Goal: Transaction & Acquisition: Purchase product/service

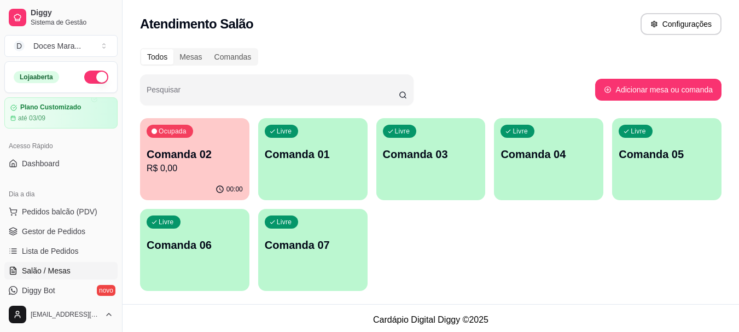
click at [213, 168] on p "R$ 0,00" at bounding box center [195, 168] width 96 height 13
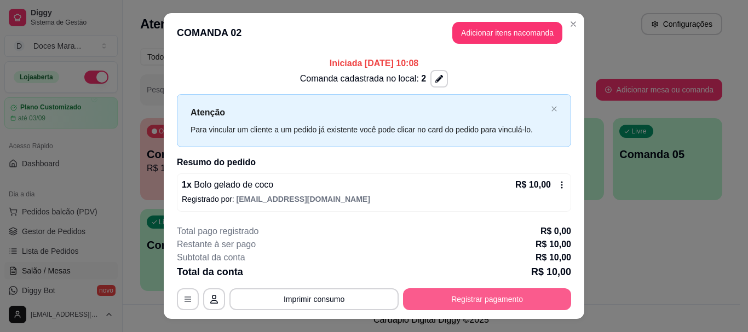
click at [541, 300] on button "Registrar pagamento" at bounding box center [487, 299] width 168 height 22
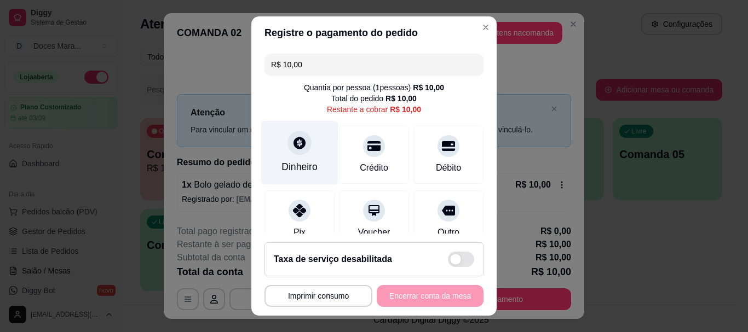
click at [288, 155] on div "Dinheiro" at bounding box center [299, 153] width 77 height 64
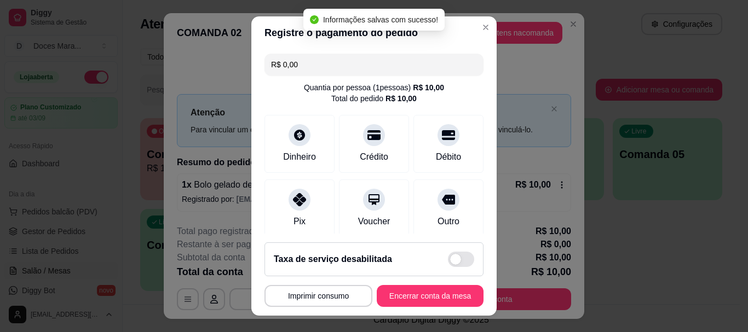
type input "R$ 0,00"
click at [456, 292] on button "Encerrar conta da mesa" at bounding box center [430, 296] width 107 height 22
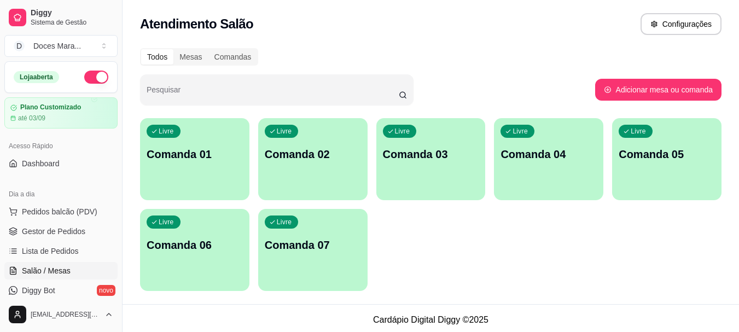
click at [201, 161] on p "Comanda 01" at bounding box center [195, 154] width 96 height 15
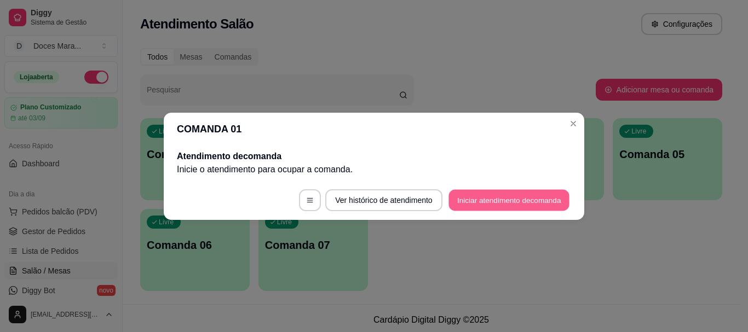
click at [542, 200] on button "Iniciar atendimento de comanda" at bounding box center [508, 199] width 121 height 21
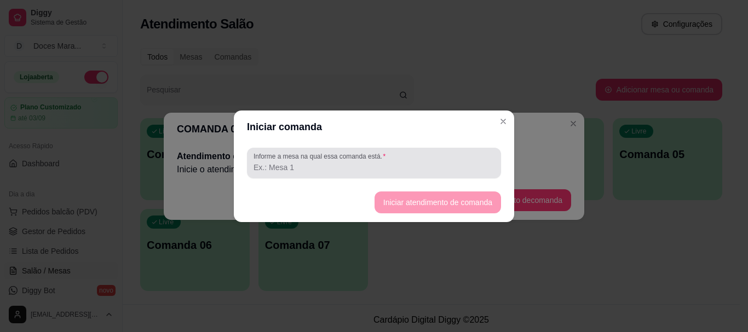
click at [336, 156] on label "Informe a mesa na qual essa comanda está." at bounding box center [321, 156] width 136 height 9
click at [336, 162] on input "Informe a mesa na qual essa comanda está." at bounding box center [373, 167] width 241 height 11
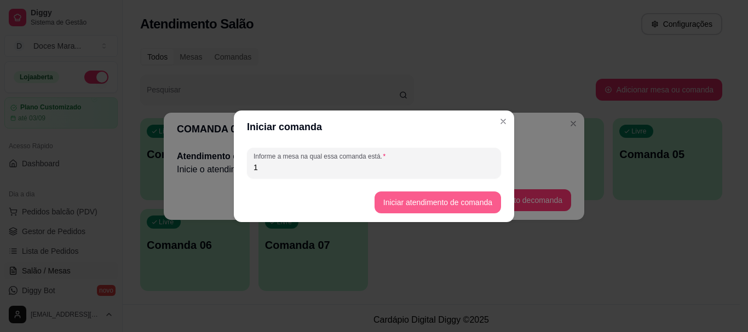
type input "1"
click at [407, 200] on button "Iniciar atendimento de comanda" at bounding box center [437, 202] width 123 height 21
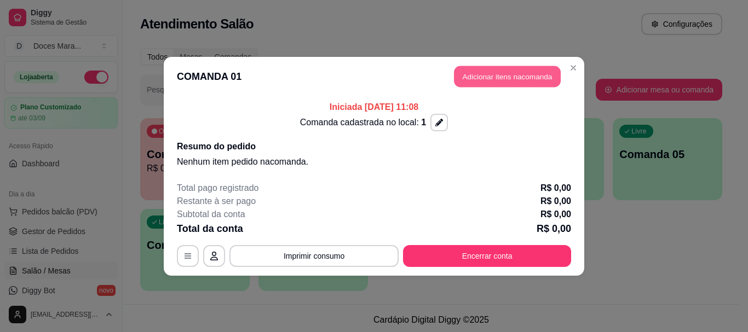
click at [530, 77] on button "Adicionar itens na comanda" at bounding box center [507, 76] width 107 height 21
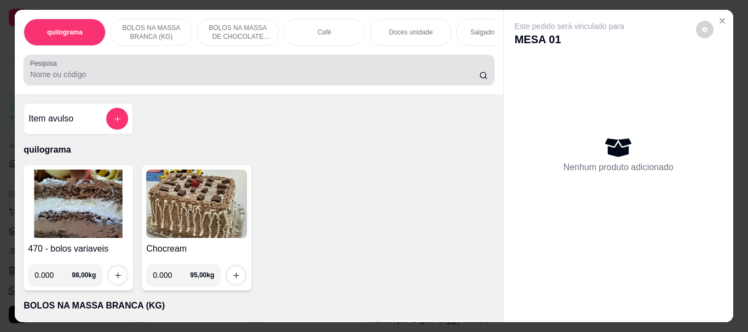
click at [224, 78] on input "Pesquisa" at bounding box center [254, 74] width 449 height 11
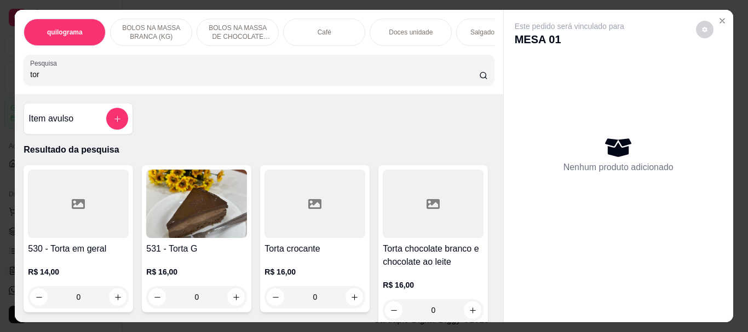
type input "tor"
click at [294, 220] on div at bounding box center [314, 204] width 101 height 68
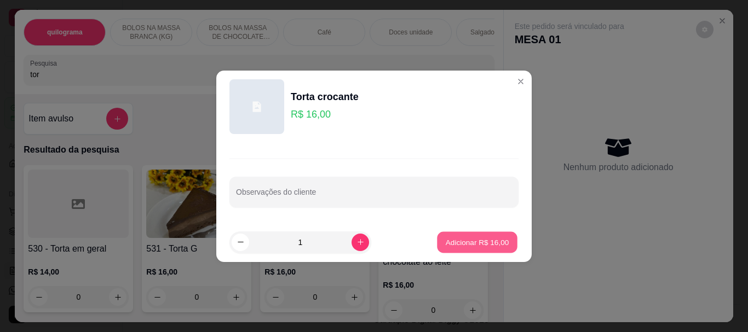
click at [467, 240] on p "Adicionar R$ 16,00" at bounding box center [477, 242] width 63 height 10
type input "1"
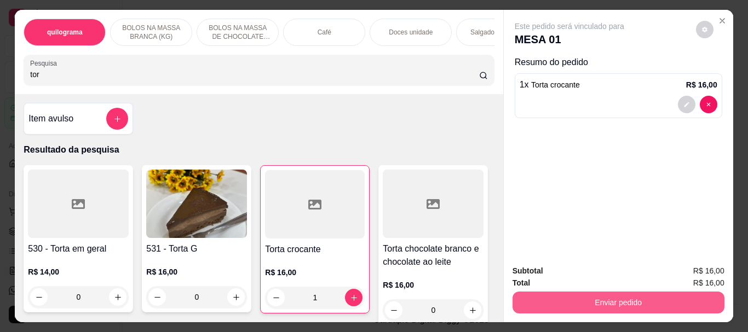
click at [541, 294] on button "Enviar pedido" at bounding box center [618, 303] width 212 height 22
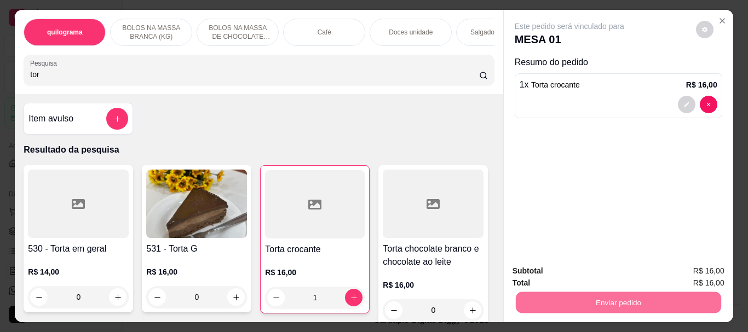
click at [574, 269] on button "Não registrar e enviar pedido" at bounding box center [582, 271] width 114 height 21
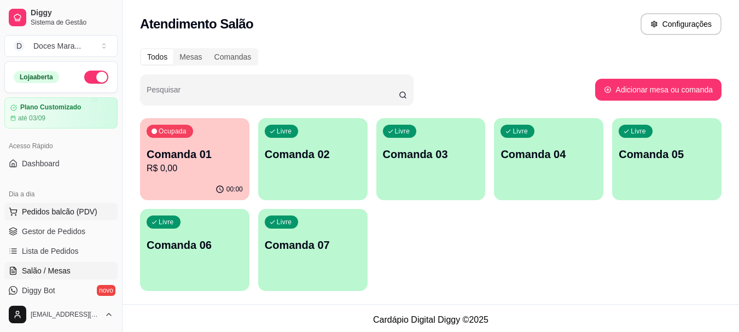
click at [65, 211] on span "Pedidos balcão (PDV)" at bounding box center [60, 211] width 76 height 11
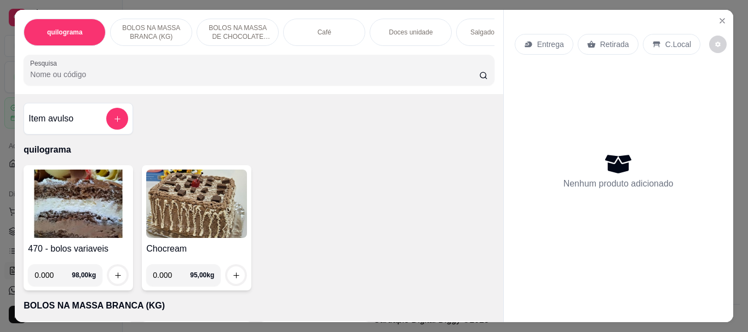
click at [413, 28] on p "Doces unidade" at bounding box center [411, 32] width 44 height 9
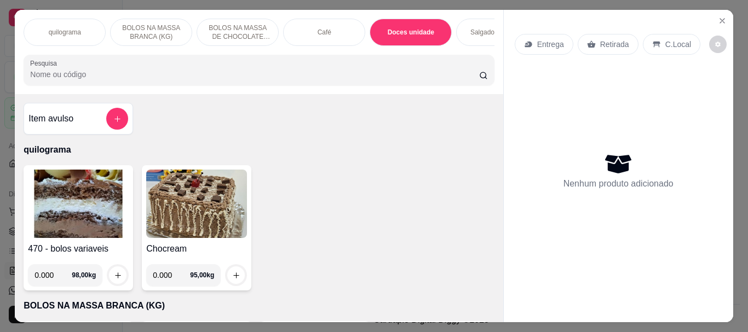
scroll to position [29, 0]
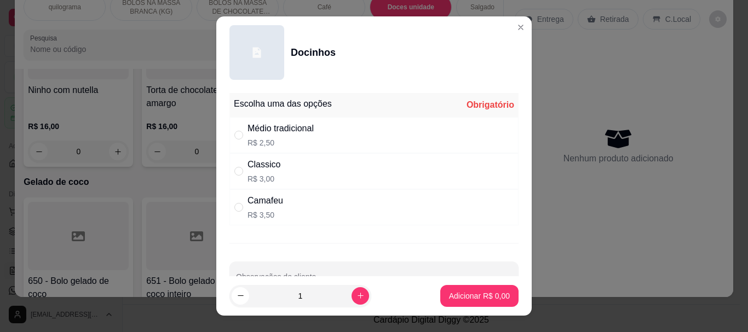
click at [261, 128] on div "Médio tradicional" at bounding box center [280, 128] width 66 height 13
radio input "true"
click at [311, 290] on input "1" at bounding box center [300, 296] width 102 height 22
type input "24"
click at [457, 293] on p "Adicionar R$ 60,00" at bounding box center [477, 296] width 63 height 10
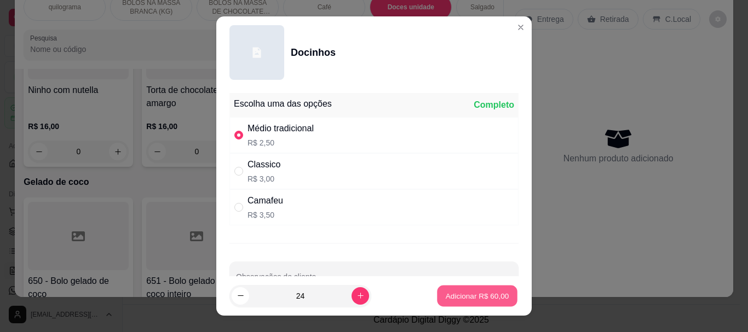
type input "24"
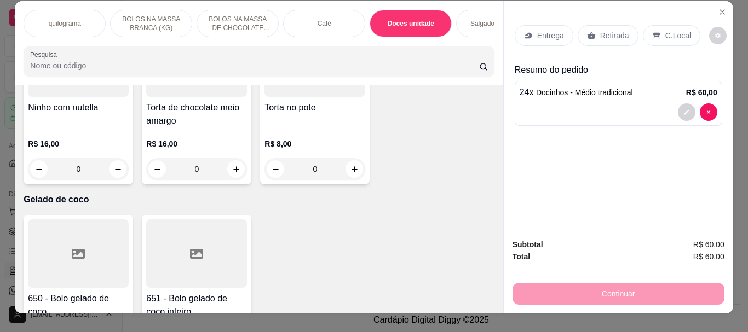
scroll to position [0, 0]
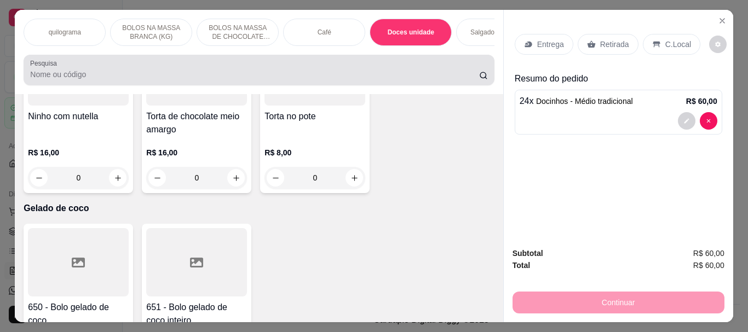
click at [314, 66] on div at bounding box center [258, 70] width 457 height 22
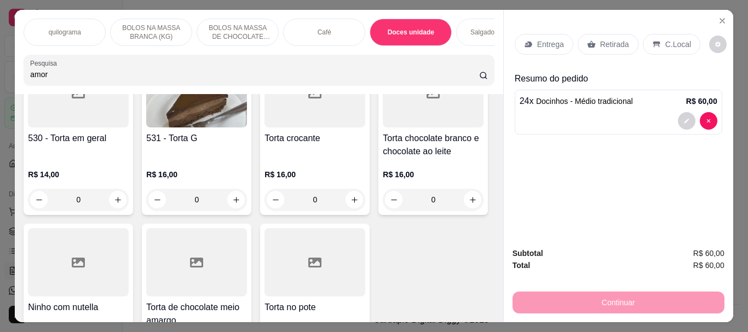
scroll to position [4246, 0]
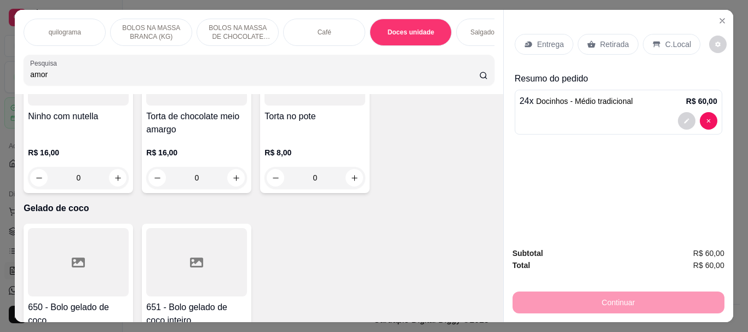
type input "amor"
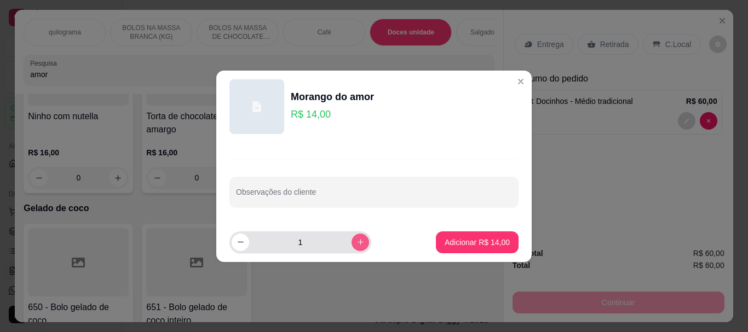
click at [356, 242] on icon "increase-product-quantity" at bounding box center [360, 242] width 8 height 8
type input "3"
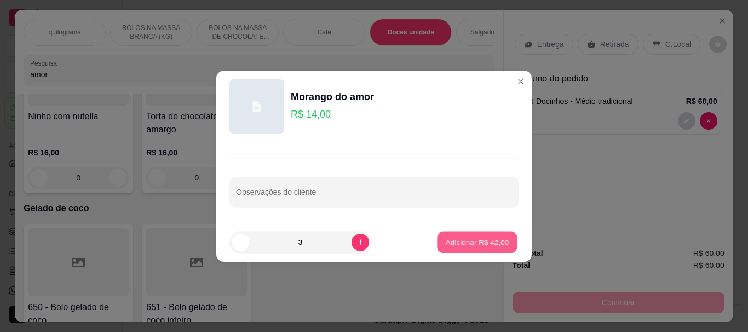
click at [450, 237] on p "Adicionar R$ 42,00" at bounding box center [477, 242] width 63 height 10
type input "3"
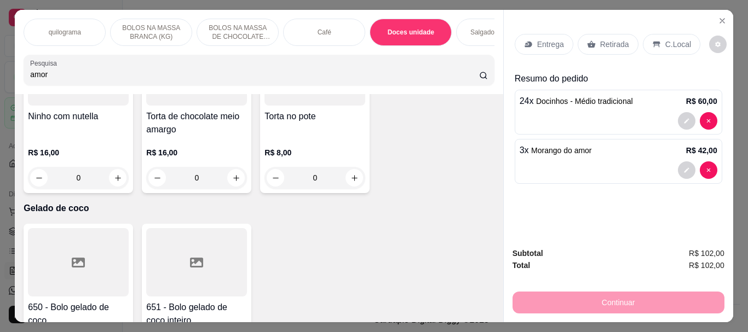
click at [612, 40] on p "Retirada" at bounding box center [614, 44] width 29 height 11
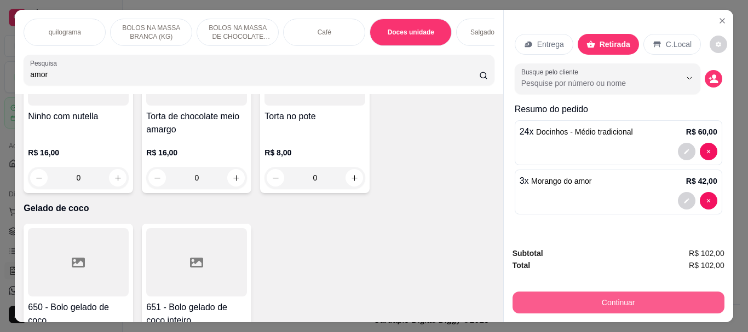
click at [630, 297] on button "Continuar" at bounding box center [618, 303] width 212 height 22
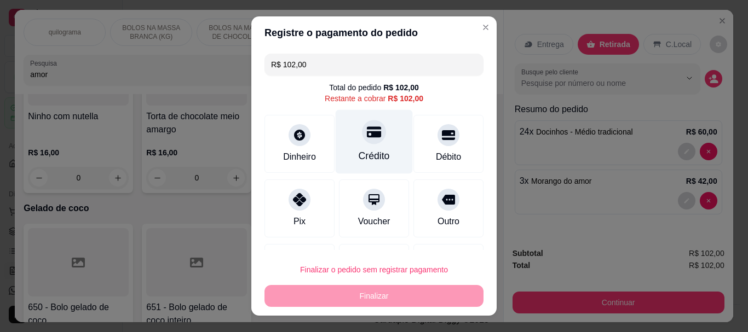
click at [367, 137] on icon at bounding box center [374, 132] width 14 height 11
type input "R$ 0,00"
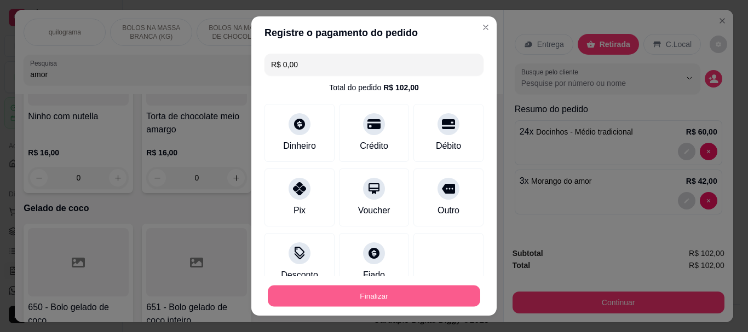
click at [374, 293] on button "Finalizar" at bounding box center [374, 295] width 212 height 21
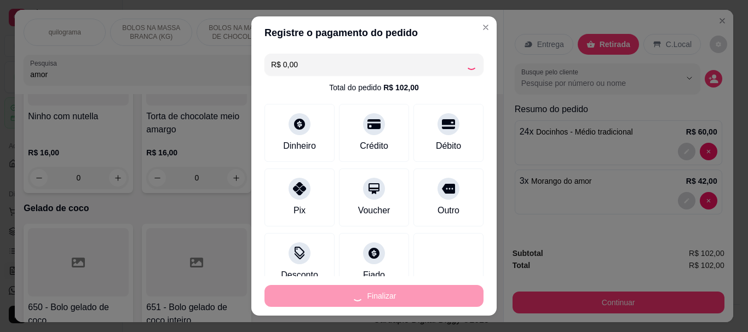
type input "0"
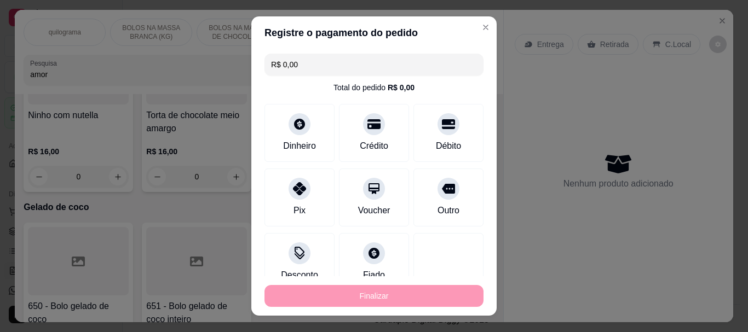
type input "-R$ 102,00"
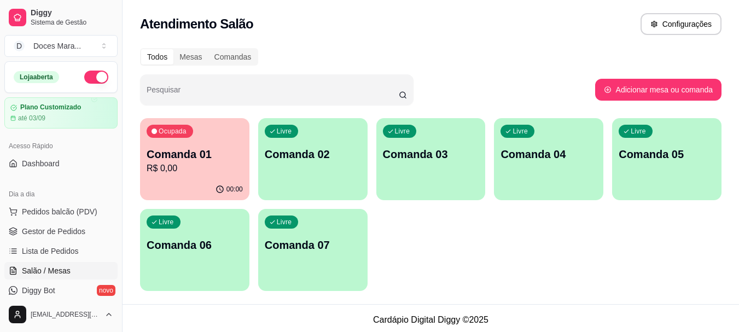
click at [206, 176] on div "Ocupada Comanda 01 R$ 0,00" at bounding box center [194, 148] width 109 height 61
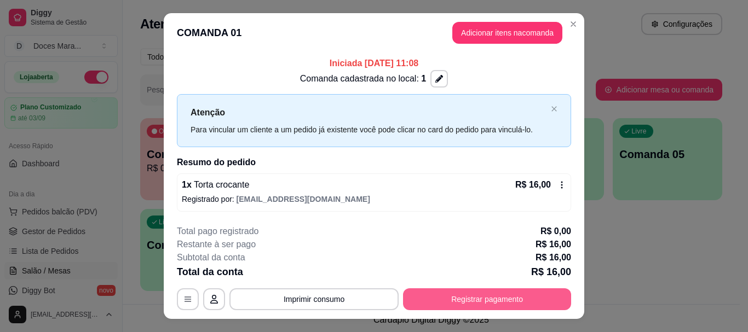
click at [498, 294] on button "Registrar pagamento" at bounding box center [487, 299] width 168 height 22
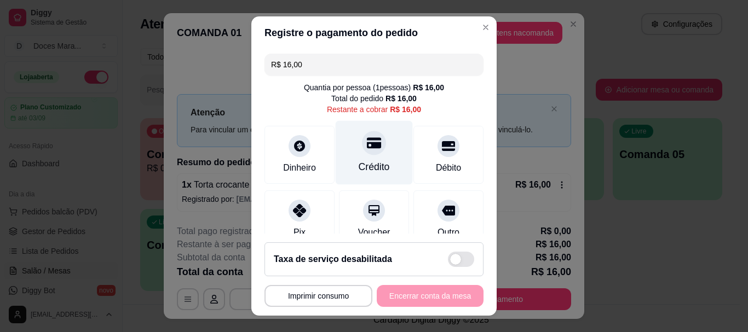
click at [362, 150] on div at bounding box center [374, 143] width 24 height 24
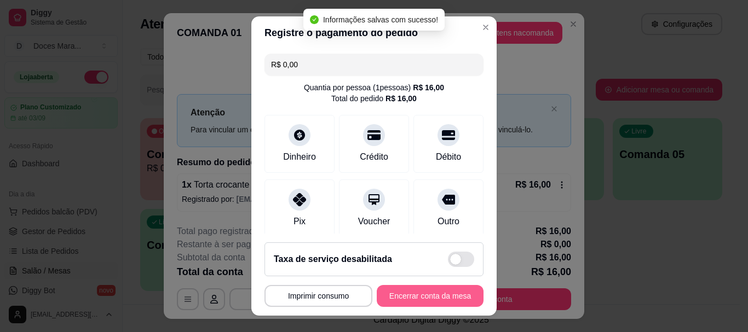
type input "R$ 0,00"
click at [431, 292] on button "Encerrar conta da mesa" at bounding box center [430, 296] width 107 height 22
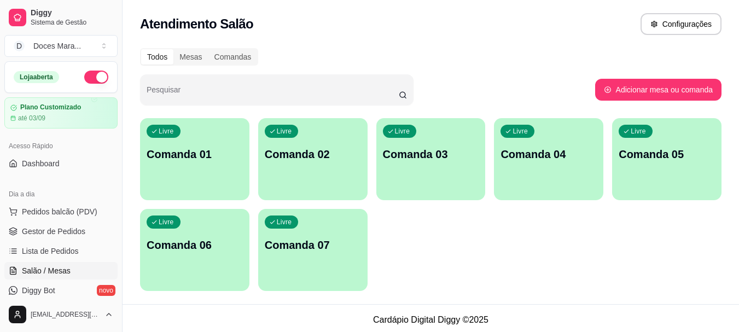
click at [596, 266] on div "Livre Comanda 01 Livre Comanda 02 Livre Comanda 03 Livre Comanda 04 Livre Coman…" at bounding box center [431, 204] width 582 height 173
click at [80, 213] on span "Pedidos balcão (PDV)" at bounding box center [60, 211] width 76 height 11
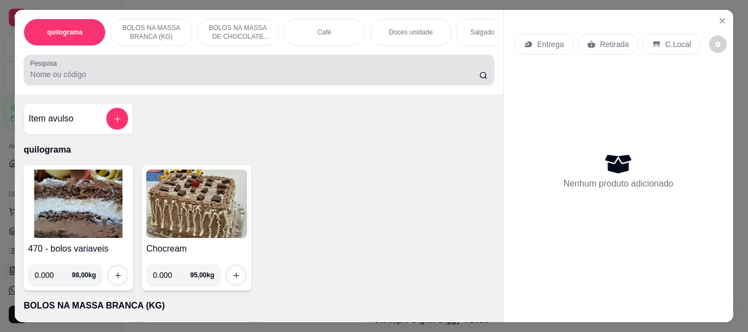
drag, startPoint x: 156, startPoint y: 76, endPoint x: 174, endPoint y: 79, distance: 17.8
click at [158, 74] on input "Pesquisa" at bounding box center [254, 74] width 449 height 11
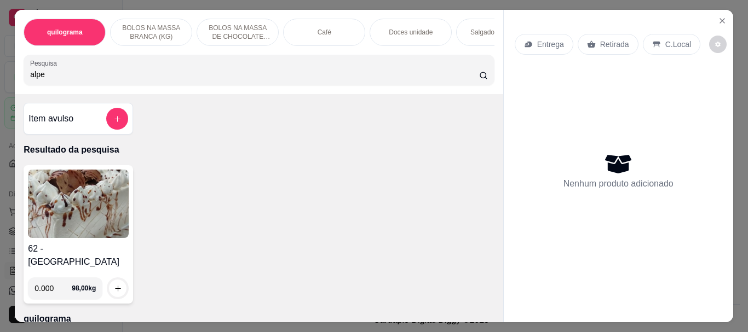
type input "alpe"
click at [52, 214] on img at bounding box center [78, 204] width 101 height 68
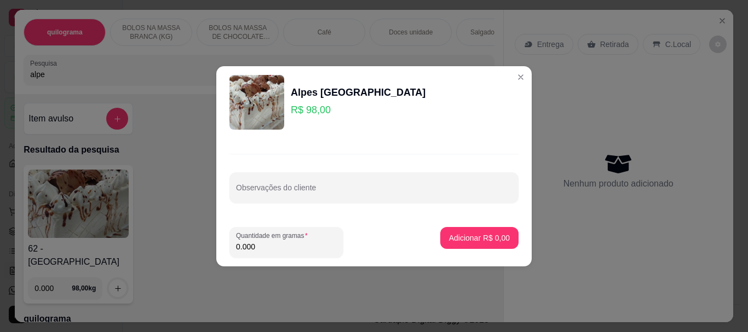
click at [270, 250] on input "0.000" at bounding box center [286, 246] width 101 height 11
type input "0.990"
click at [482, 240] on p "Adicionar R$ 97,02" at bounding box center [476, 238] width 65 height 11
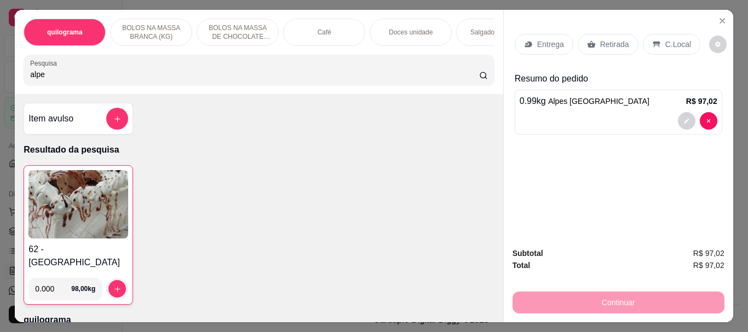
click at [403, 28] on p "Doces unidade" at bounding box center [411, 32] width 44 height 9
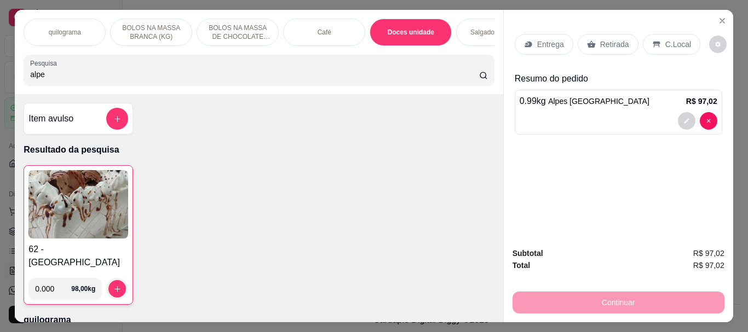
scroll to position [29, 0]
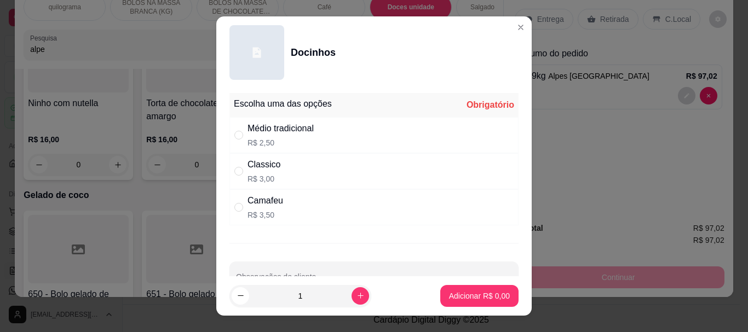
click at [270, 123] on div "Médio tradicional" at bounding box center [280, 128] width 66 height 13
radio input "true"
click at [461, 293] on p "Adicionar R$ 2,50" at bounding box center [479, 296] width 61 height 11
type input "1"
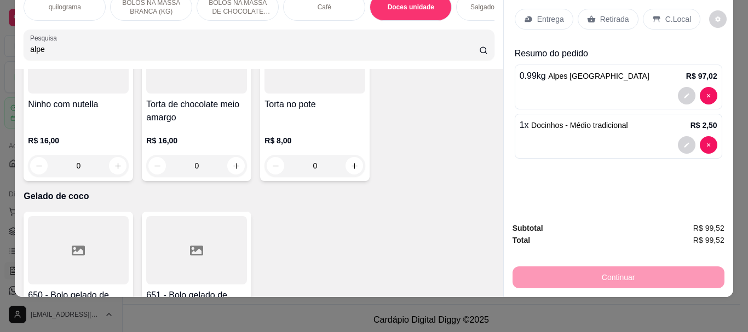
click at [620, 14] on p "Retirada" at bounding box center [614, 19] width 29 height 11
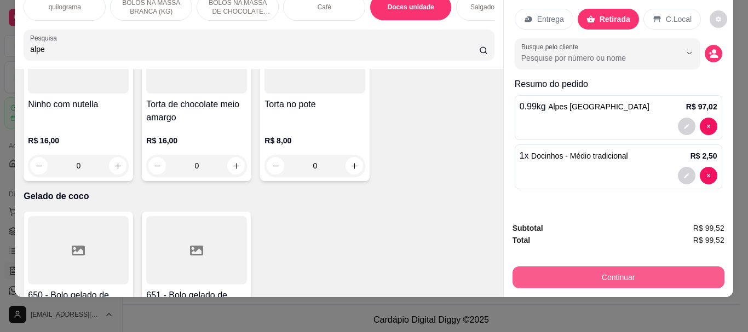
click at [660, 278] on button "Continuar" at bounding box center [618, 278] width 212 height 22
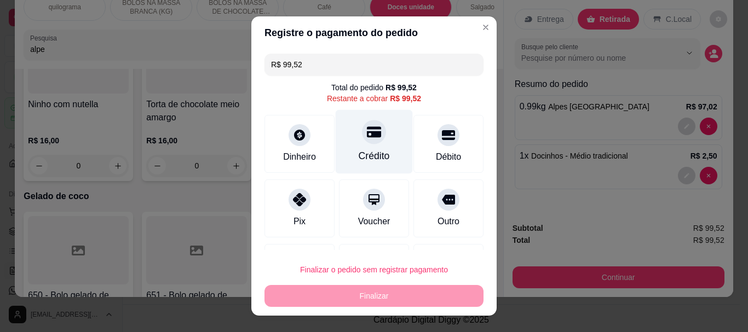
click at [360, 145] on div "Crédito" at bounding box center [374, 142] width 77 height 64
type input "R$ 0,00"
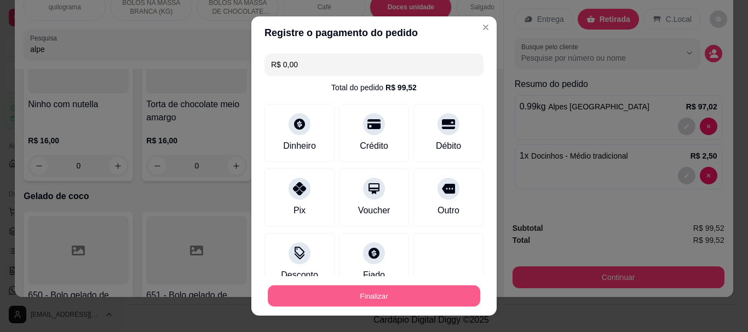
click at [421, 298] on button "Finalizar" at bounding box center [374, 295] width 212 height 21
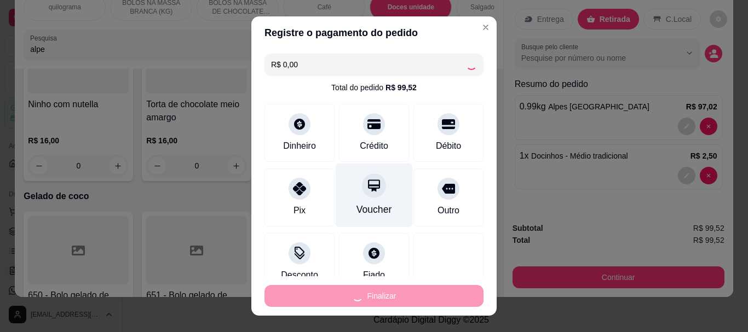
type input "0"
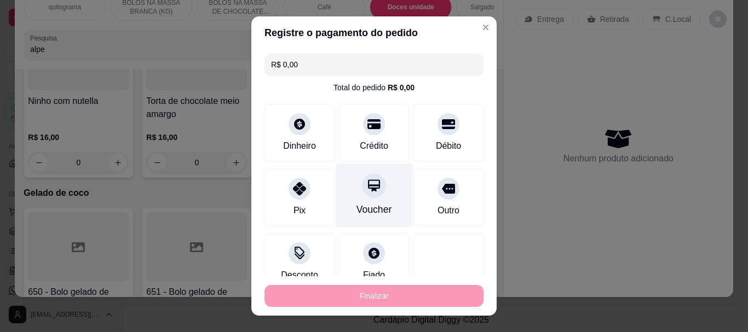
type input "-R$ 99,52"
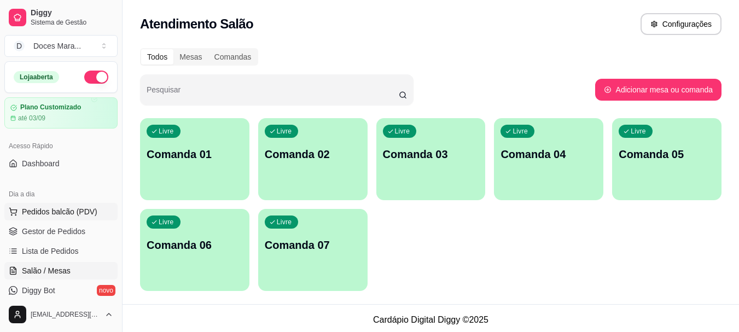
click at [66, 209] on span "Pedidos balcão (PDV)" at bounding box center [60, 211] width 76 height 11
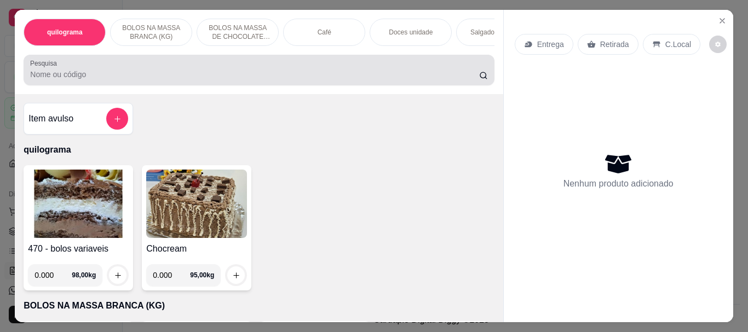
click at [235, 77] on input "Pesquisa" at bounding box center [254, 74] width 449 height 11
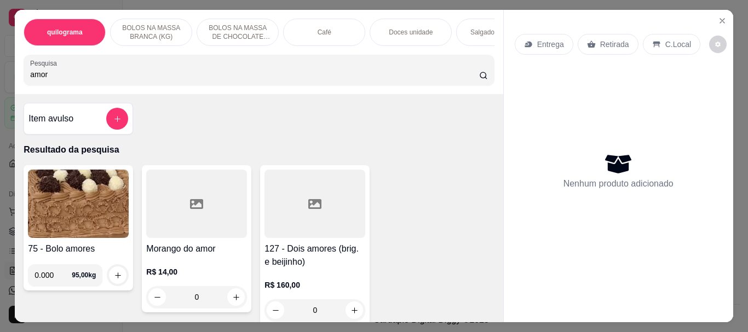
type input "amor"
click at [181, 210] on div at bounding box center [196, 204] width 101 height 68
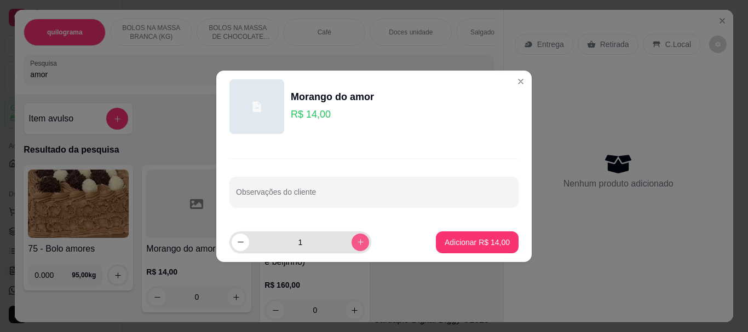
click at [356, 244] on icon "increase-product-quantity" at bounding box center [360, 242] width 8 height 8
type input "5"
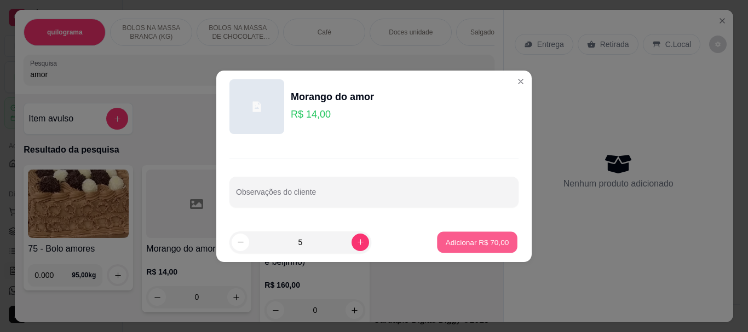
click at [449, 238] on p "Adicionar R$ 70,00" at bounding box center [477, 242] width 63 height 10
type input "5"
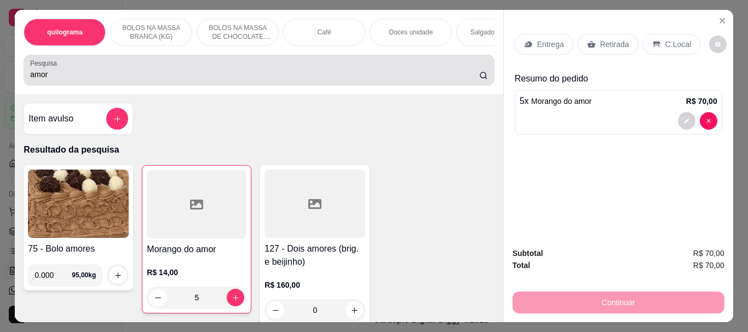
click at [248, 79] on input "amor" at bounding box center [254, 74] width 449 height 11
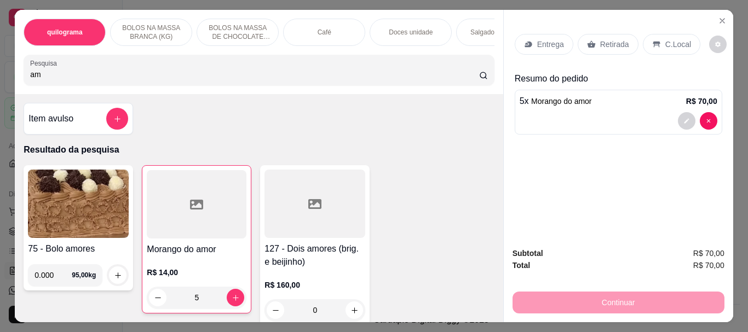
type input "a"
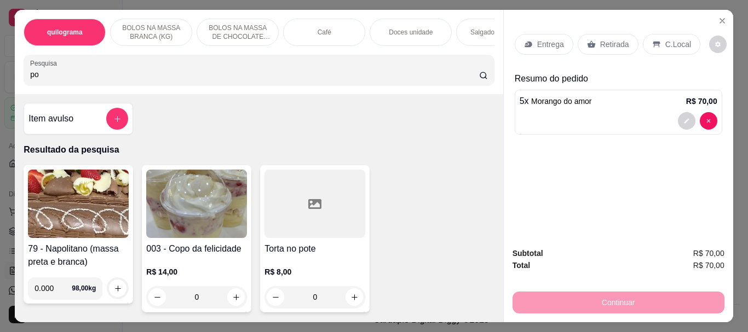
type input "po"
click at [189, 203] on img at bounding box center [196, 204] width 101 height 68
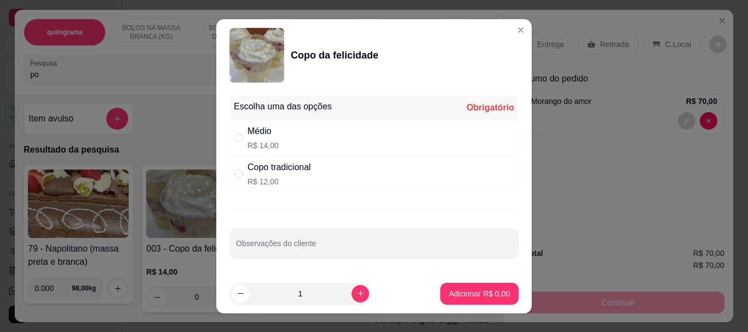
click at [275, 176] on p "R$ 12,00" at bounding box center [278, 181] width 63 height 11
radio input "true"
click at [465, 294] on p "Adicionar R$ 12,00" at bounding box center [476, 293] width 65 height 11
type input "1"
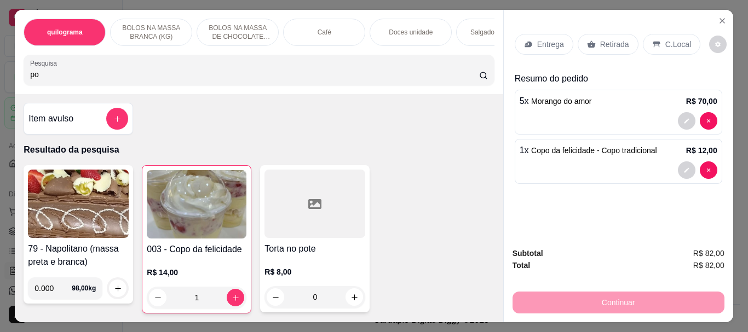
click at [610, 39] on p "Retirada" at bounding box center [614, 44] width 29 height 11
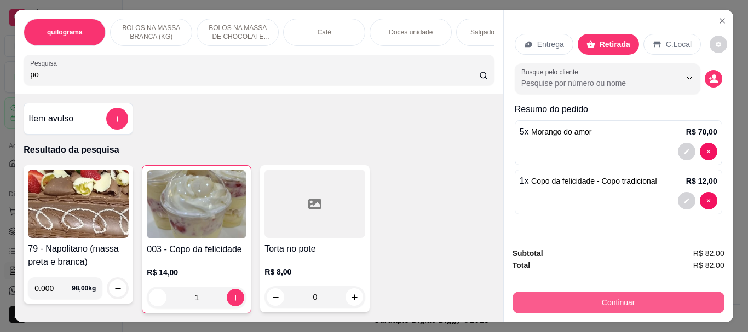
click at [648, 293] on button "Continuar" at bounding box center [618, 303] width 212 height 22
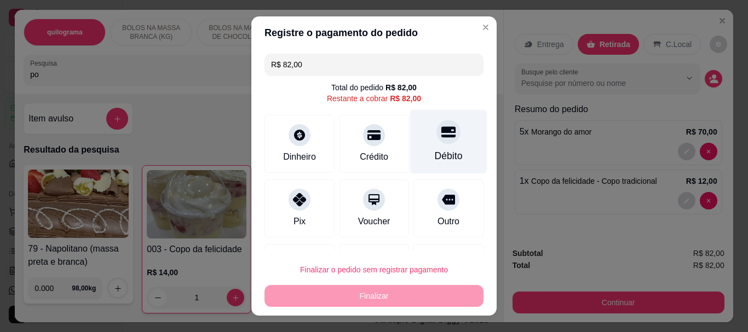
click at [438, 140] on div at bounding box center [448, 132] width 24 height 24
type input "R$ 0,00"
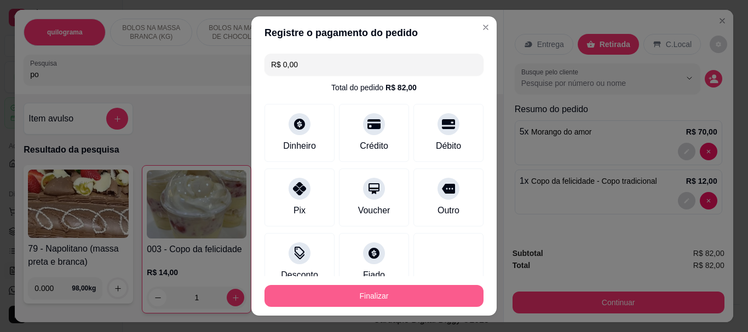
click at [406, 291] on button "Finalizar" at bounding box center [373, 296] width 219 height 22
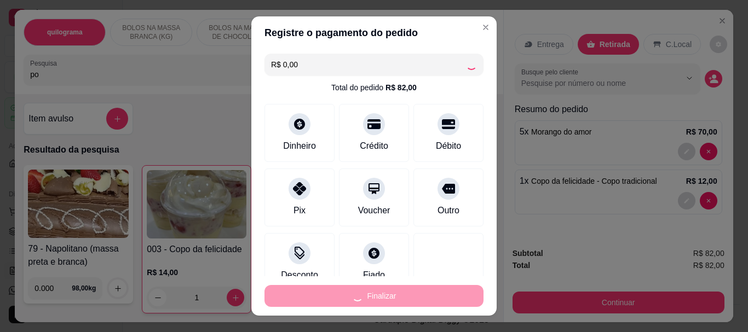
type input "0"
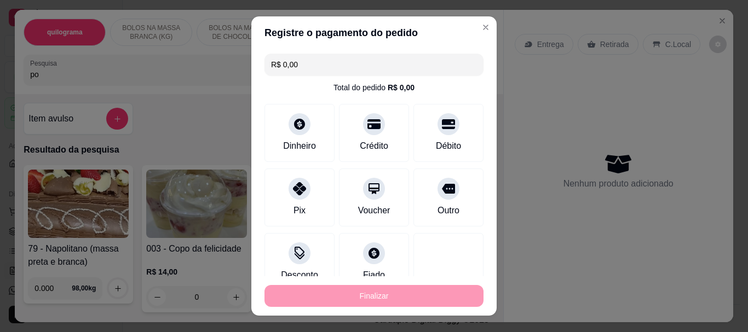
type input "-R$ 82,00"
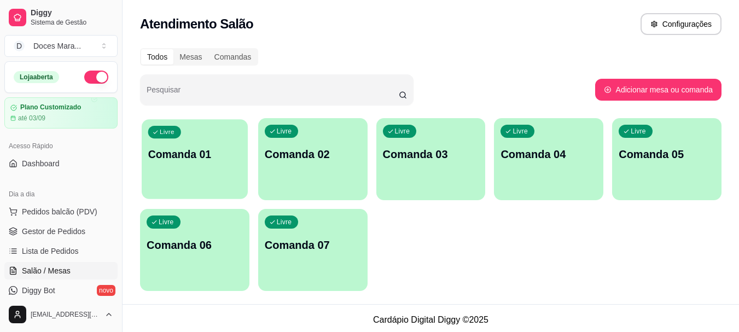
click at [199, 159] on p "Comanda 01" at bounding box center [195, 154] width 94 height 15
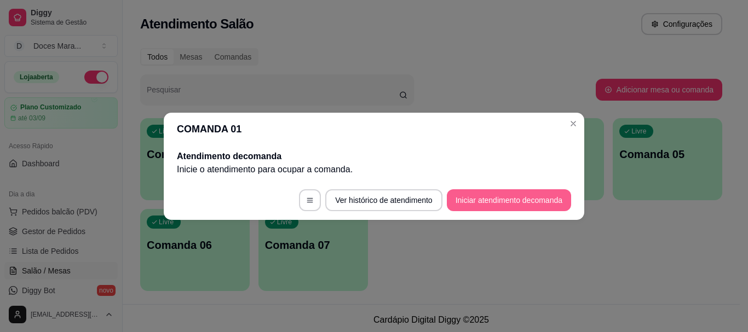
click at [492, 194] on button "Iniciar atendimento de comanda" at bounding box center [509, 200] width 124 height 22
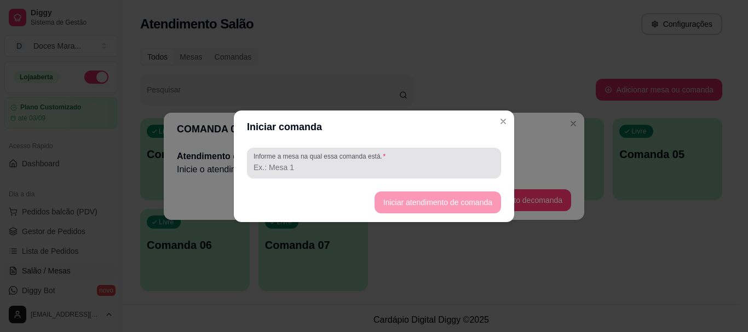
click at [374, 160] on label "Informe a mesa na qual essa comanda está." at bounding box center [321, 156] width 136 height 9
click at [374, 162] on input "Informe a mesa na qual essa comanda está." at bounding box center [373, 167] width 241 height 11
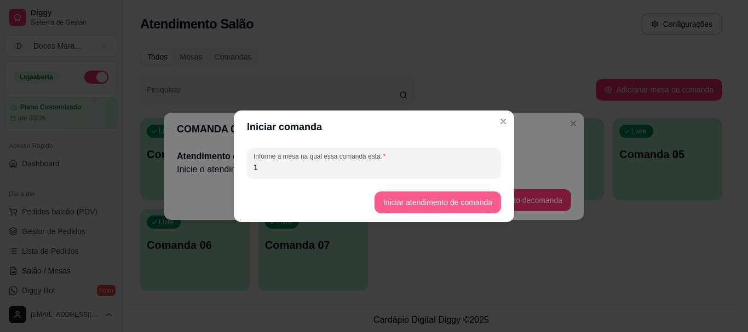
type input "1"
click at [454, 204] on button "Iniciar atendimento de comanda" at bounding box center [437, 202] width 123 height 21
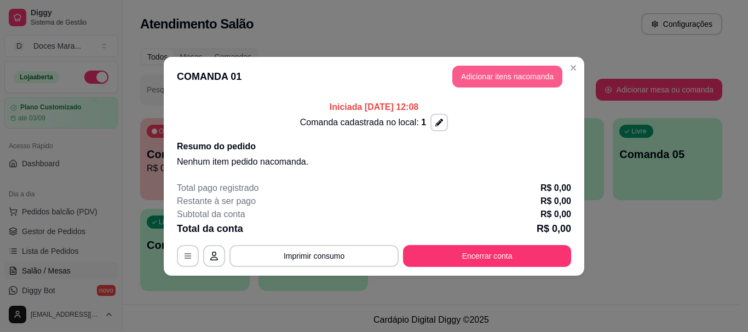
click at [508, 73] on button "Adicionar itens na comanda" at bounding box center [507, 77] width 110 height 22
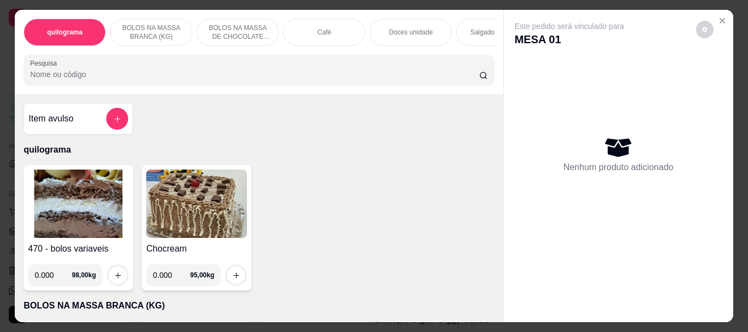
click at [71, 215] on img at bounding box center [78, 204] width 101 height 68
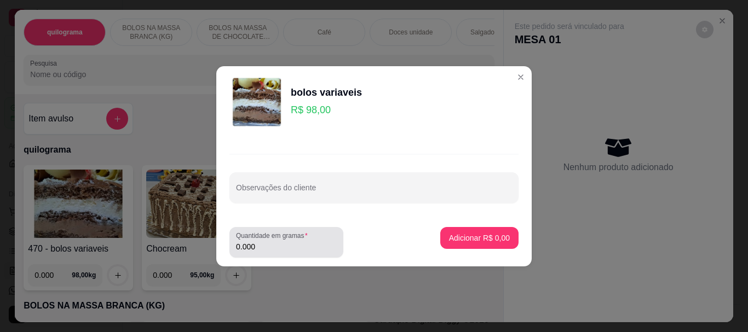
click at [290, 242] on input "0.000" at bounding box center [286, 246] width 101 height 11
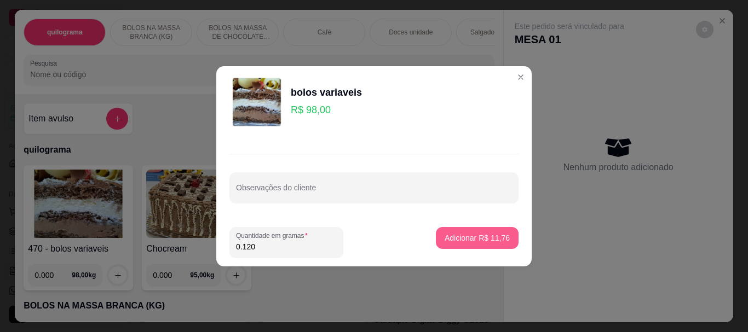
type input "0.120"
click at [451, 240] on p "Adicionar R$ 11,76" at bounding box center [477, 238] width 63 height 10
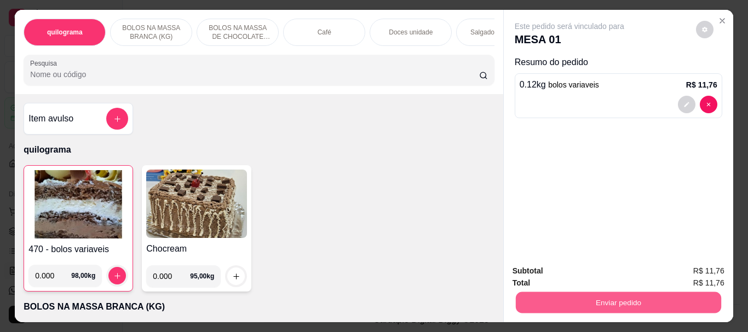
click at [597, 292] on button "Enviar pedido" at bounding box center [617, 302] width 205 height 21
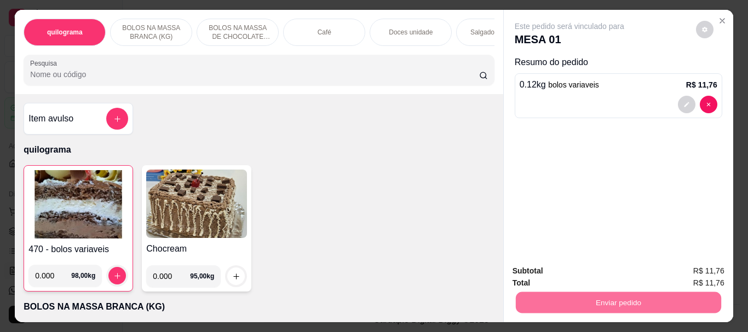
click at [630, 267] on button "Não registrar e enviar pedido" at bounding box center [582, 271] width 114 height 21
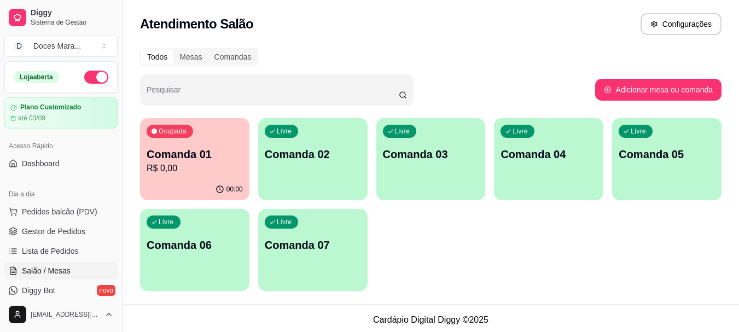
click at [193, 172] on p "R$ 0,00" at bounding box center [195, 168] width 96 height 13
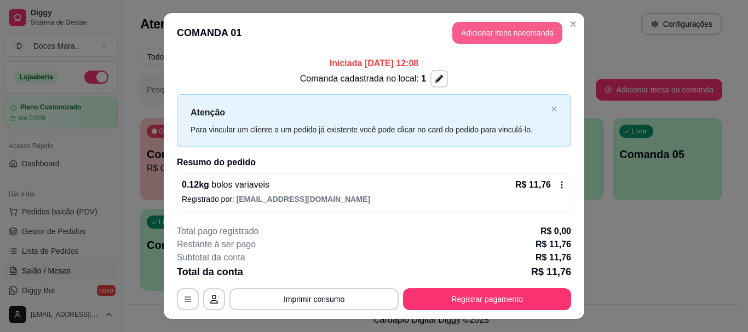
click at [519, 37] on button "Adicionar itens na comanda" at bounding box center [507, 33] width 110 height 22
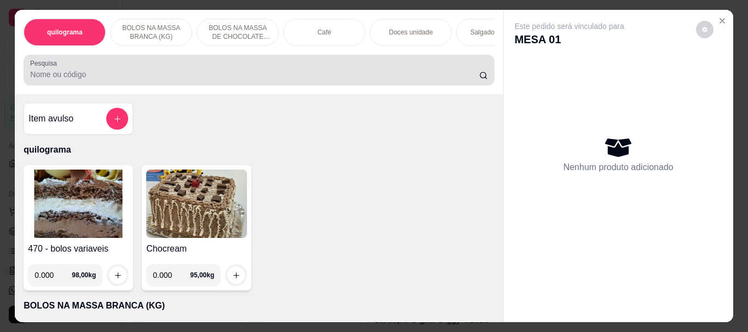
drag, startPoint x: 155, startPoint y: 73, endPoint x: 165, endPoint y: 72, distance: 9.9
click at [160, 72] on div at bounding box center [258, 70] width 457 height 22
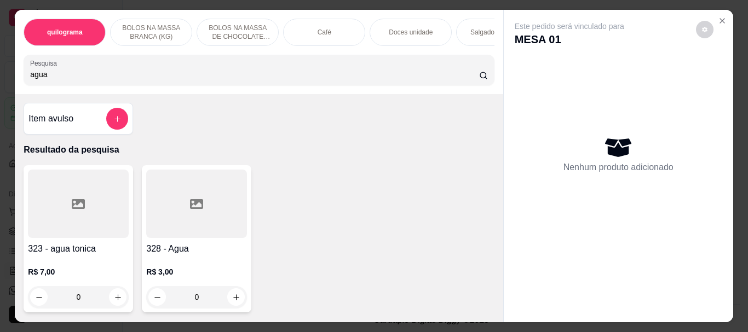
type input "agua"
click at [180, 223] on div at bounding box center [196, 204] width 101 height 68
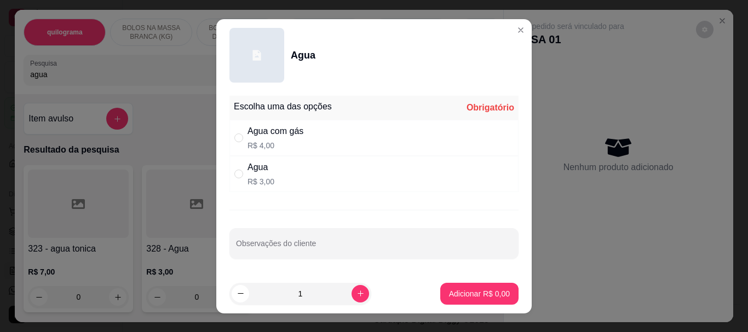
click at [251, 168] on div "Agua" at bounding box center [260, 167] width 27 height 13
radio input "true"
click at [464, 290] on p "Adicionar R$ 3,00" at bounding box center [479, 293] width 61 height 11
type input "1"
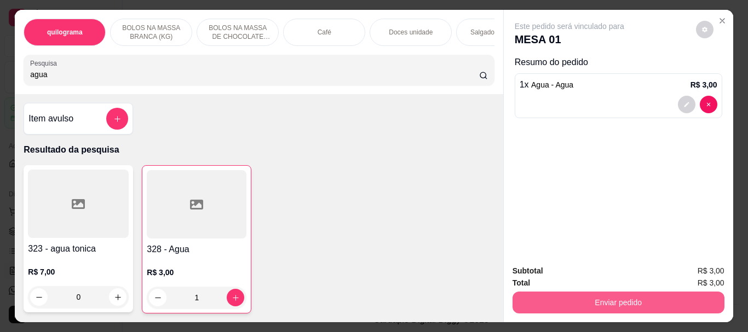
click at [559, 292] on button "Enviar pedido" at bounding box center [618, 303] width 212 height 22
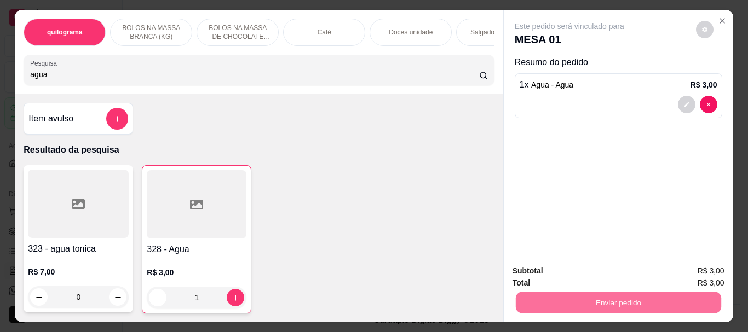
click at [584, 275] on button "Não registrar e enviar pedido" at bounding box center [582, 271] width 114 height 21
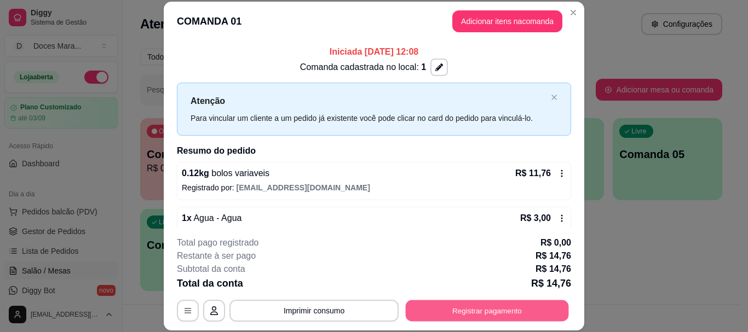
click at [477, 308] on button "Registrar pagamento" at bounding box center [487, 310] width 163 height 21
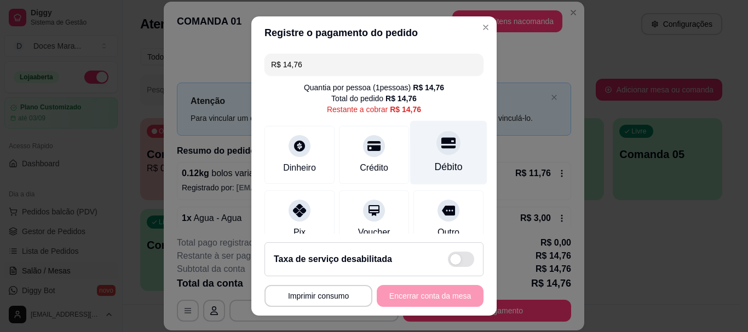
click at [436, 153] on div at bounding box center [448, 143] width 24 height 24
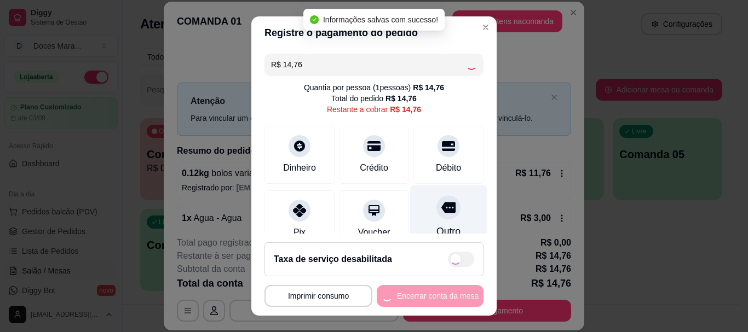
type input "R$ 0,00"
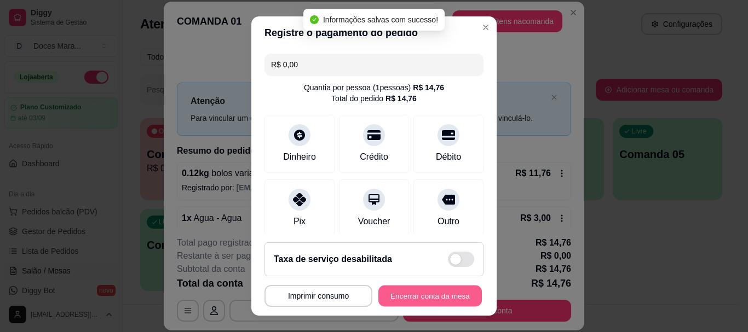
click at [456, 292] on button "Encerrar conta da mesa" at bounding box center [429, 295] width 103 height 21
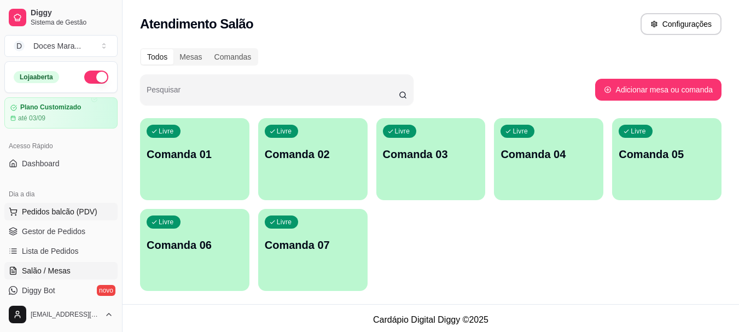
click at [63, 212] on span "Pedidos balcão (PDV)" at bounding box center [60, 211] width 76 height 11
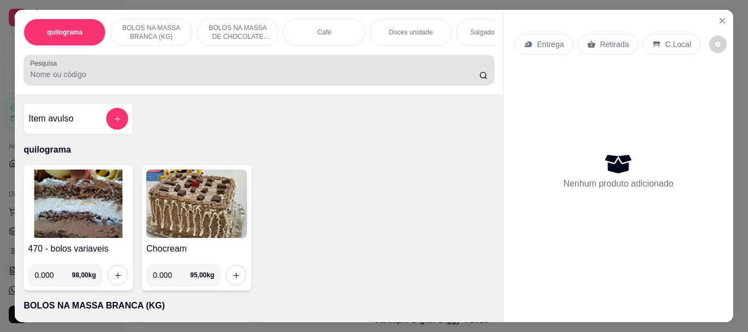
click at [138, 71] on div at bounding box center [258, 70] width 457 height 22
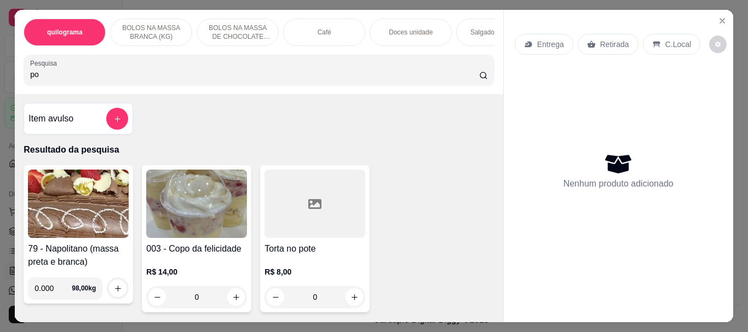
type input "po"
click at [162, 195] on img at bounding box center [196, 204] width 101 height 68
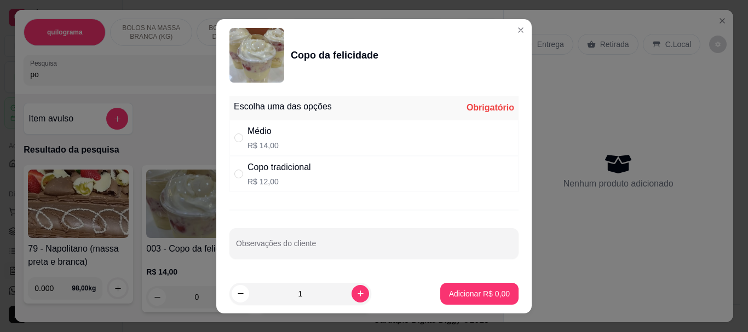
click at [280, 172] on div "Copo tradicional" at bounding box center [278, 167] width 63 height 13
radio input "true"
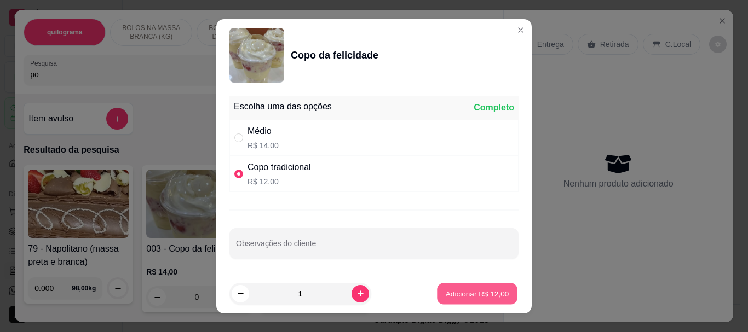
click at [452, 292] on p "Adicionar R$ 12,00" at bounding box center [477, 293] width 63 height 10
type input "1"
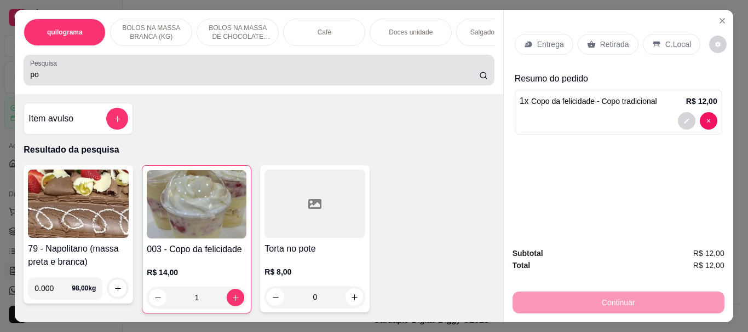
click at [141, 76] on input "po" at bounding box center [254, 74] width 449 height 11
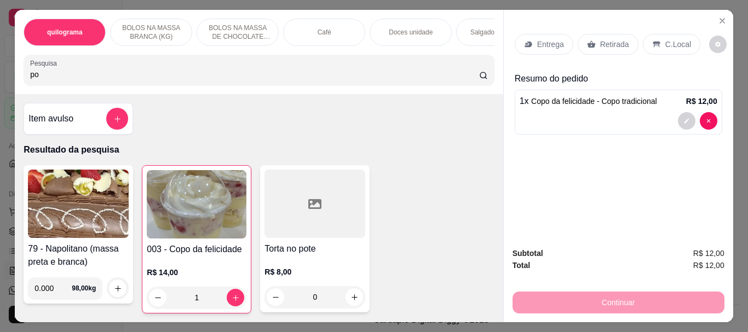
type input "p"
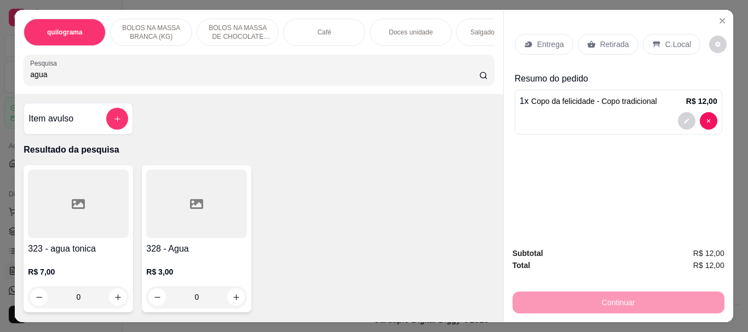
type input "agua"
click at [198, 193] on div at bounding box center [196, 204] width 101 height 68
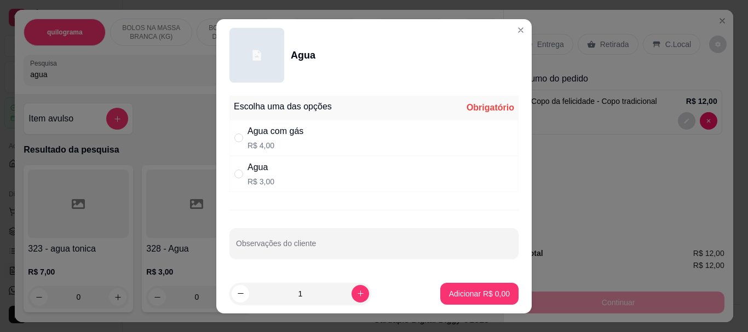
click at [261, 130] on div "Agua com gás" at bounding box center [275, 131] width 56 height 13
radio input "true"
click at [449, 295] on p "Adicionar R$ 4,00" at bounding box center [478, 293] width 59 height 10
type input "1"
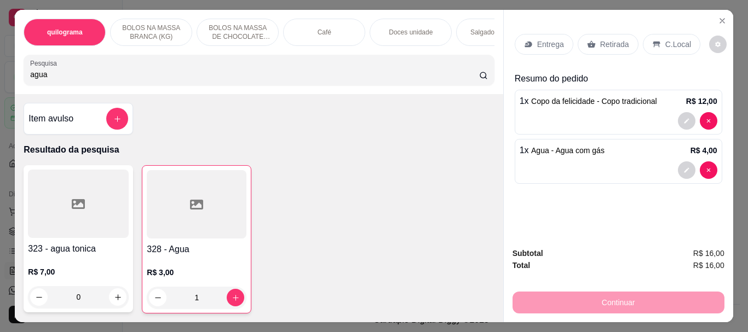
click at [625, 43] on div "Retirada" at bounding box center [607, 44] width 61 height 21
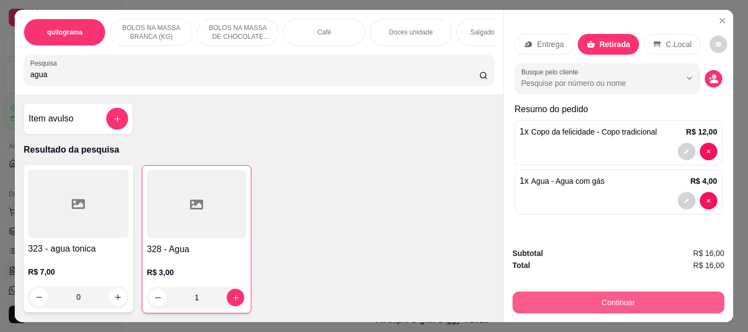
click at [620, 298] on button "Continuar" at bounding box center [618, 303] width 212 height 22
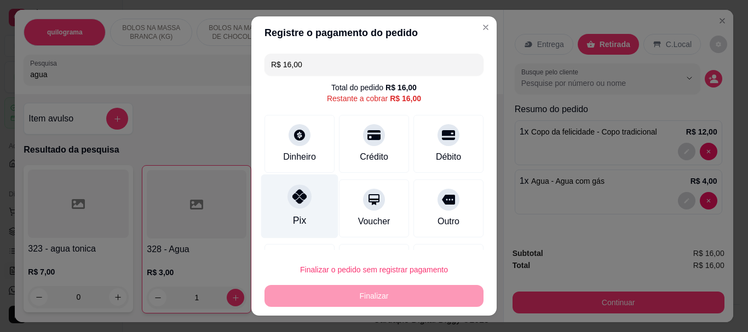
click at [295, 206] on div at bounding box center [299, 197] width 24 height 24
type input "R$ 0,00"
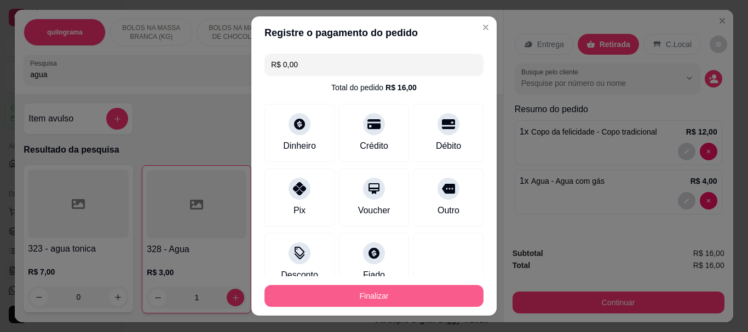
click at [371, 296] on button "Finalizar" at bounding box center [373, 296] width 219 height 22
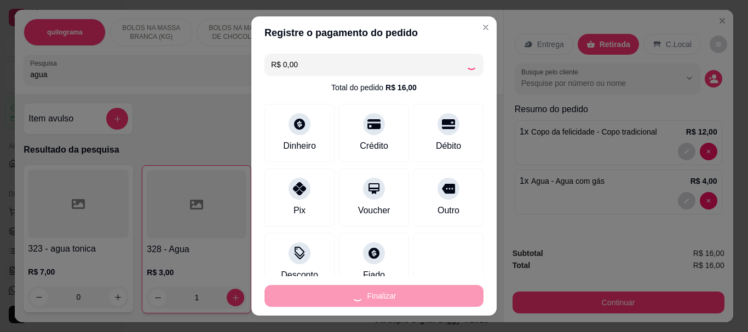
type input "0"
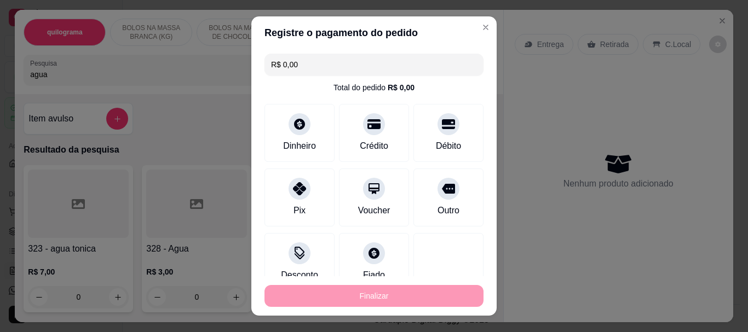
type input "-R$ 16,00"
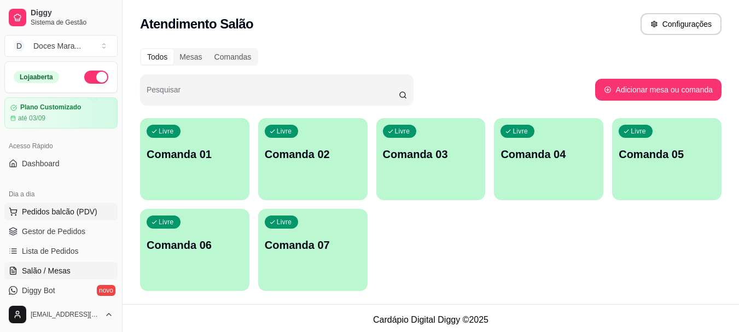
click at [51, 209] on span "Pedidos balcão (PDV)" at bounding box center [60, 211] width 76 height 11
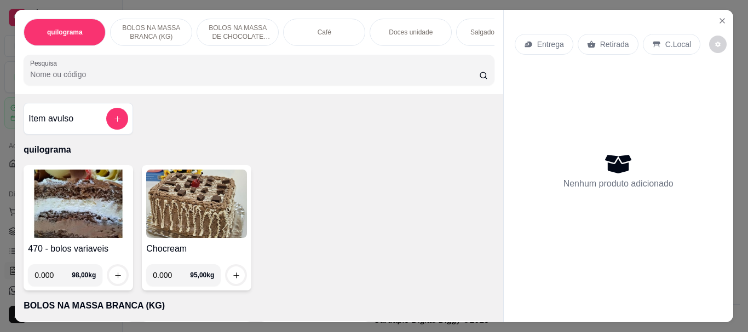
click at [135, 74] on input "Pesquisa" at bounding box center [254, 74] width 449 height 11
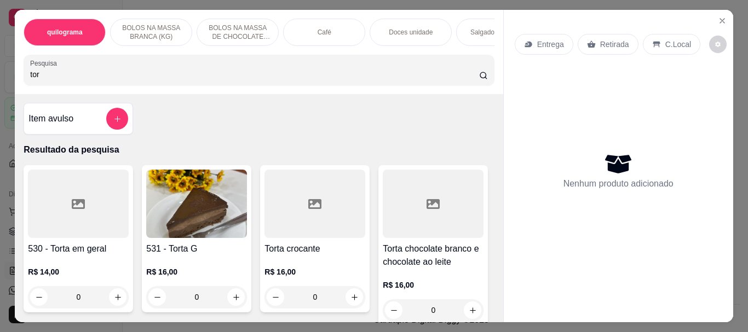
type input "tor"
click at [278, 221] on div at bounding box center [314, 204] width 101 height 68
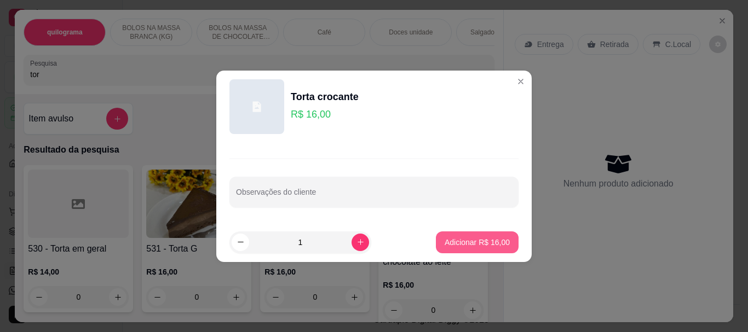
click at [465, 235] on button "Adicionar R$ 16,00" at bounding box center [477, 243] width 83 height 22
type input "1"
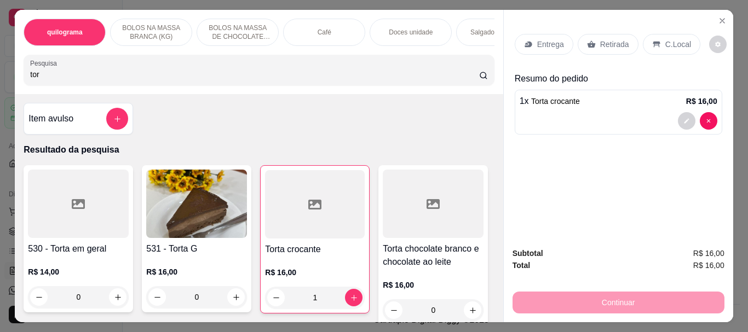
click at [610, 45] on p "Retirada" at bounding box center [614, 44] width 29 height 11
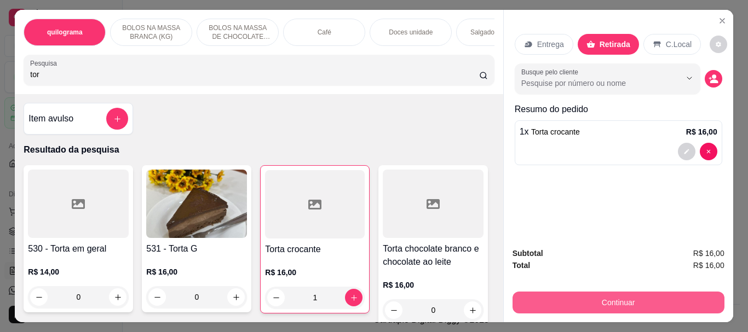
click at [631, 294] on button "Continuar" at bounding box center [618, 303] width 212 height 22
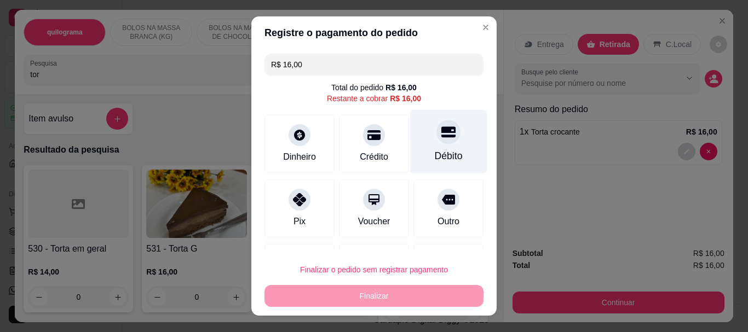
click at [441, 138] on icon at bounding box center [448, 132] width 14 height 14
type input "R$ 0,00"
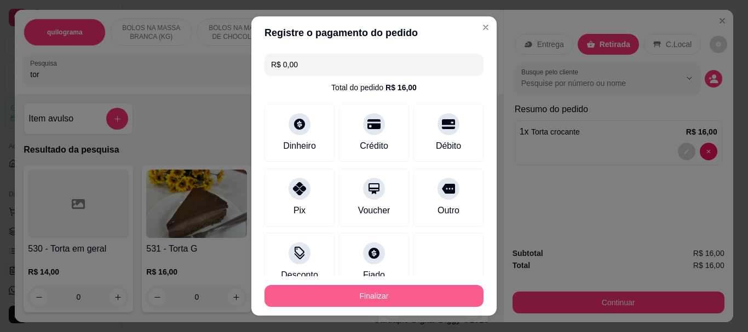
click at [417, 290] on button "Finalizar" at bounding box center [373, 296] width 219 height 22
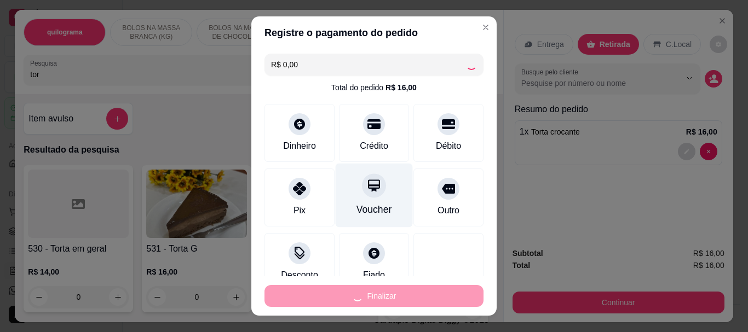
type input "0"
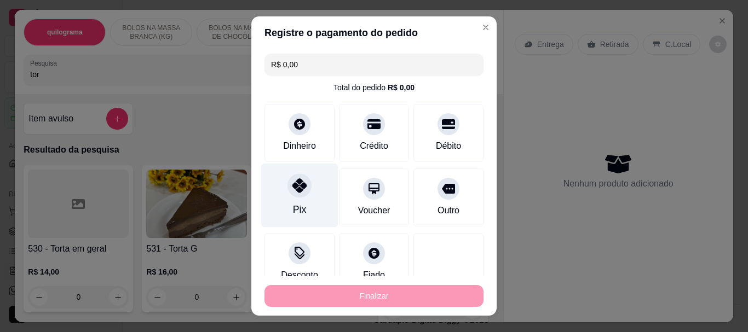
type input "-R$ 16,00"
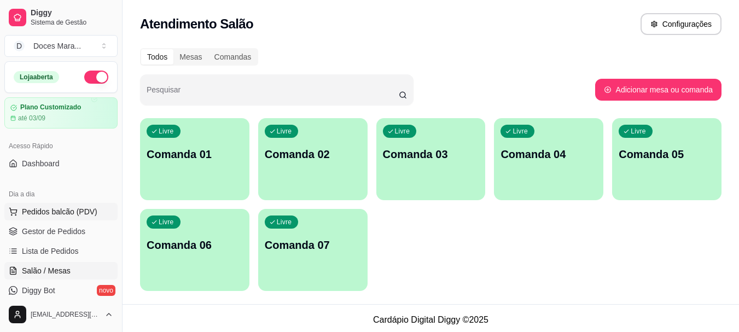
click at [73, 208] on span "Pedidos balcão (PDV)" at bounding box center [60, 211] width 76 height 11
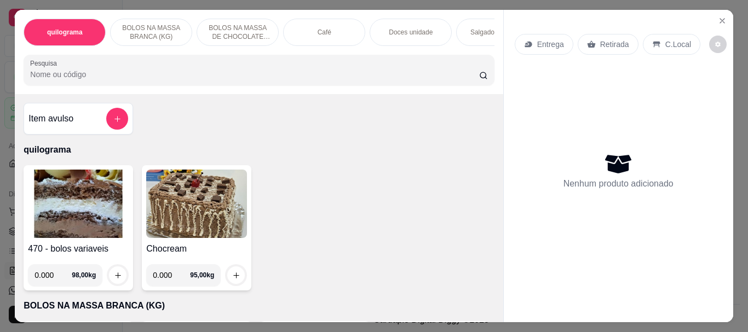
click at [409, 28] on p "Doces unidade" at bounding box center [411, 32] width 44 height 9
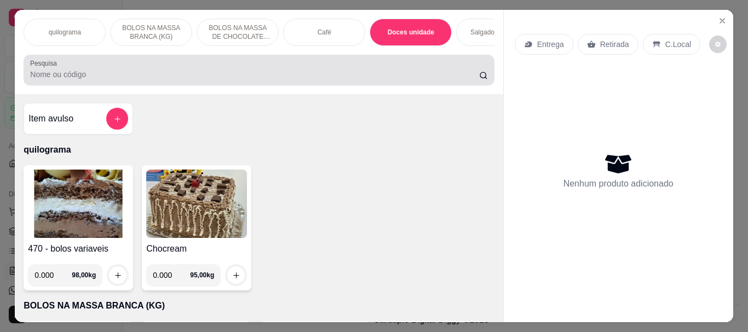
scroll to position [29, 0]
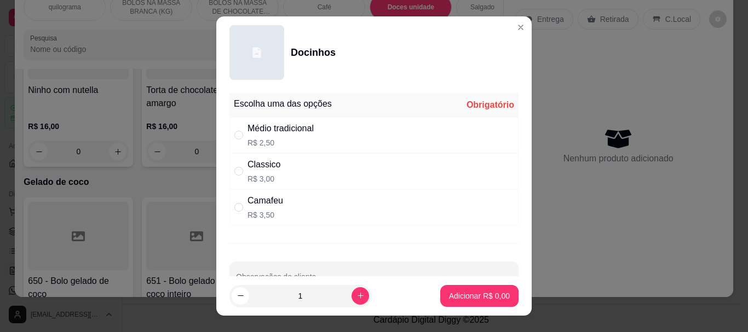
click at [250, 134] on div "Médio tradicional" at bounding box center [280, 128] width 66 height 13
radio input "true"
click at [317, 294] on input "1" at bounding box center [300, 296] width 102 height 22
type input "6"
click at [449, 293] on p "Adicionar R$ 15,00" at bounding box center [476, 296] width 65 height 11
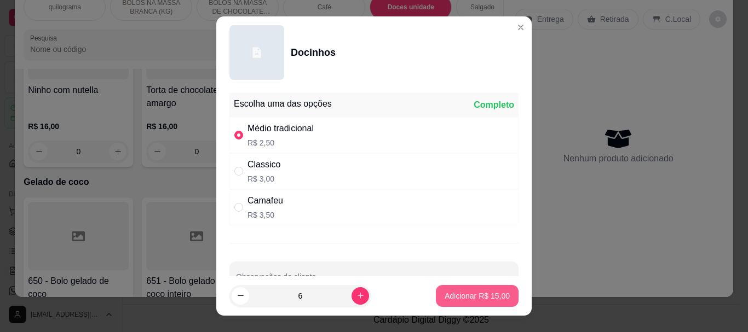
type input "6"
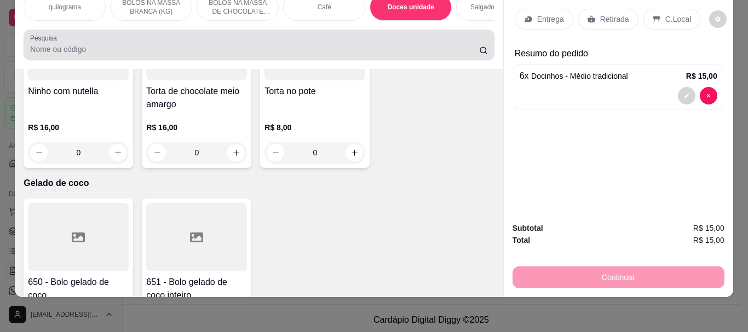
click at [216, 53] on input "Pesquisa" at bounding box center [254, 49] width 449 height 11
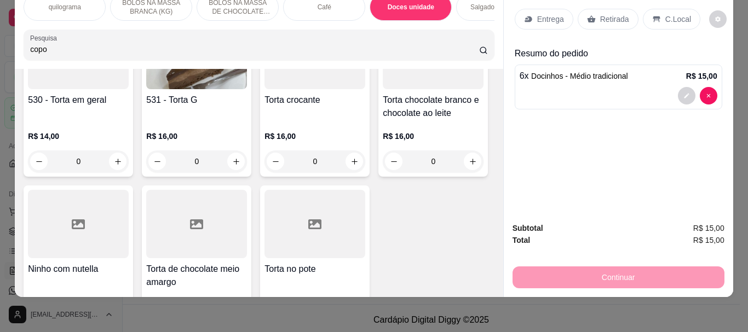
scroll to position [4233, 0]
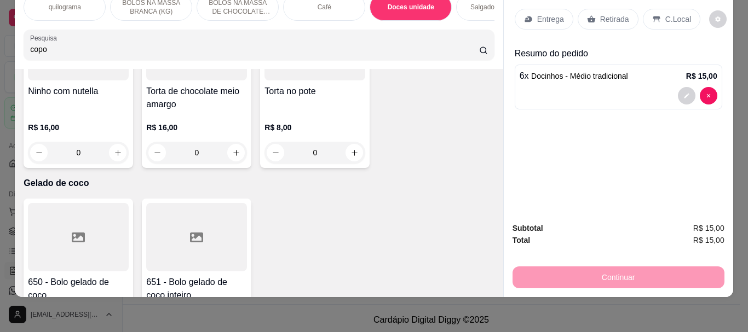
type input "copo"
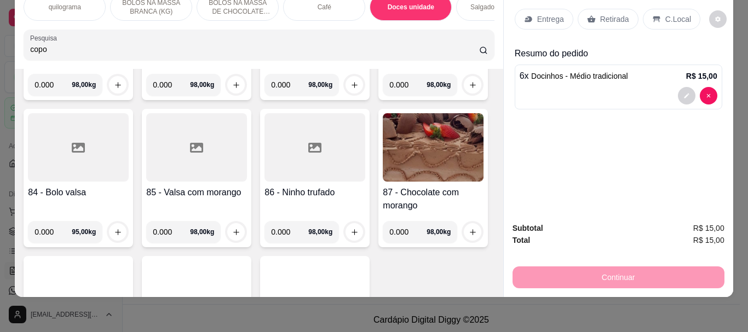
scroll to position [0, 0]
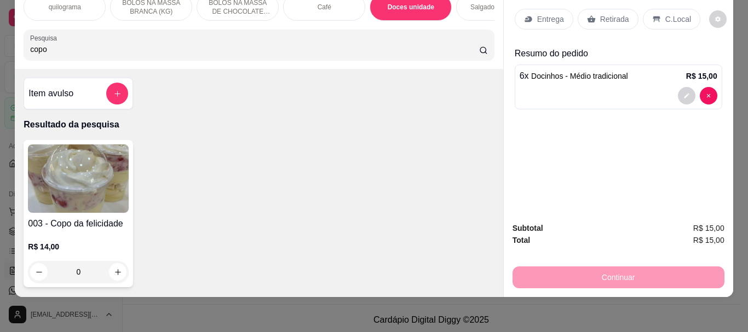
click at [95, 188] on img at bounding box center [78, 179] width 101 height 68
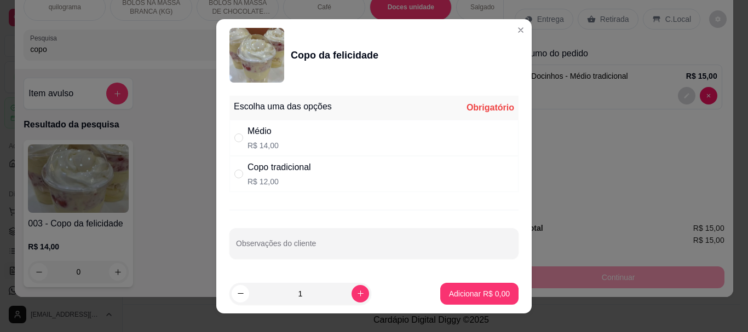
click at [277, 135] on div "Médio R$ 14,00" at bounding box center [373, 138] width 289 height 36
radio input "true"
click at [484, 293] on p "Adicionar R$ 14,00" at bounding box center [476, 293] width 65 height 11
type input "1"
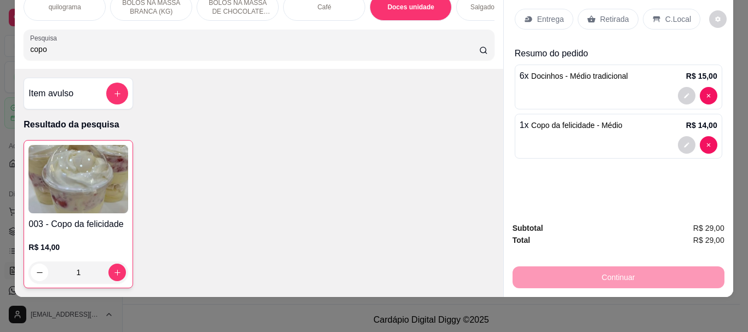
click at [616, 14] on p "Retirada" at bounding box center [614, 19] width 29 height 11
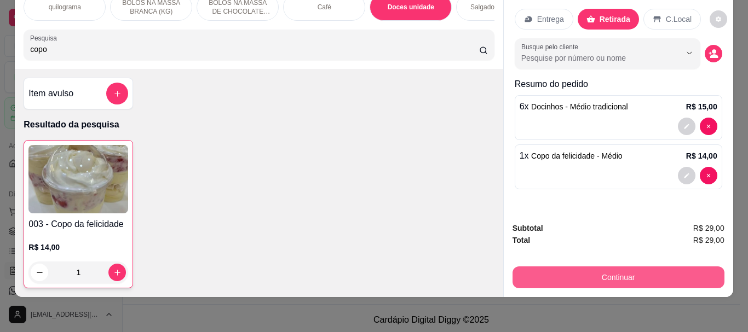
click at [621, 268] on button "Continuar" at bounding box center [618, 278] width 212 height 22
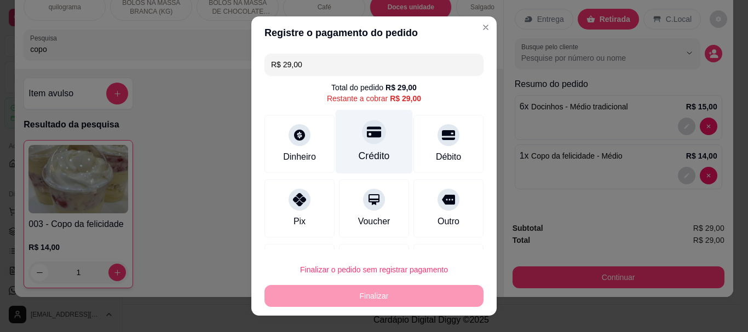
click at [368, 137] on icon at bounding box center [374, 132] width 14 height 14
type input "R$ 0,00"
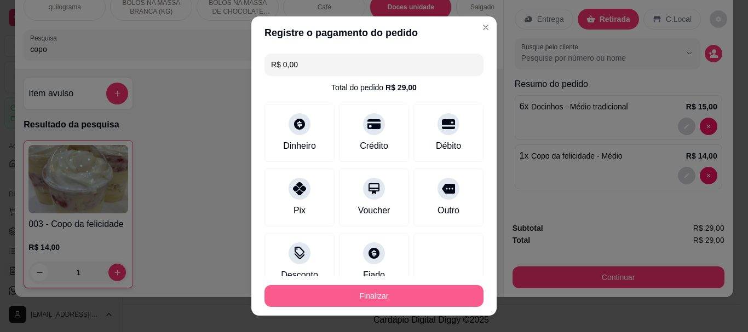
click at [384, 291] on button "Finalizar" at bounding box center [373, 296] width 219 height 22
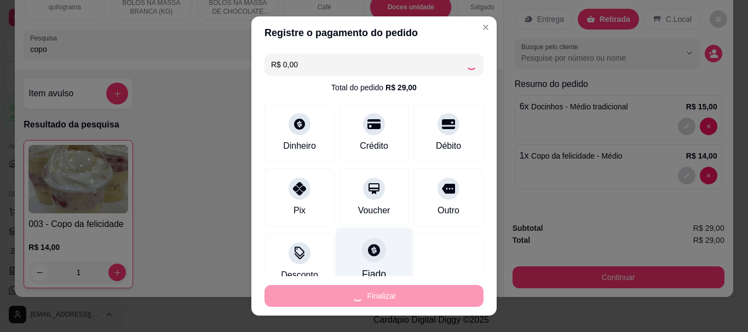
type input "0"
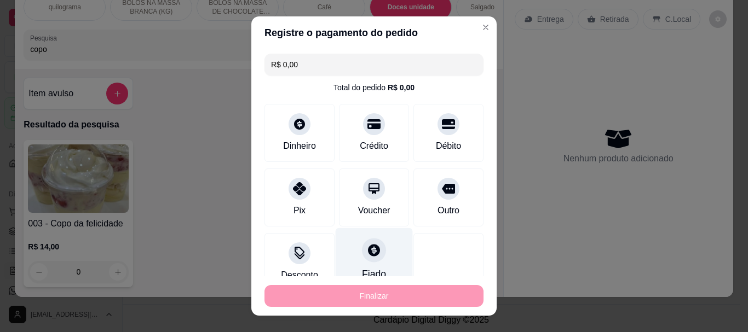
type input "-R$ 29,00"
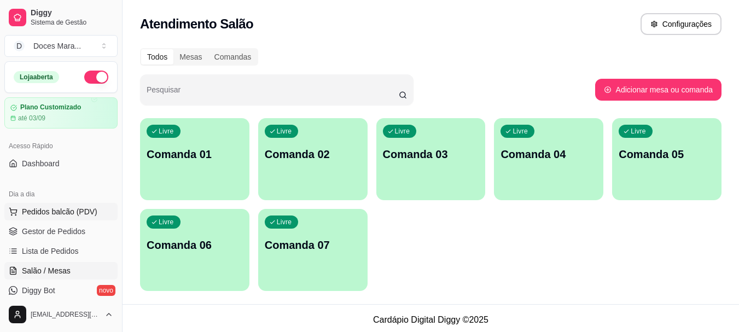
click at [65, 210] on span "Pedidos balcão (PDV)" at bounding box center [60, 211] width 76 height 11
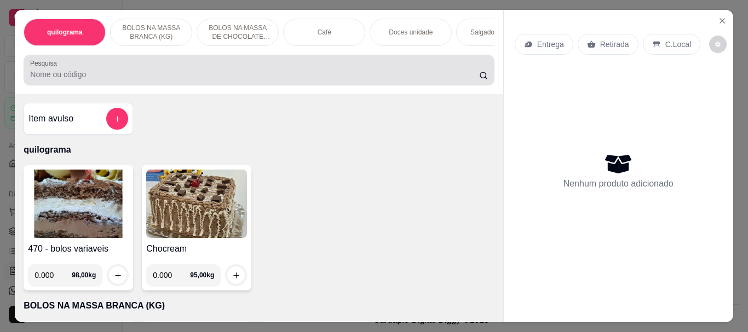
click at [119, 79] on input "Pesquisa" at bounding box center [254, 74] width 449 height 11
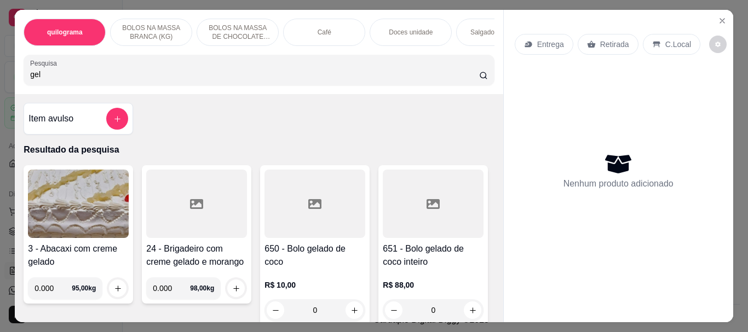
type input "gel"
click at [316, 229] on div at bounding box center [314, 204] width 101 height 68
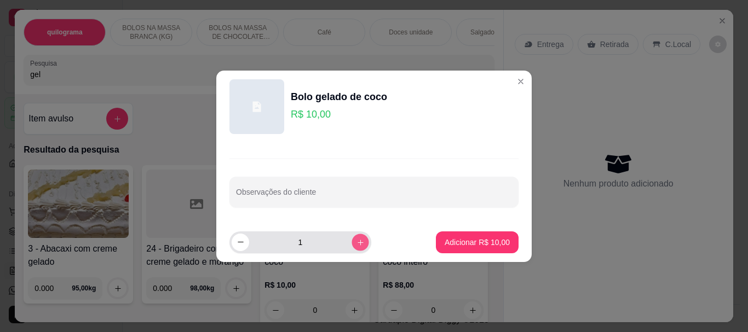
click at [356, 239] on icon "increase-product-quantity" at bounding box center [360, 242] width 8 height 8
type input "3"
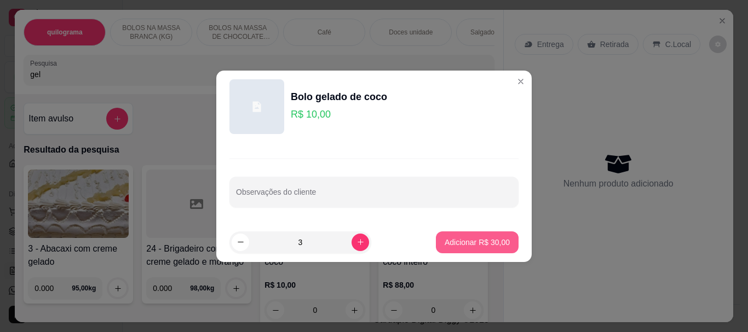
click at [484, 236] on button "Adicionar R$ 30,00" at bounding box center [477, 243] width 83 height 22
type input "3"
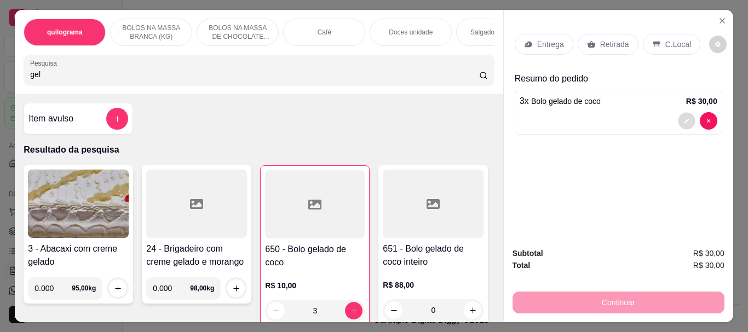
click at [684, 119] on icon "decrease-product-quantity" at bounding box center [686, 121] width 5 height 5
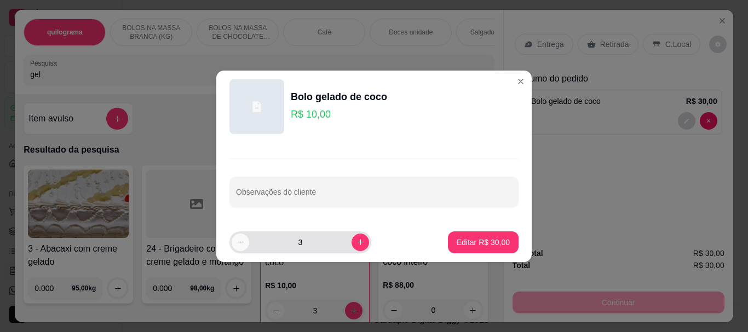
click at [241, 240] on icon "decrease-product-quantity" at bounding box center [240, 242] width 8 height 8
type input "2"
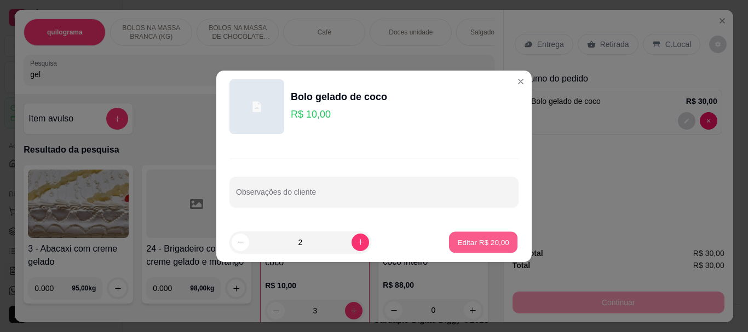
click at [475, 241] on p "Editar R$ 20,00" at bounding box center [482, 242] width 51 height 10
type input "2"
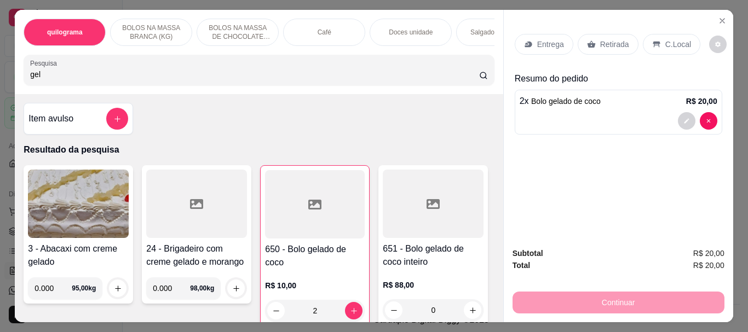
click at [612, 41] on p "Retirada" at bounding box center [614, 44] width 29 height 11
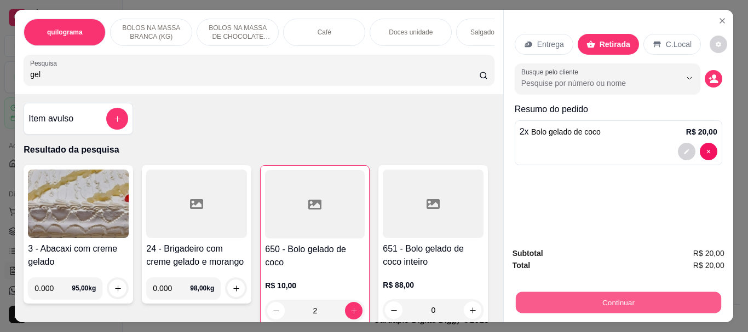
click at [553, 295] on button "Continuar" at bounding box center [617, 302] width 205 height 21
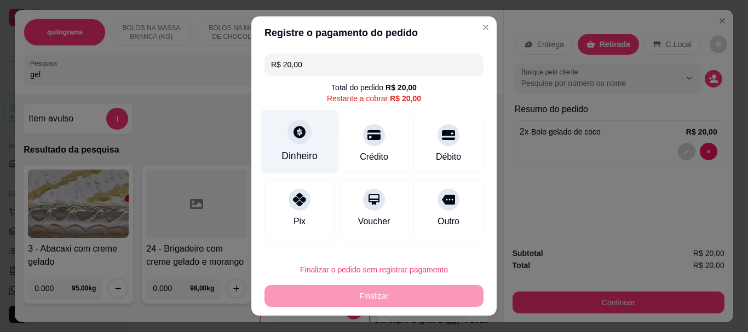
click at [296, 134] on icon at bounding box center [299, 132] width 12 height 12
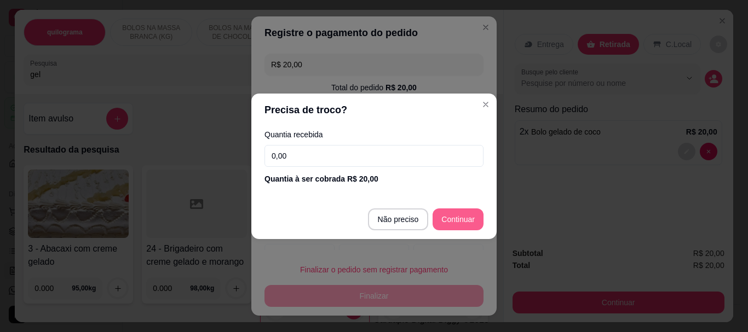
type input "R$ 0,00"
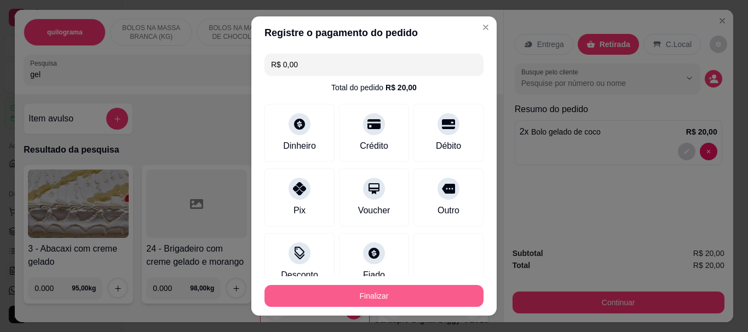
click at [429, 295] on button "Finalizar" at bounding box center [373, 296] width 219 height 22
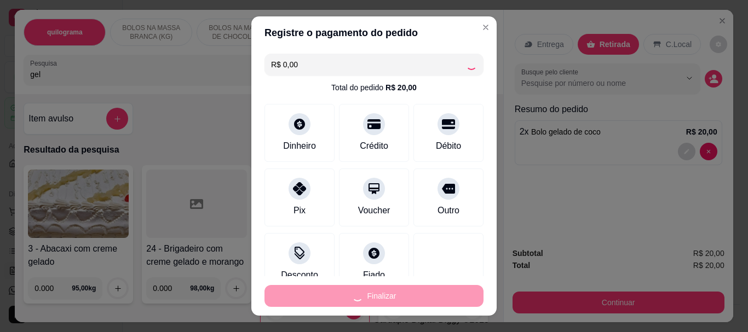
type input "0"
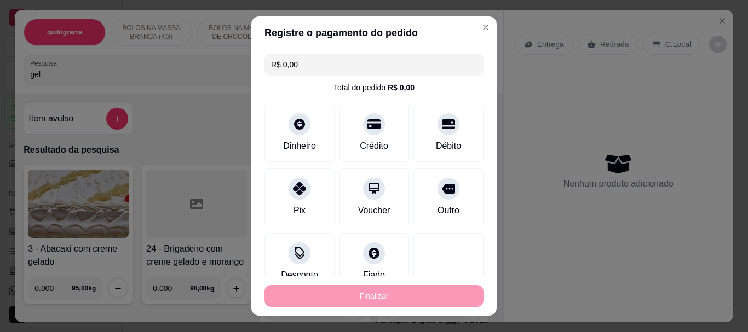
type input "-R$ 20,00"
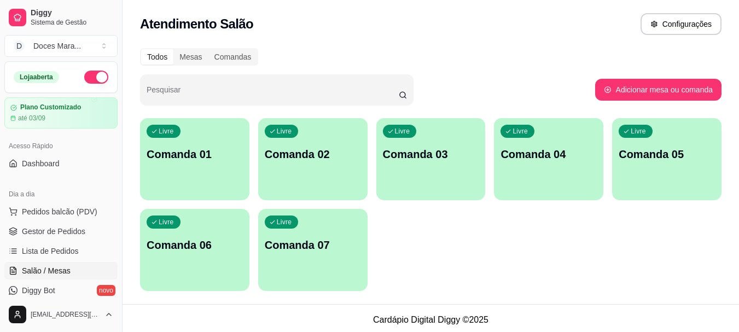
click at [331, 161] on p "Comanda 02" at bounding box center [313, 154] width 96 height 15
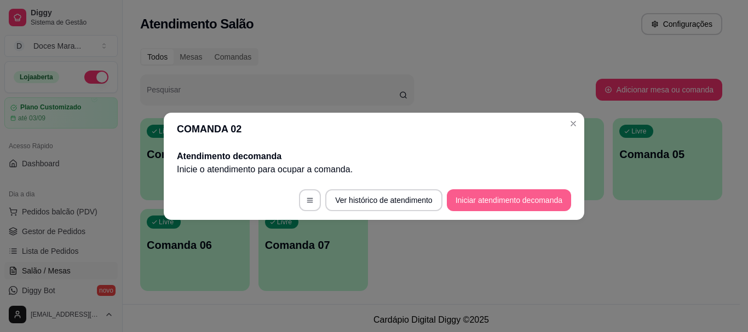
click at [508, 204] on button "Iniciar atendimento de comanda" at bounding box center [509, 200] width 124 height 22
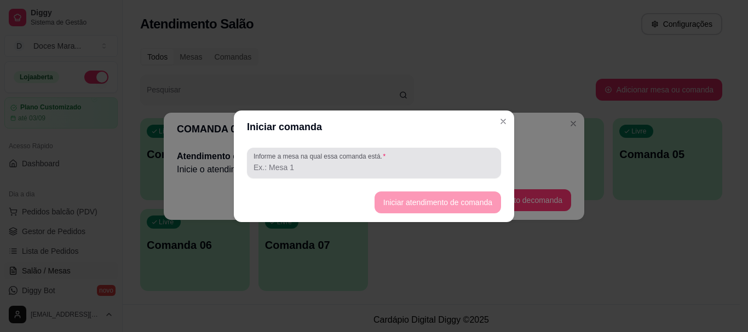
click at [354, 152] on label "Informe a mesa na qual essa comanda está." at bounding box center [321, 156] width 136 height 9
click at [354, 162] on input "Informe a mesa na qual essa comanda está." at bounding box center [373, 167] width 241 height 11
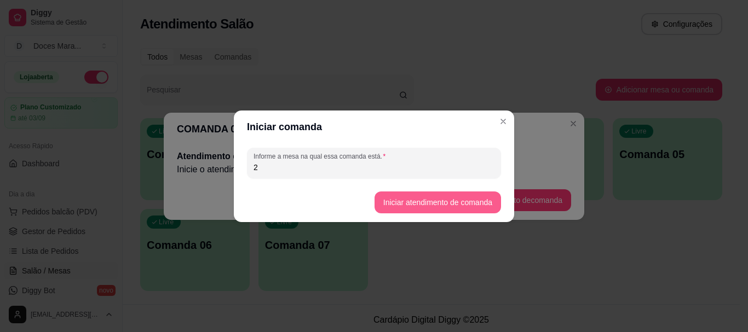
type input "2"
click at [454, 201] on button "Iniciar atendimento de comanda" at bounding box center [437, 203] width 126 height 22
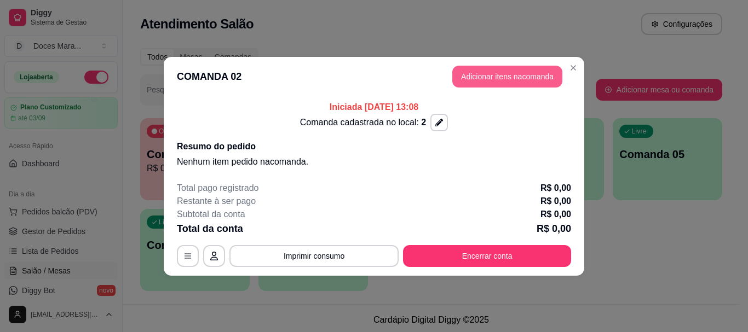
click at [535, 72] on button "Adicionar itens na comanda" at bounding box center [507, 77] width 110 height 22
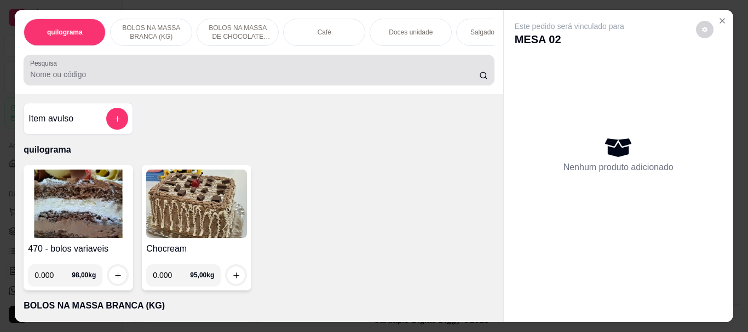
click at [261, 76] on input "Pesquisa" at bounding box center [254, 74] width 449 height 11
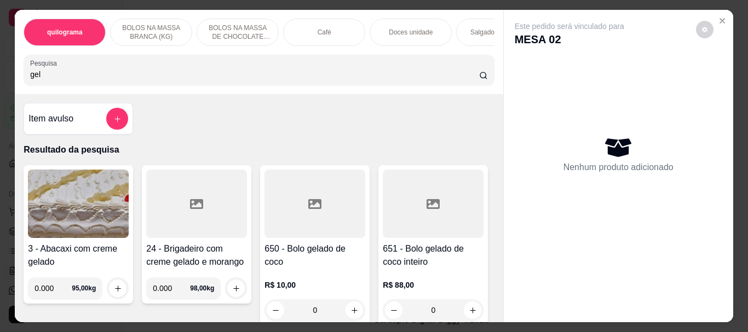
type input "gel"
click at [294, 221] on div at bounding box center [314, 204] width 101 height 68
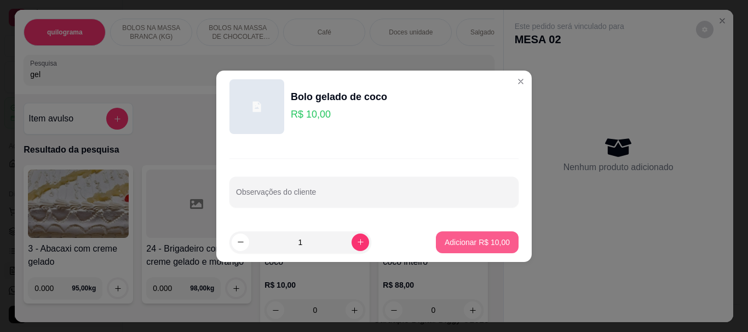
click at [470, 238] on p "Adicionar R$ 10,00" at bounding box center [476, 242] width 65 height 11
type input "1"
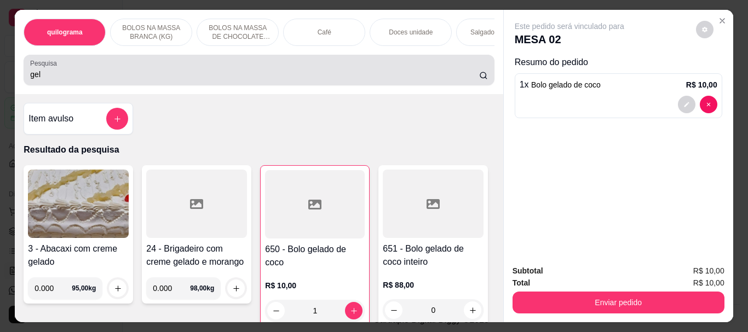
click at [269, 77] on input "gel" at bounding box center [254, 74] width 449 height 11
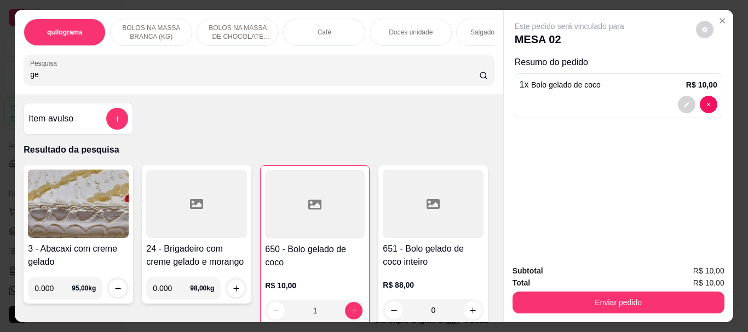
type input "g"
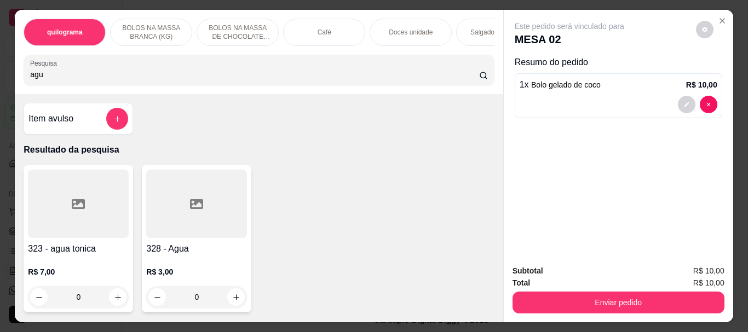
type input "agu"
click at [192, 234] on div at bounding box center [196, 204] width 101 height 68
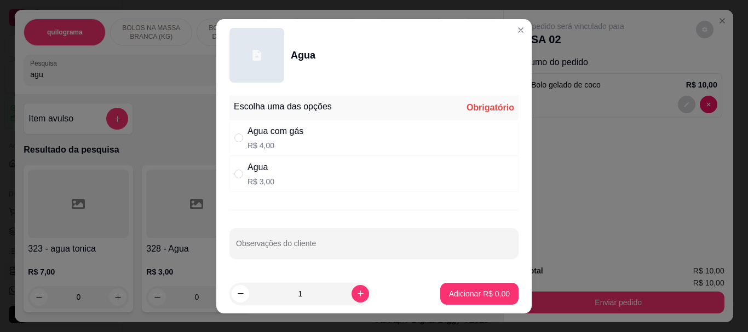
click at [281, 133] on div "Agua com gás" at bounding box center [275, 131] width 56 height 13
radio input "true"
click at [459, 294] on p "Adicionar R$ 4,00" at bounding box center [478, 293] width 59 height 10
type input "1"
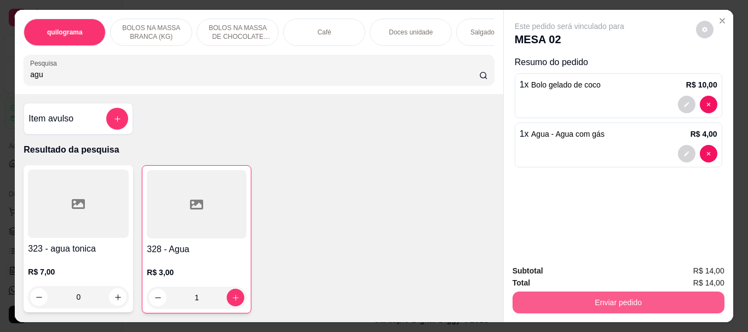
click at [633, 300] on button "Enviar pedido" at bounding box center [618, 303] width 212 height 22
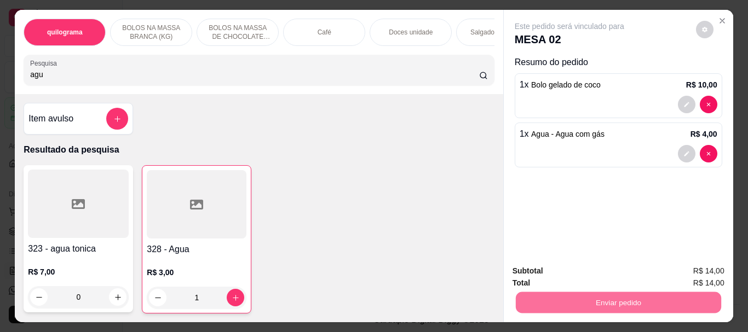
click at [611, 268] on button "Não registrar e enviar pedido" at bounding box center [582, 271] width 114 height 21
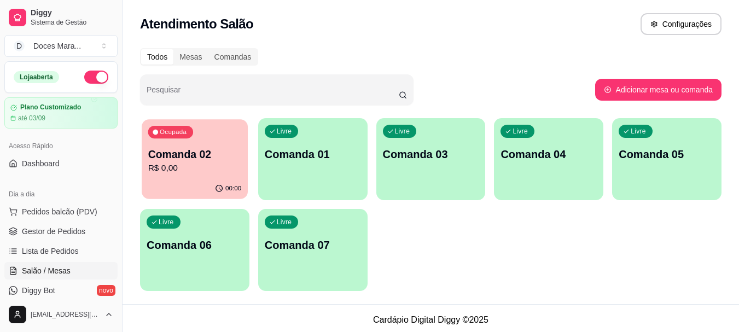
click at [176, 187] on div "00:00" at bounding box center [195, 188] width 106 height 21
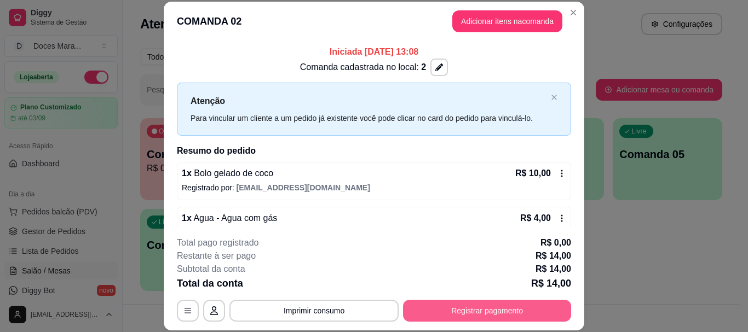
click at [448, 313] on button "Registrar pagamento" at bounding box center [487, 311] width 168 height 22
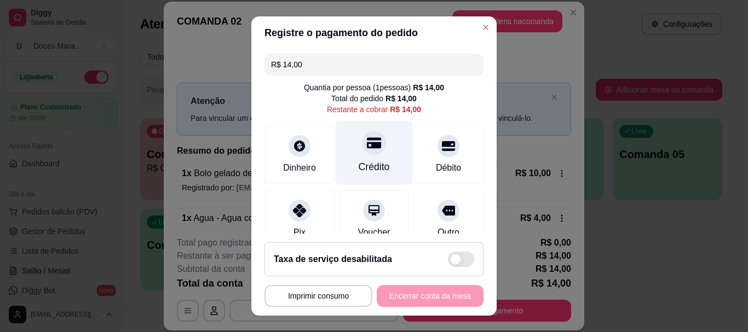
click at [367, 143] on icon at bounding box center [374, 143] width 14 height 11
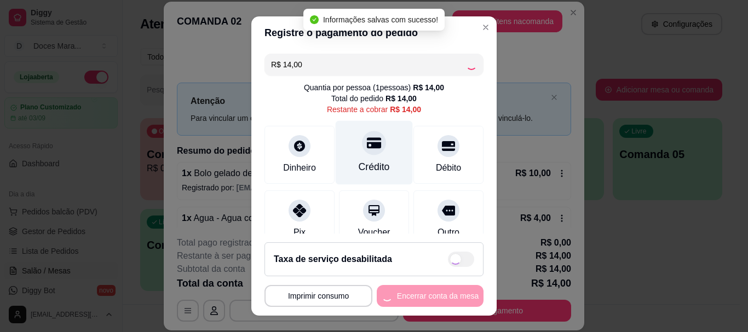
type input "R$ 0,00"
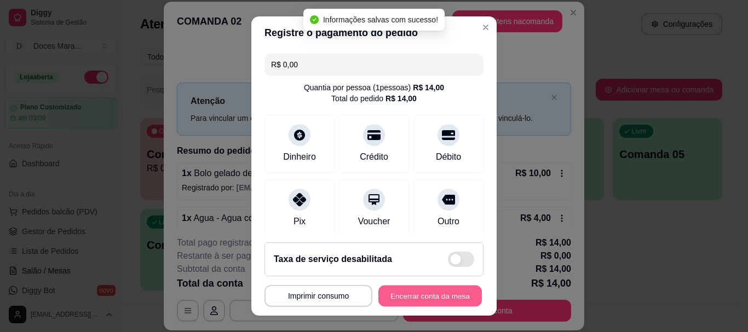
click at [419, 292] on button "Encerrar conta da mesa" at bounding box center [429, 295] width 103 height 21
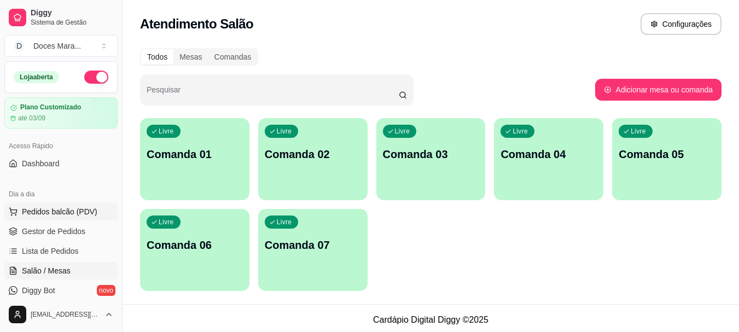
click at [72, 215] on span "Pedidos balcão (PDV)" at bounding box center [60, 211] width 76 height 11
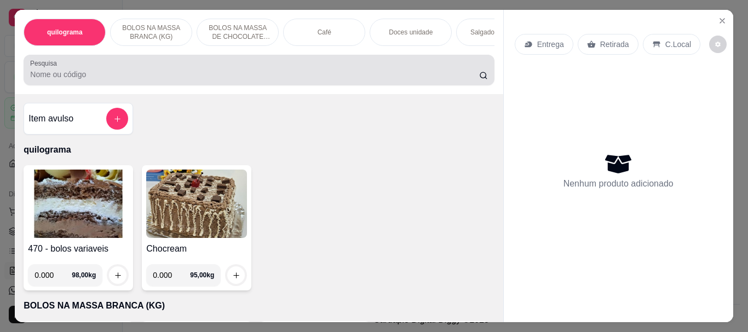
click at [211, 77] on input "Pesquisa" at bounding box center [254, 74] width 449 height 11
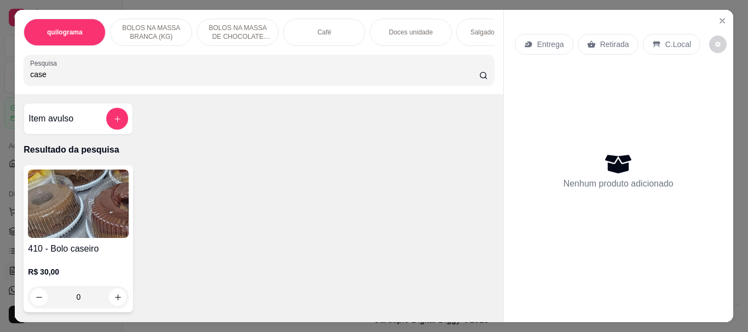
type input "case"
click at [83, 195] on img at bounding box center [78, 204] width 101 height 68
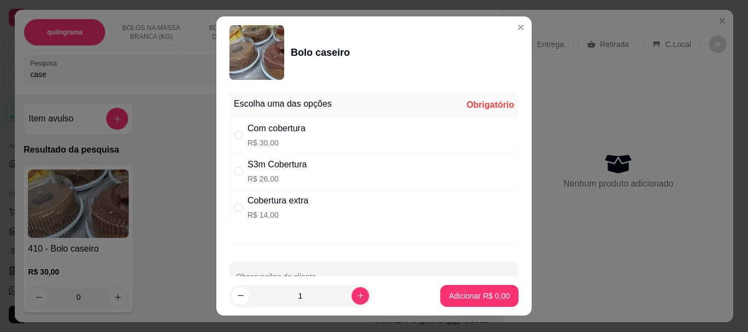
click at [255, 172] on div "S3m Cobertura R$ 26,00" at bounding box center [277, 171] width 60 height 26
radio input "true"
click at [476, 295] on p "Adicionar R$ 26,00" at bounding box center [476, 296] width 65 height 11
type input "1"
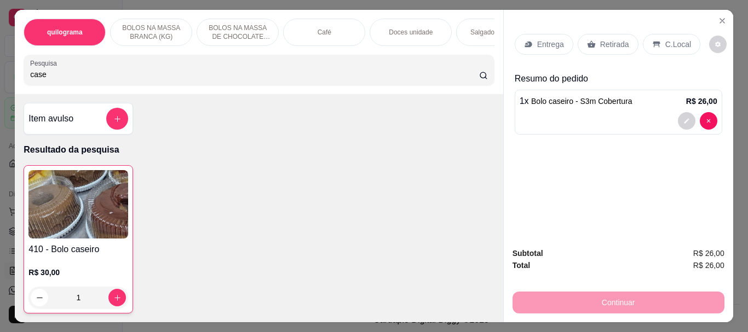
click at [615, 42] on p "Retirada" at bounding box center [614, 44] width 29 height 11
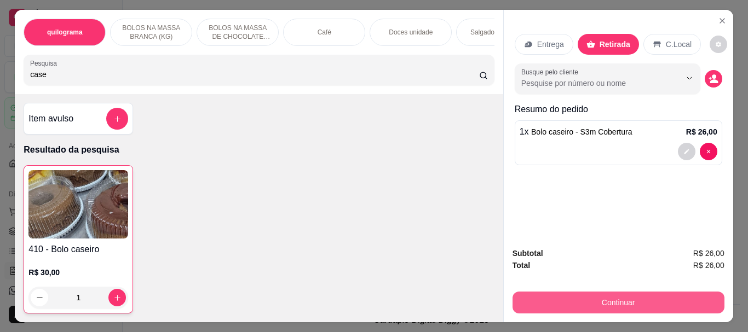
click at [622, 293] on button "Continuar" at bounding box center [618, 303] width 212 height 22
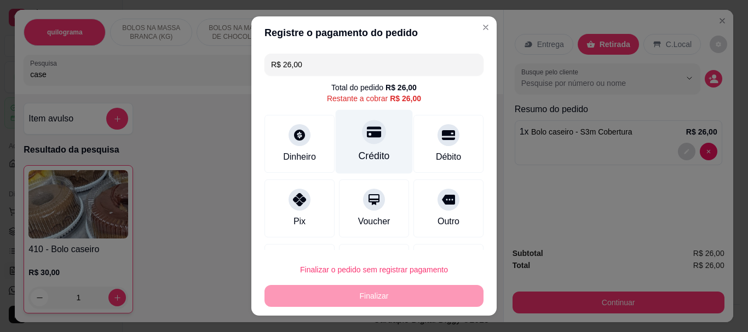
drag, startPoint x: 362, startPoint y: 126, endPoint x: 359, endPoint y: 134, distance: 8.8
click at [367, 126] on icon at bounding box center [374, 132] width 14 height 14
type input "R$ 0,00"
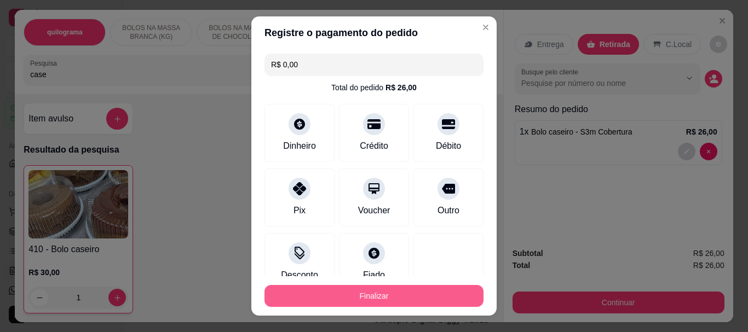
click at [352, 288] on button "Finalizar" at bounding box center [373, 296] width 219 height 22
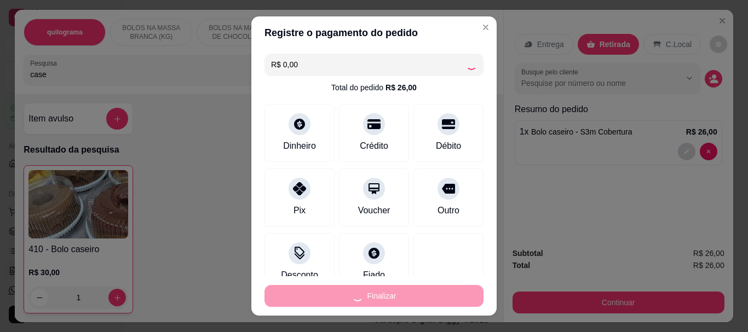
type input "0"
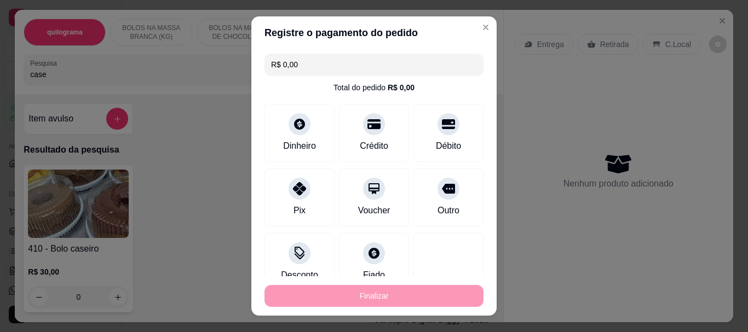
type input "-R$ 26,00"
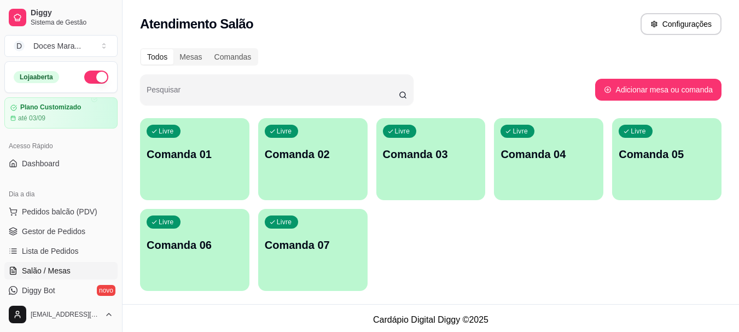
click at [231, 175] on div "Livre Comanda 01" at bounding box center [194, 152] width 109 height 69
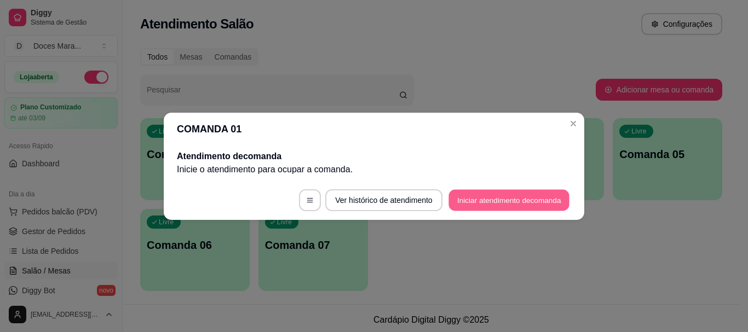
click at [491, 205] on button "Iniciar atendimento de comanda" at bounding box center [508, 199] width 121 height 21
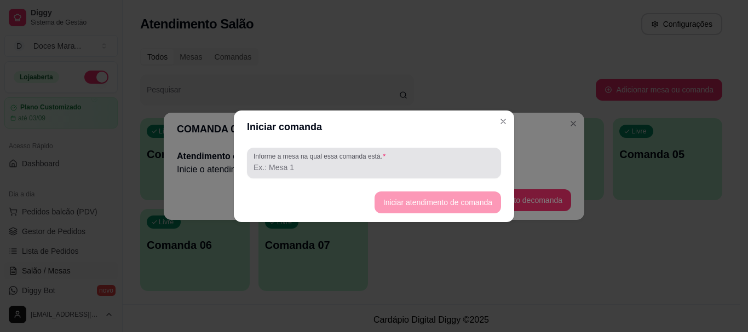
click at [460, 159] on div at bounding box center [373, 163] width 241 height 22
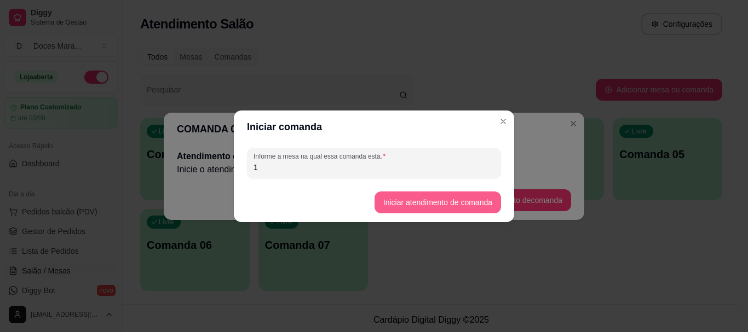
type input "1"
click at [447, 205] on button "Iniciar atendimento de comanda" at bounding box center [437, 202] width 123 height 21
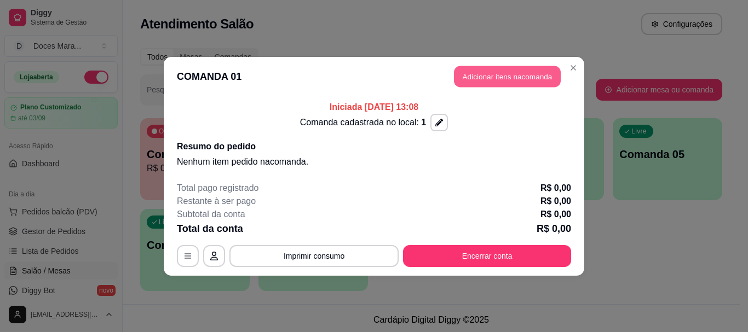
click at [535, 76] on button "Adicionar itens na comanda" at bounding box center [507, 76] width 107 height 21
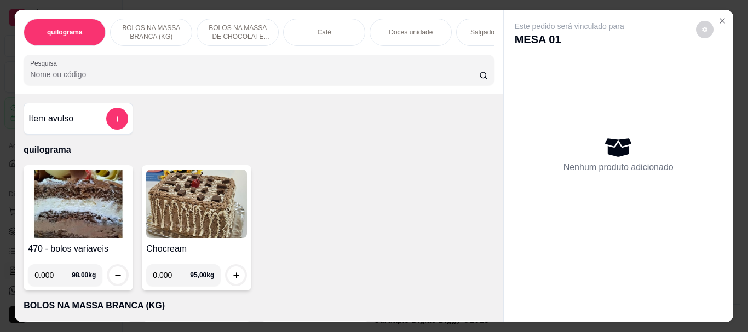
click at [73, 208] on img at bounding box center [78, 204] width 101 height 68
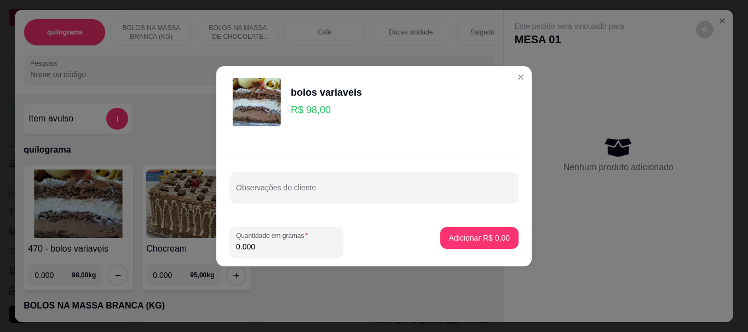
click at [270, 250] on input "0.000" at bounding box center [286, 246] width 101 height 11
type input "0.320"
click at [463, 236] on p "Adicionar R$ 31,36" at bounding box center [477, 238] width 63 height 10
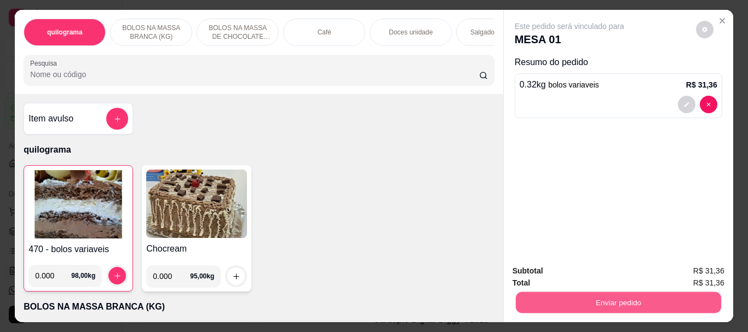
click at [597, 293] on button "Enviar pedido" at bounding box center [617, 302] width 205 height 21
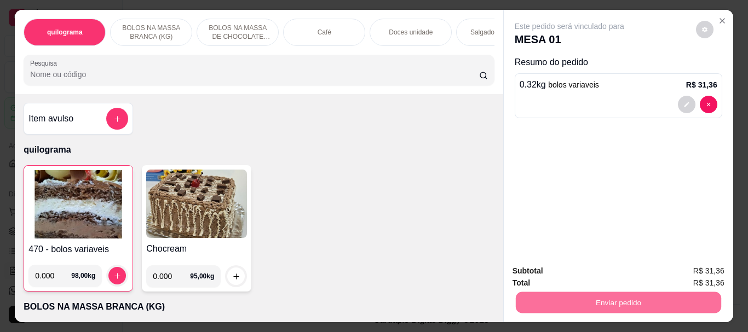
click at [617, 271] on button "Não registrar e enviar pedido" at bounding box center [582, 271] width 114 height 21
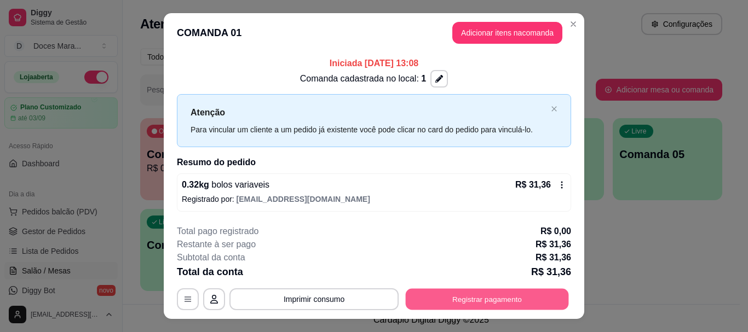
click at [469, 298] on button "Registrar pagamento" at bounding box center [487, 299] width 163 height 21
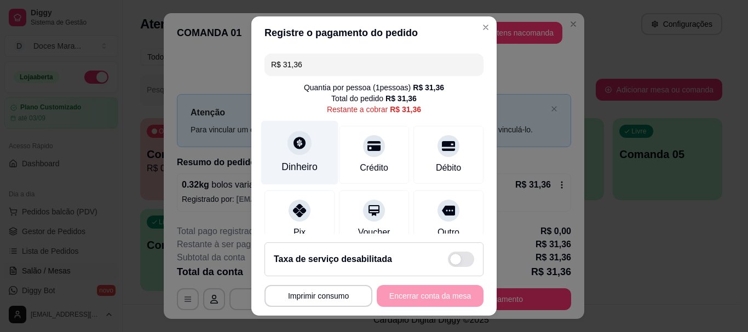
click at [297, 158] on div "Dinheiro" at bounding box center [299, 153] width 77 height 64
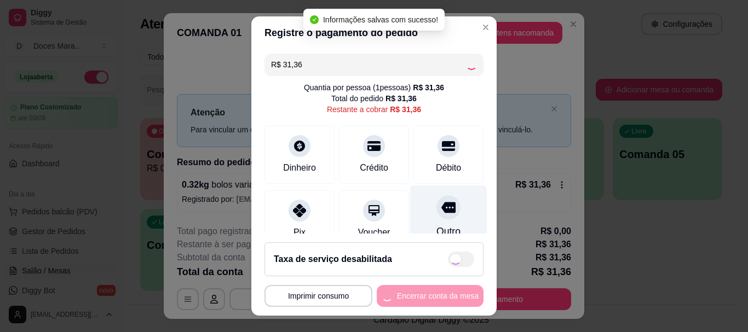
type input "R$ 0,00"
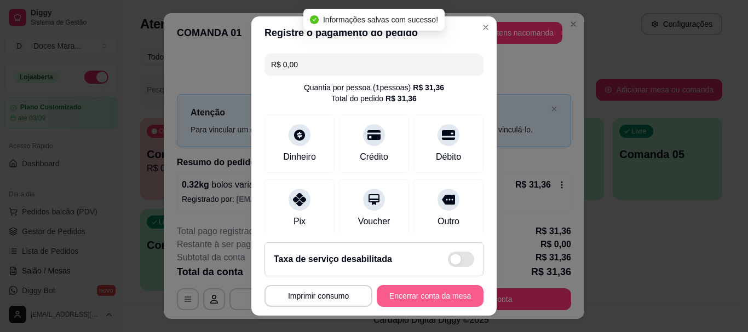
click at [439, 291] on button "Encerrar conta da mesa" at bounding box center [430, 296] width 107 height 22
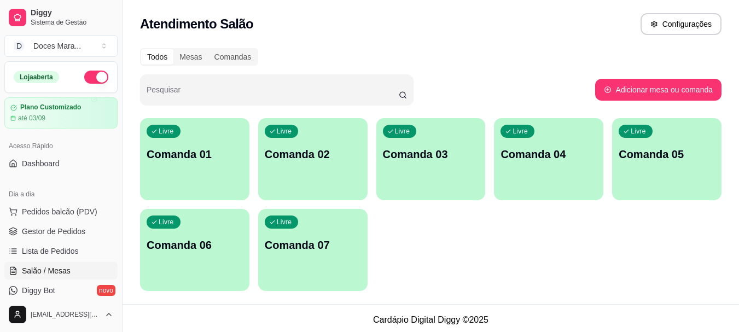
click at [353, 155] on p "Comanda 02" at bounding box center [313, 154] width 96 height 15
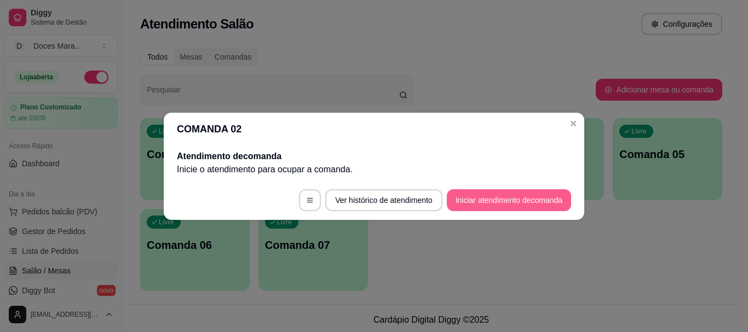
click at [510, 203] on button "Iniciar atendimento de comanda" at bounding box center [509, 200] width 124 height 22
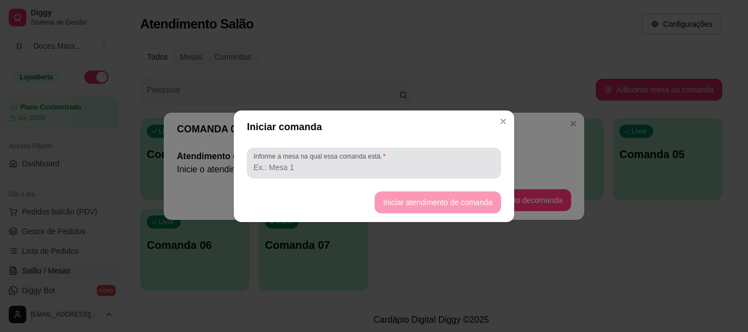
click at [430, 159] on div at bounding box center [373, 163] width 241 height 22
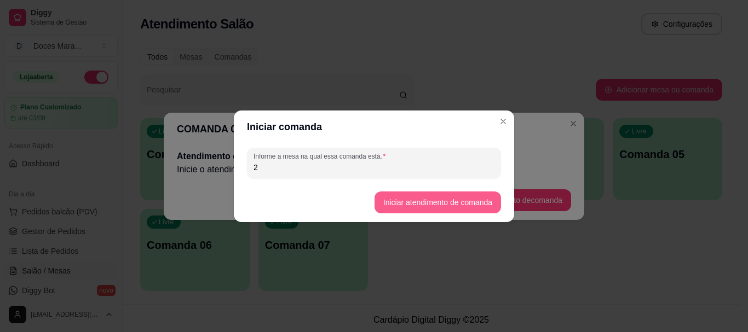
type input "2"
click at [448, 199] on button "Iniciar atendimento de comanda" at bounding box center [437, 203] width 126 height 22
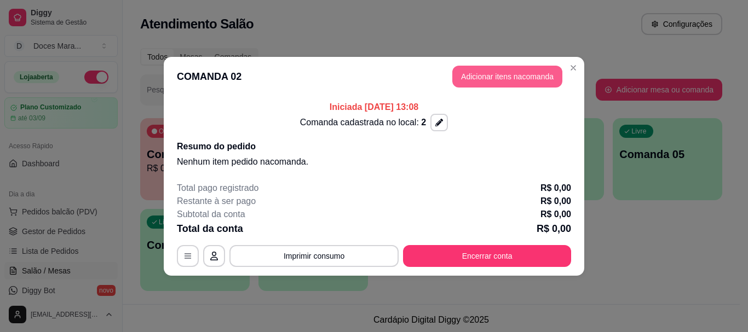
click at [503, 77] on button "Adicionar itens na comanda" at bounding box center [507, 77] width 110 height 22
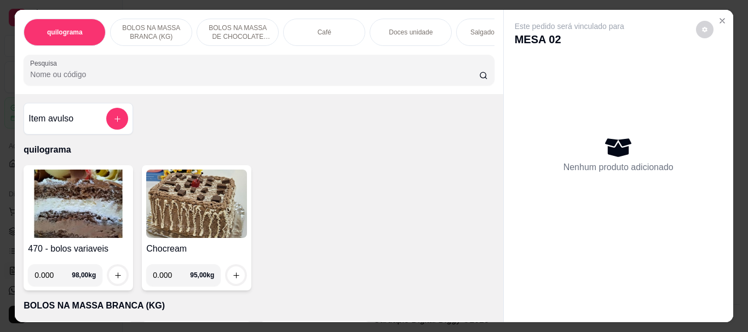
click at [84, 206] on img at bounding box center [78, 204] width 101 height 68
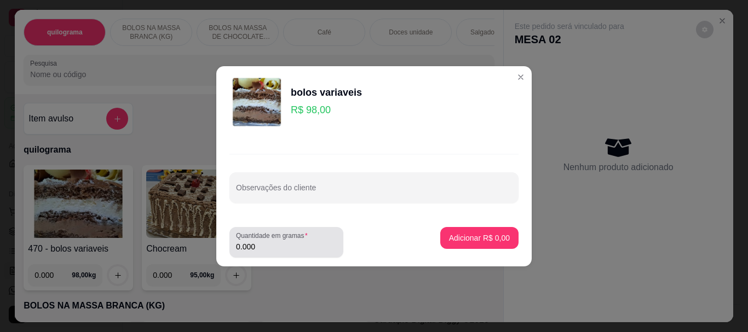
click at [263, 240] on div "0.000" at bounding box center [286, 243] width 101 height 22
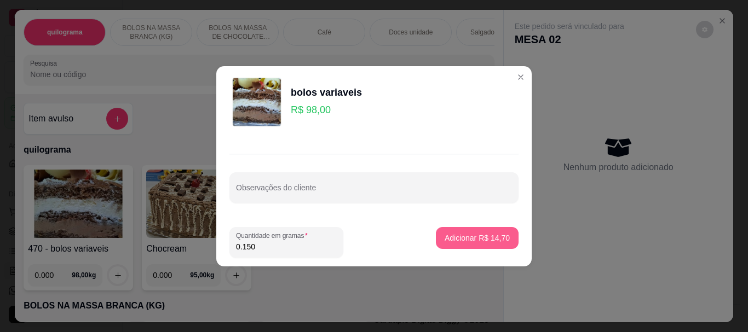
type input "0.150"
click at [473, 233] on p "Adicionar R$ 14,70" at bounding box center [477, 238] width 63 height 10
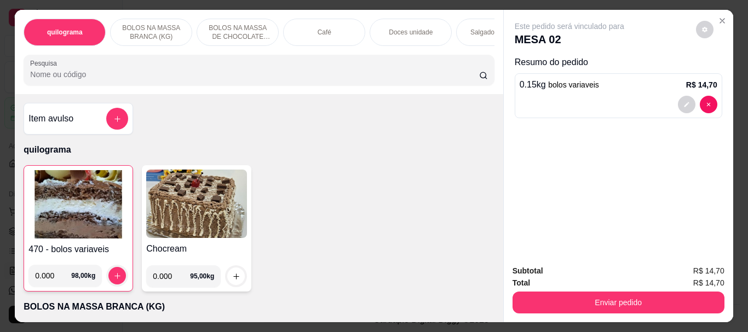
click at [317, 31] on p "Café" at bounding box center [324, 32] width 14 height 9
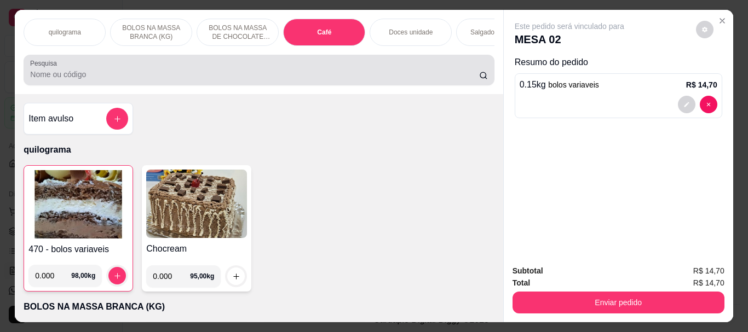
scroll to position [29, 0]
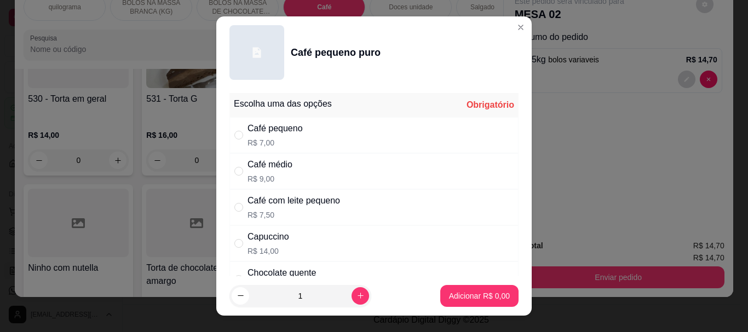
click at [274, 137] on div "Café pequeno R$ 7,00" at bounding box center [274, 135] width 55 height 26
radio input "true"
click at [450, 291] on p "Adicionar R$ 7,00" at bounding box center [479, 296] width 61 height 11
type input "1"
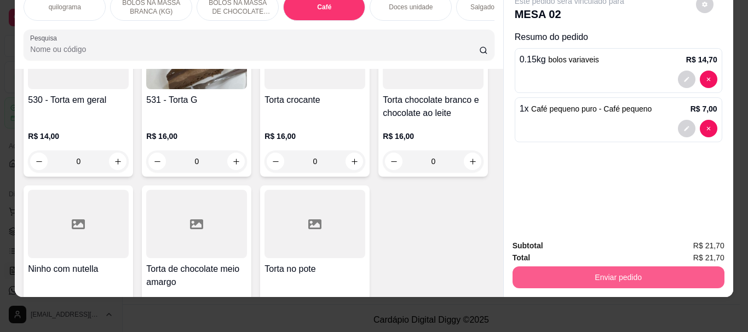
click at [581, 270] on button "Enviar pedido" at bounding box center [618, 278] width 212 height 22
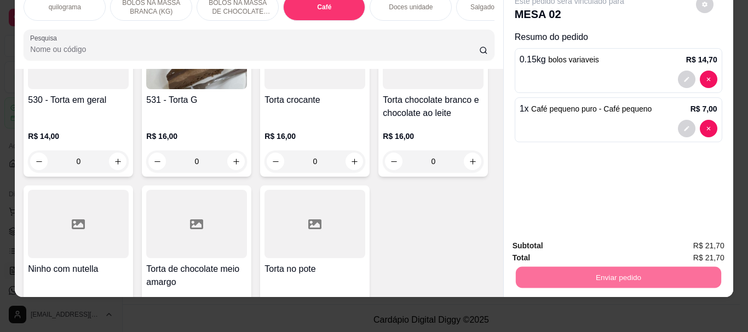
click at [610, 238] on button "Não registrar e enviar pedido" at bounding box center [582, 242] width 111 height 20
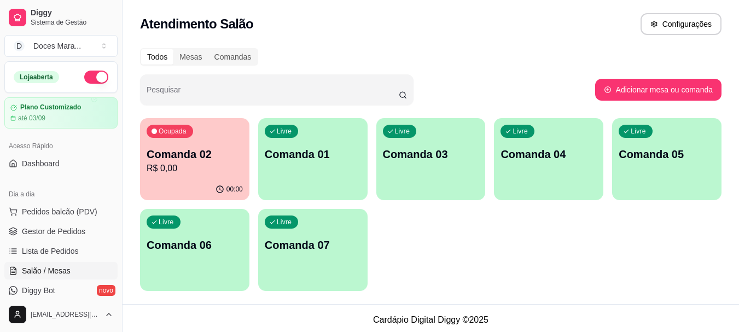
click at [306, 174] on div "Livre Comanda 01" at bounding box center [312, 152] width 109 height 69
click at [538, 160] on p "Comanda 04" at bounding box center [549, 154] width 96 height 15
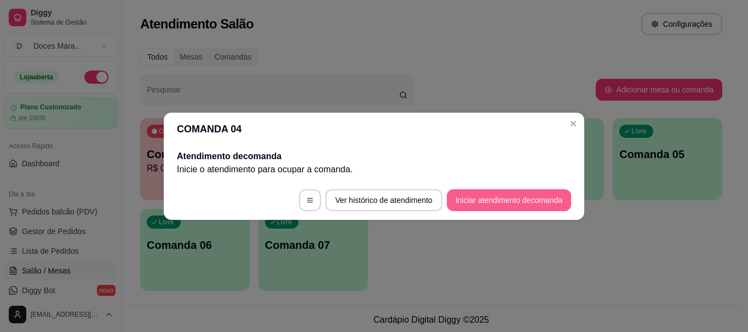
click at [498, 197] on button "Iniciar atendimento de comanda" at bounding box center [509, 200] width 124 height 22
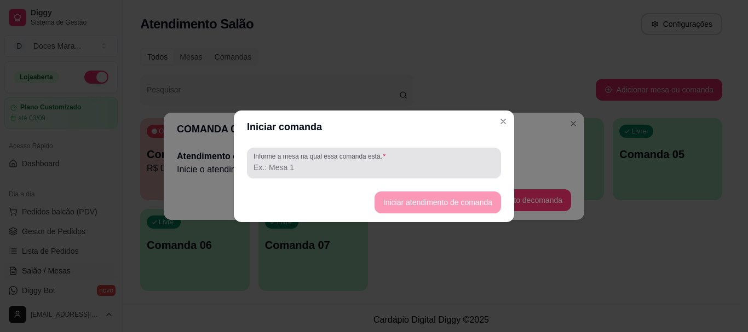
click at [385, 166] on input "Informe a mesa na qual essa comanda está." at bounding box center [373, 167] width 241 height 11
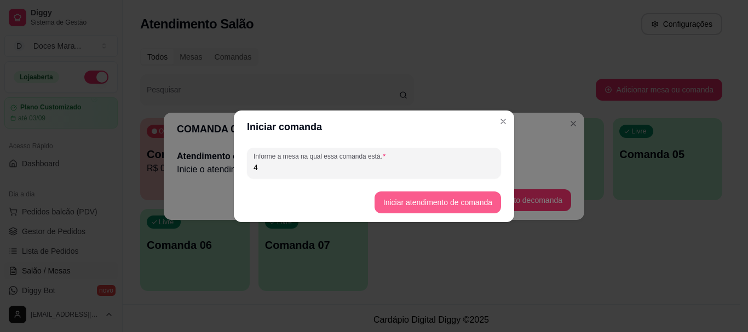
type input "4"
click at [425, 200] on button "Iniciar atendimento de comanda" at bounding box center [437, 203] width 126 height 22
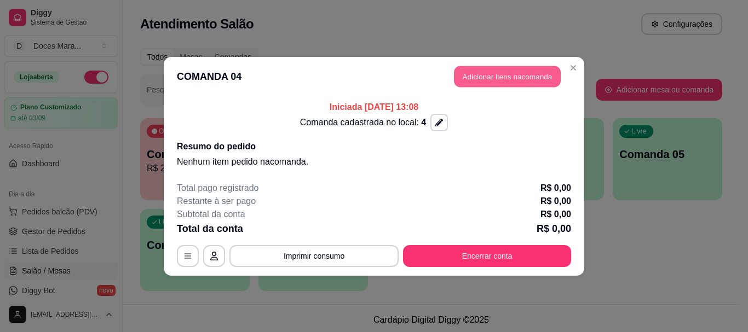
click at [528, 73] on button "Adicionar itens na comanda" at bounding box center [507, 76] width 107 height 21
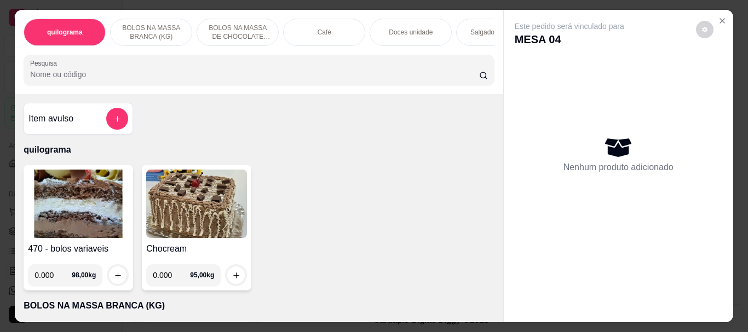
click at [68, 211] on img at bounding box center [78, 204] width 101 height 68
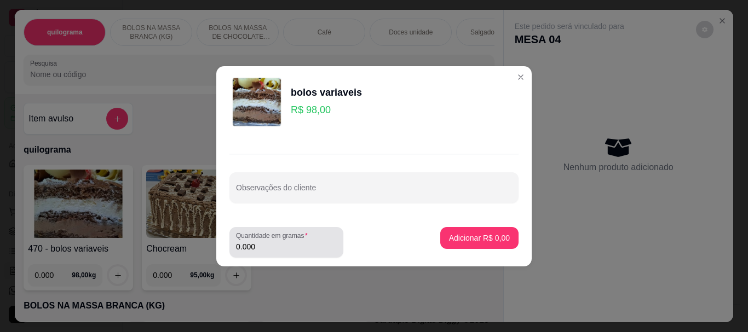
click at [269, 243] on input "0.000" at bounding box center [286, 246] width 101 height 11
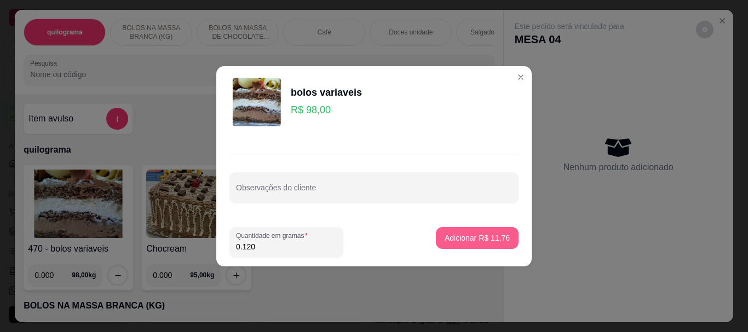
type input "0.120"
click at [446, 234] on p "Adicionar R$ 11,76" at bounding box center [477, 238] width 63 height 10
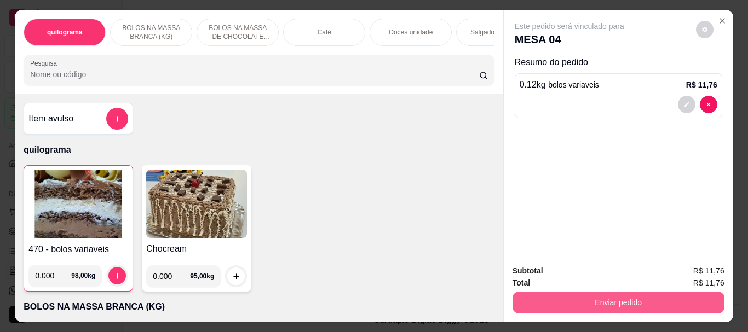
click at [640, 292] on button "Enviar pedido" at bounding box center [618, 303] width 212 height 22
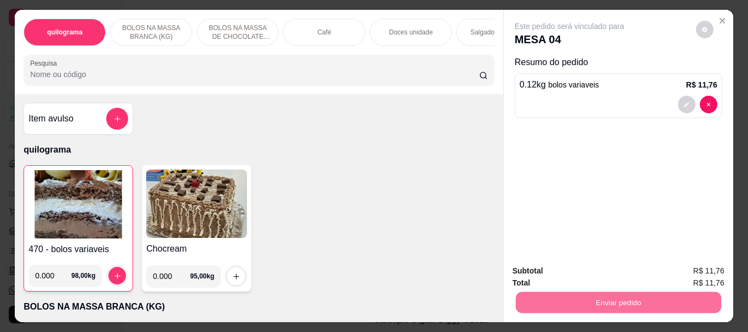
click at [606, 261] on button "Não registrar e enviar pedido" at bounding box center [582, 271] width 114 height 21
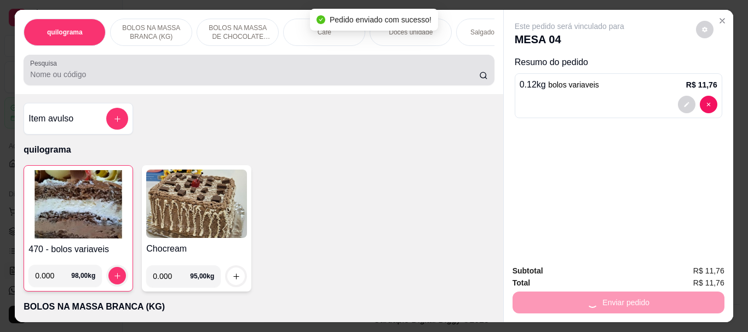
click at [126, 76] on input "Pesquisa" at bounding box center [254, 74] width 449 height 11
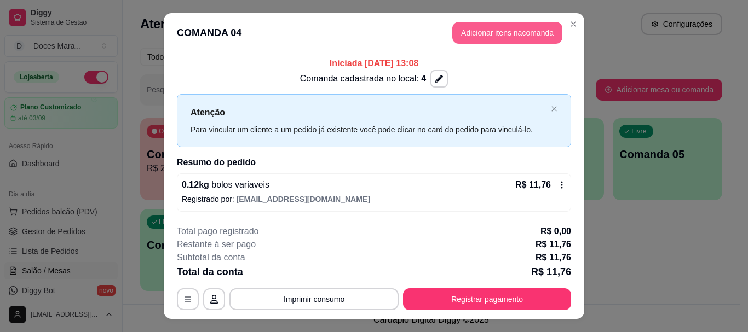
click at [510, 31] on button "Adicionar itens na comanda" at bounding box center [507, 33] width 110 height 22
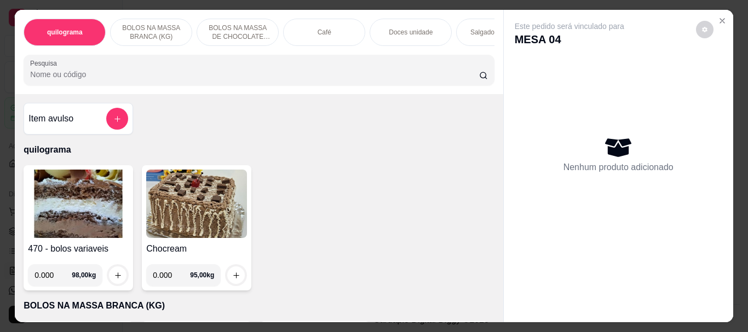
click at [95, 221] on img at bounding box center [78, 204] width 101 height 68
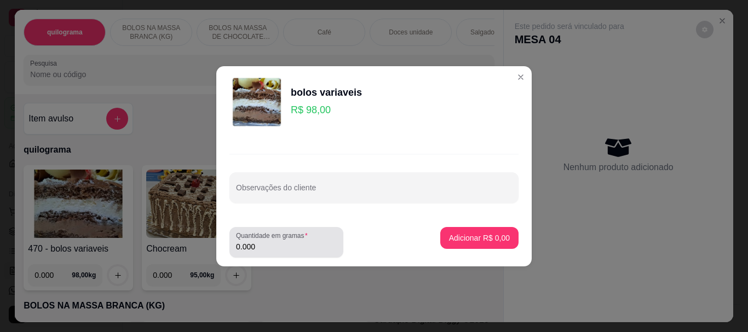
click at [265, 247] on input "0.000" at bounding box center [286, 246] width 101 height 11
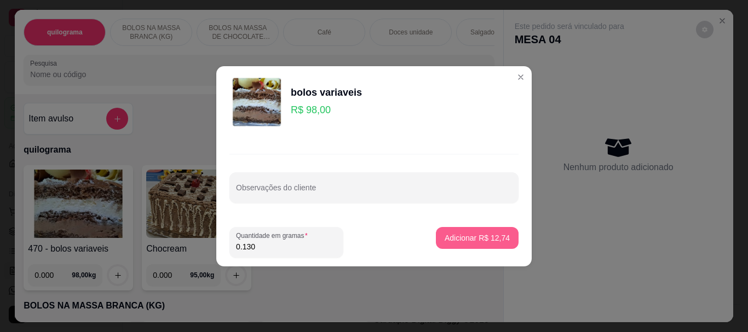
type input "0.130"
click at [446, 237] on p "Adicionar R$ 12,74" at bounding box center [476, 238] width 65 height 11
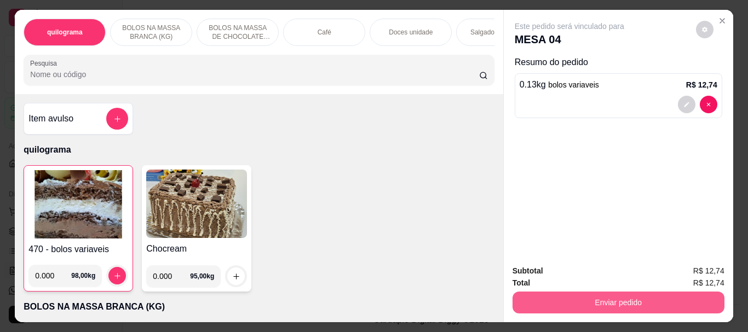
click at [631, 296] on button "Enviar pedido" at bounding box center [618, 303] width 212 height 22
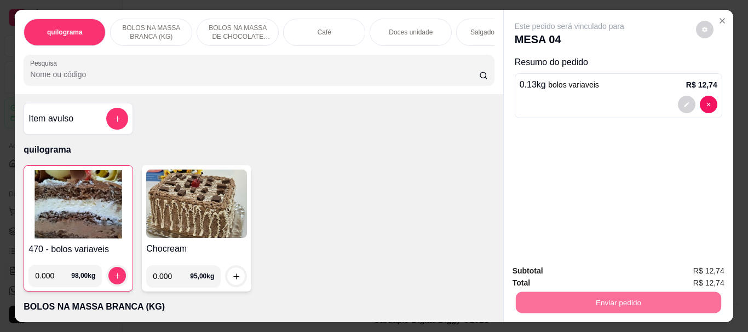
click at [704, 269] on button "Sim, quero registrar" at bounding box center [685, 271] width 79 height 20
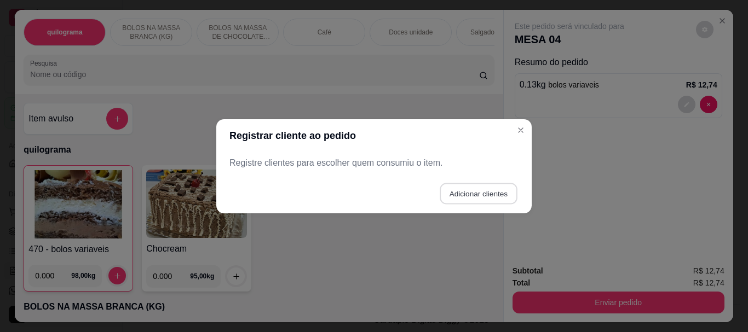
click at [469, 187] on button "Adicionar clientes" at bounding box center [478, 193] width 77 height 21
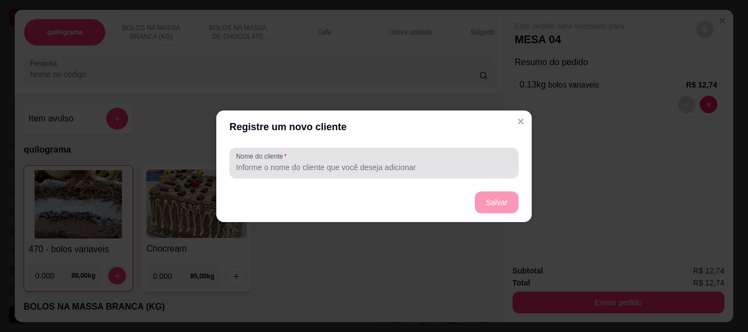
click at [282, 162] on input "Nome do cliente" at bounding box center [374, 167] width 276 height 11
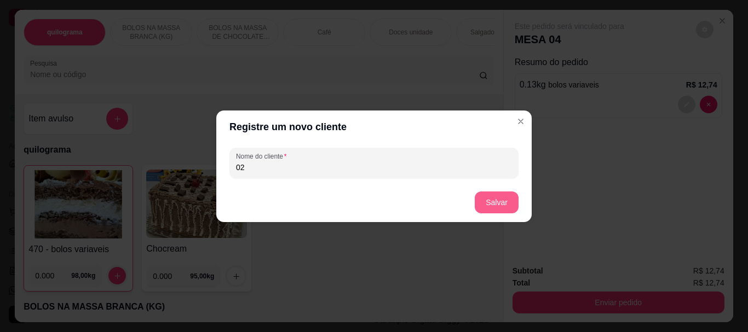
type input "02"
click at [506, 201] on button "Salvar" at bounding box center [496, 202] width 43 height 21
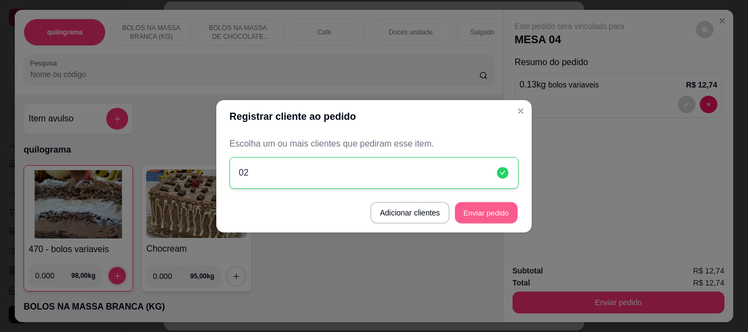
click at [492, 209] on button "Enviar pedido" at bounding box center [486, 212] width 62 height 21
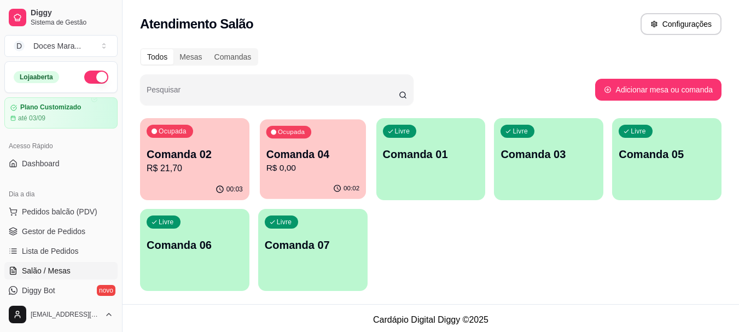
click at [315, 176] on div "Ocupada Comanda 04 R$ 0,00" at bounding box center [313, 148] width 106 height 59
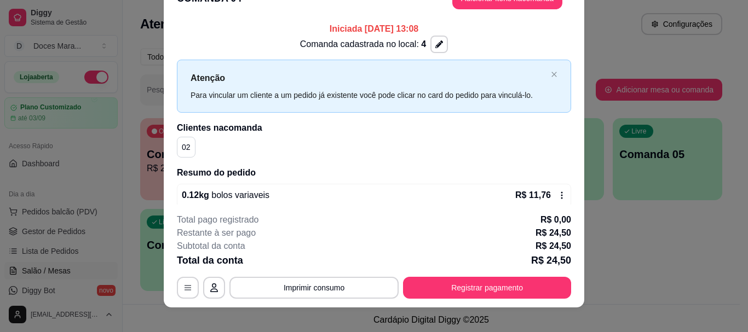
scroll to position [33, 0]
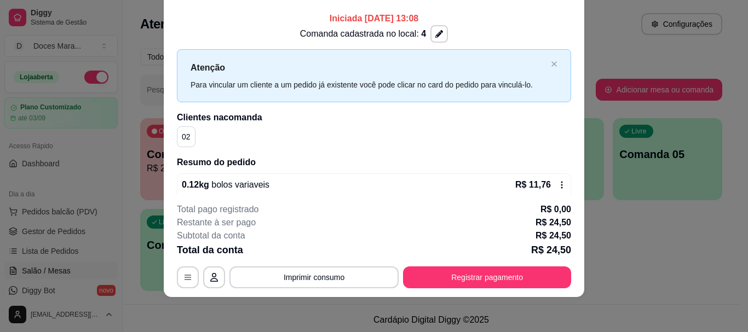
click at [273, 194] on footer "**********" at bounding box center [374, 245] width 420 height 103
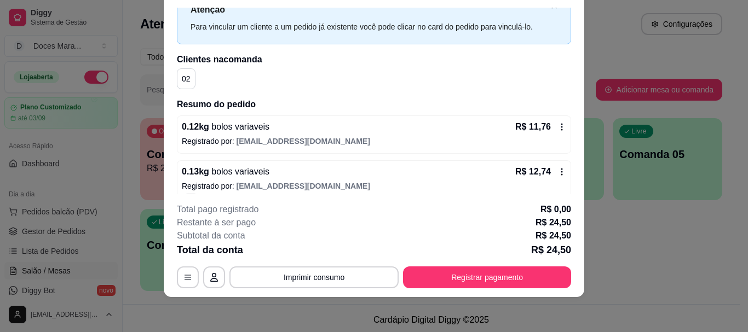
scroll to position [80, 0]
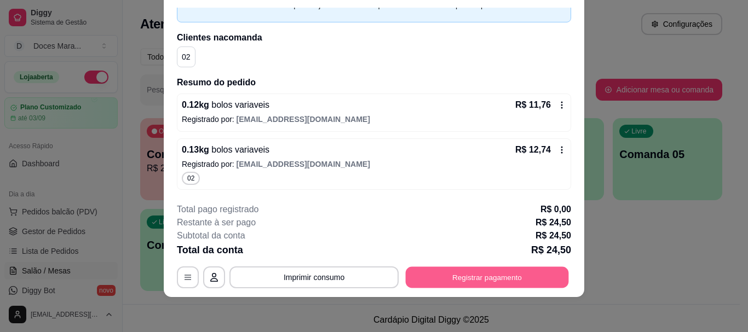
click at [491, 274] on button "Registrar pagamento" at bounding box center [487, 277] width 163 height 21
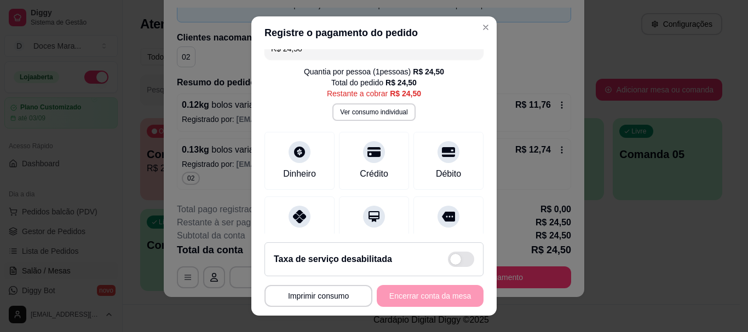
scroll to position [0, 0]
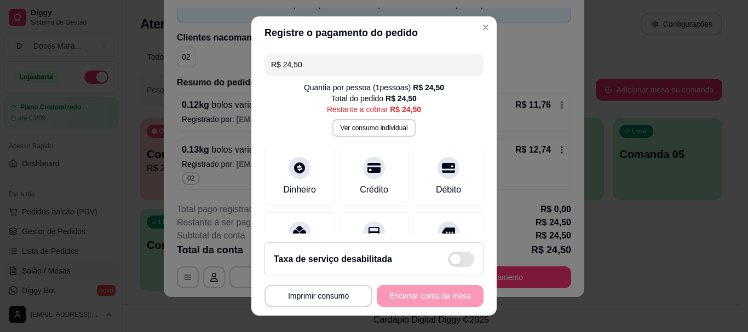
click at [321, 64] on input "R$ 24,50" at bounding box center [374, 65] width 206 height 22
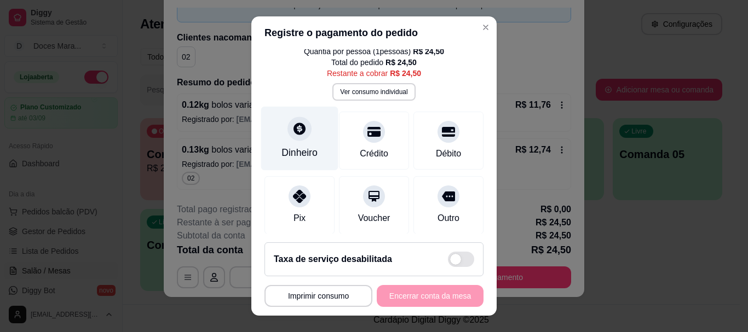
scroll to position [55, 0]
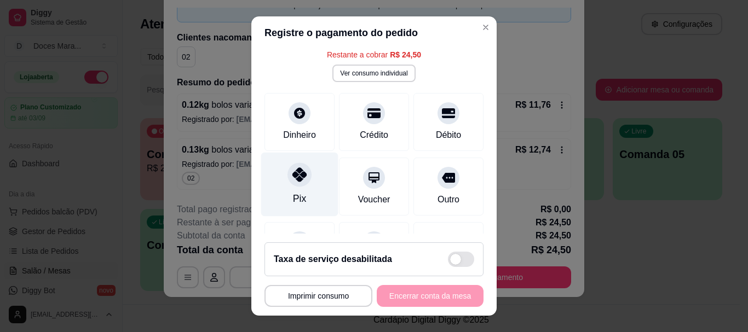
click at [293, 176] on icon at bounding box center [299, 175] width 14 height 14
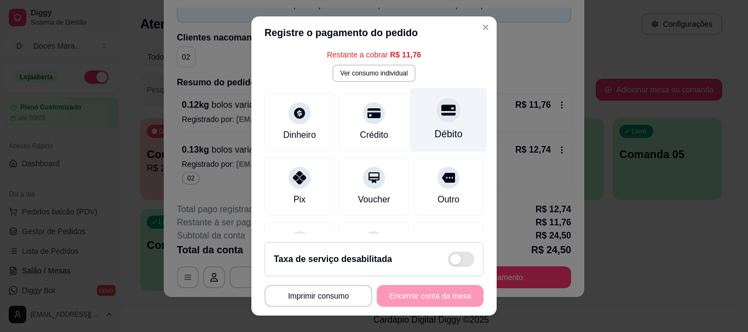
click at [436, 117] on div at bounding box center [448, 111] width 24 height 24
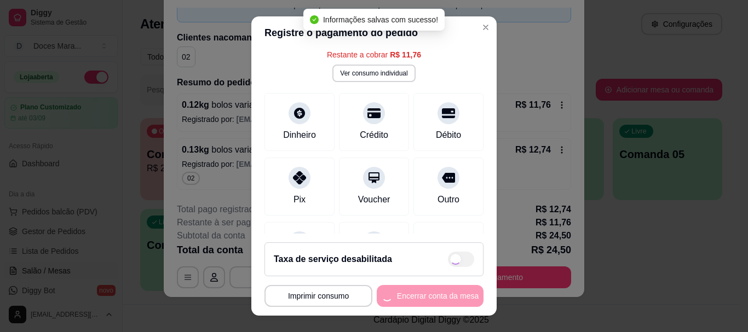
type input "R$ 0,00"
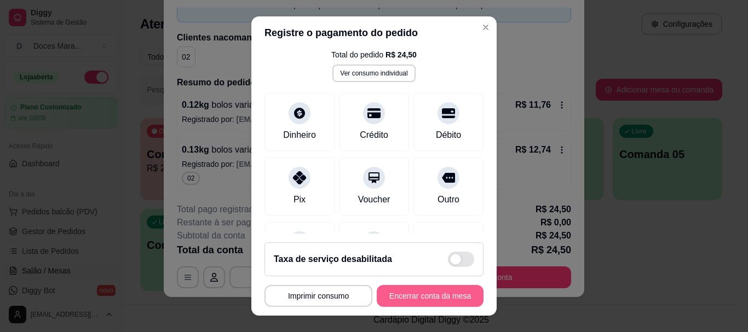
click at [421, 291] on button "Encerrar conta da mesa" at bounding box center [430, 296] width 107 height 22
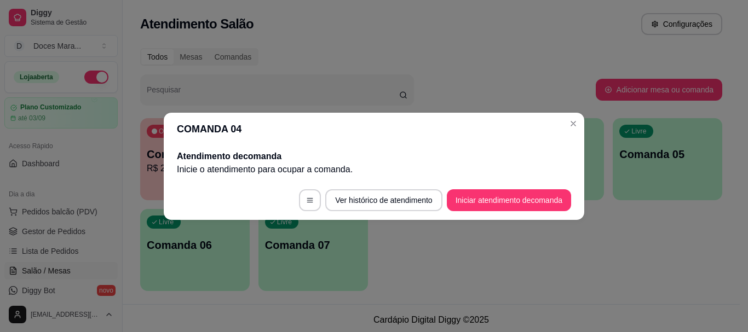
scroll to position [0, 0]
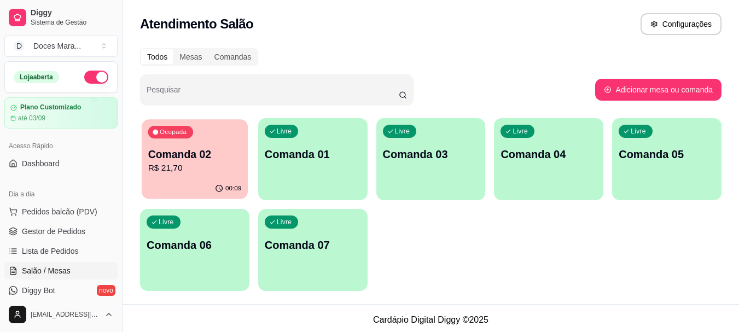
click at [179, 176] on div "Ocupada Comanda 02 R$ 21,70" at bounding box center [195, 148] width 106 height 59
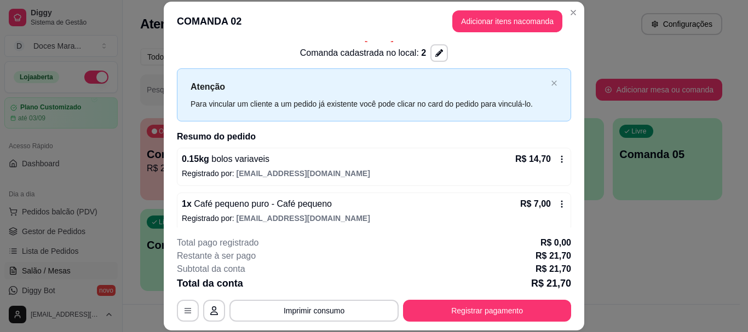
scroll to position [22, 0]
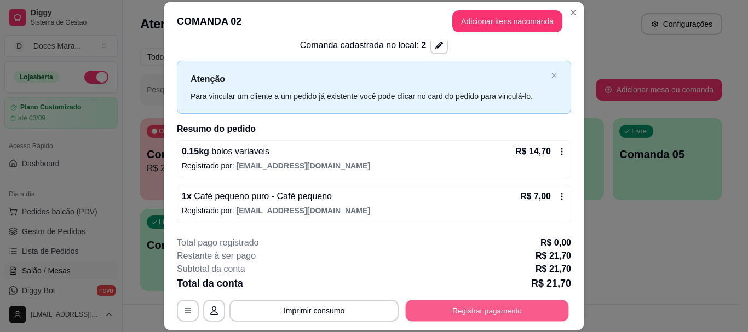
click at [472, 311] on button "Registrar pagamento" at bounding box center [487, 310] width 163 height 21
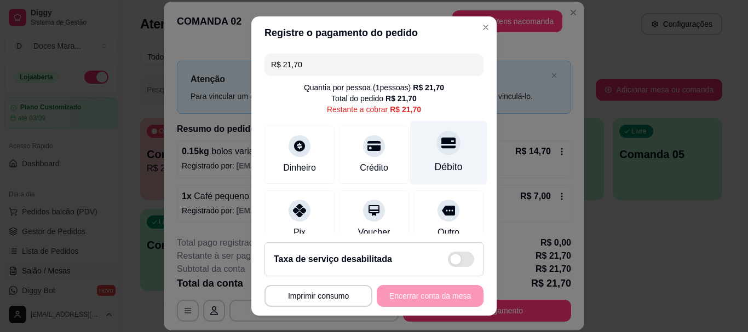
click at [436, 153] on div at bounding box center [448, 143] width 24 height 24
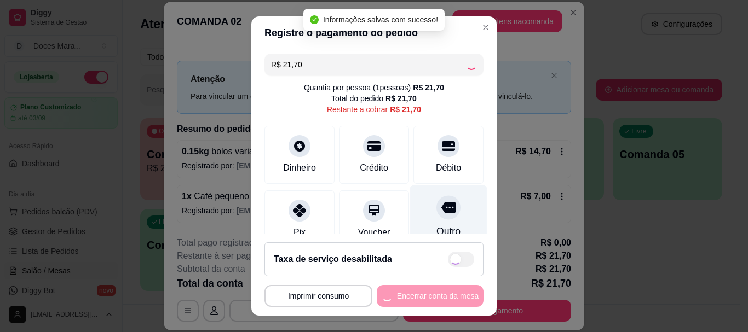
type input "R$ 0,00"
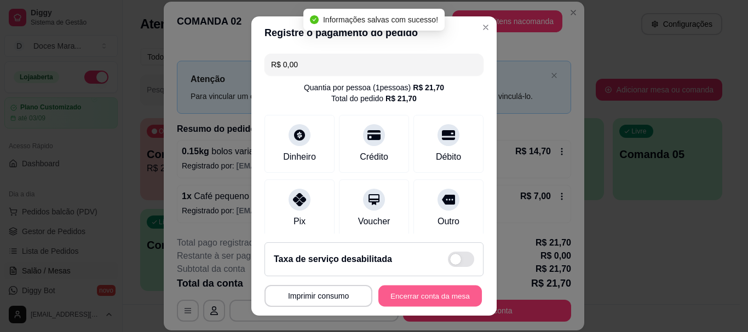
click at [444, 294] on button "Encerrar conta da mesa" at bounding box center [429, 295] width 103 height 21
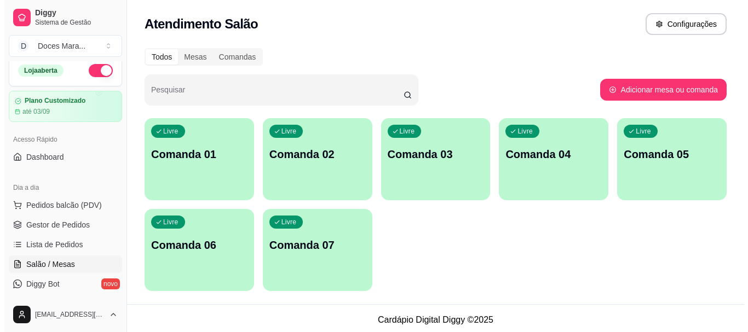
scroll to position [0, 0]
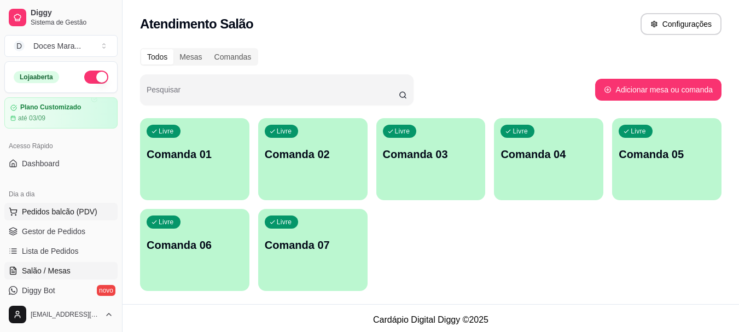
click at [61, 206] on button "Pedidos balcão (PDV)" at bounding box center [60, 212] width 113 height 18
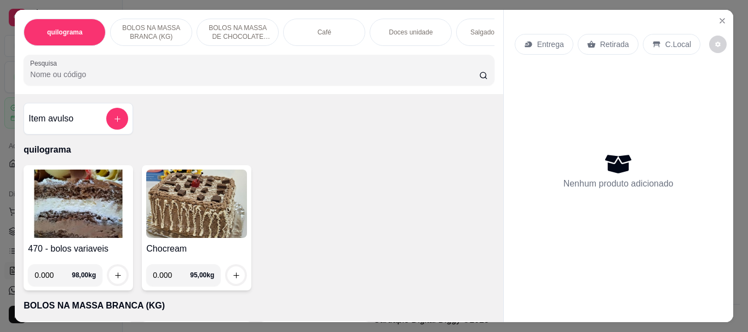
click at [90, 199] on img at bounding box center [78, 204] width 101 height 68
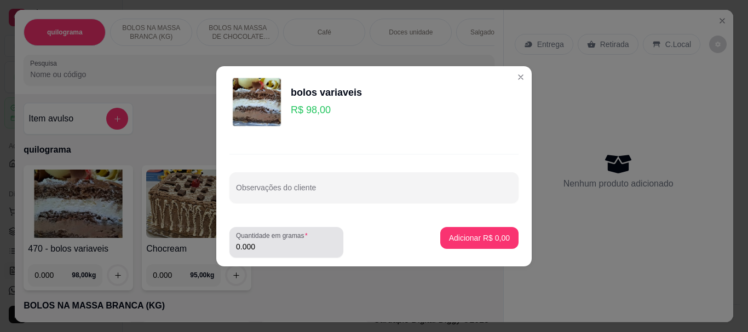
click at [280, 240] on div "0.000" at bounding box center [286, 243] width 101 height 22
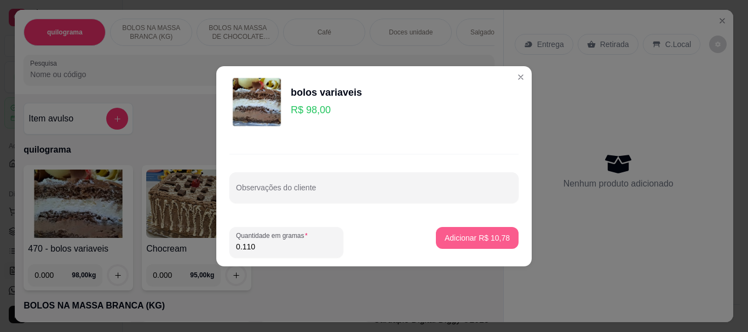
type input "0.110"
click at [447, 230] on button "Adicionar R$ 10,78" at bounding box center [477, 238] width 83 height 22
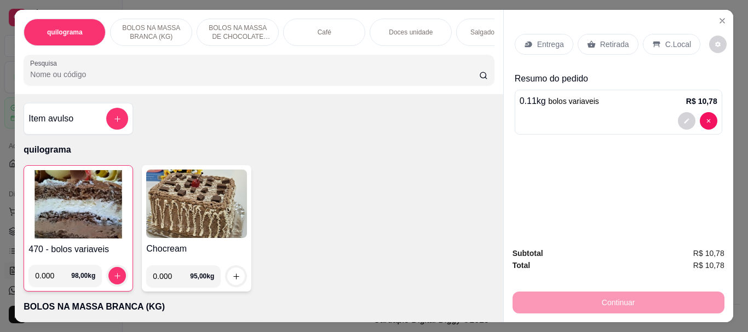
click at [406, 28] on p "Doces unidade" at bounding box center [411, 32] width 44 height 9
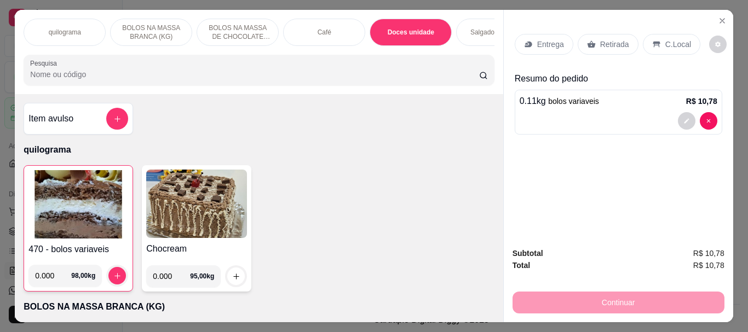
scroll to position [29, 0]
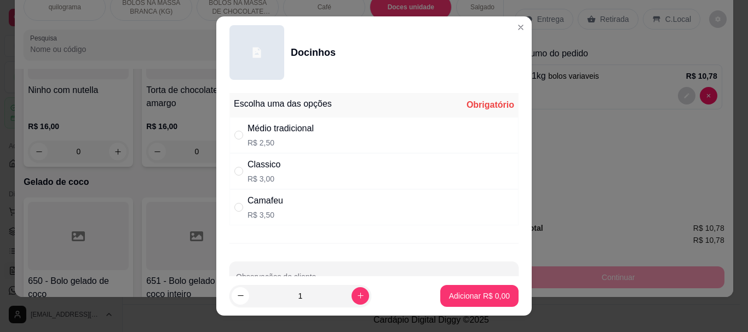
click at [279, 138] on p "R$ 2,50" at bounding box center [280, 142] width 66 height 11
radio input "true"
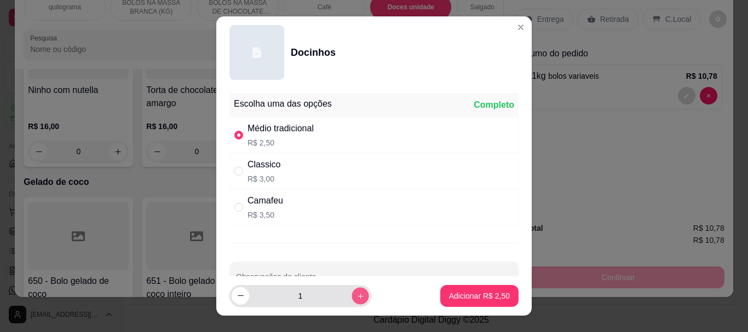
click at [357, 293] on icon "increase-product-quantity" at bounding box center [359, 295] width 5 height 5
type input "2"
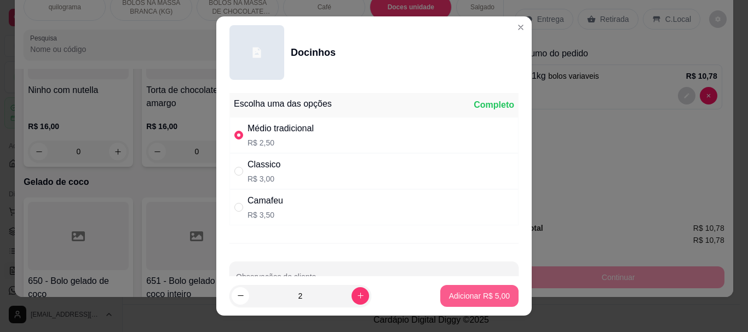
click at [449, 298] on p "Adicionar R$ 5,00" at bounding box center [479, 296] width 61 height 11
type input "2"
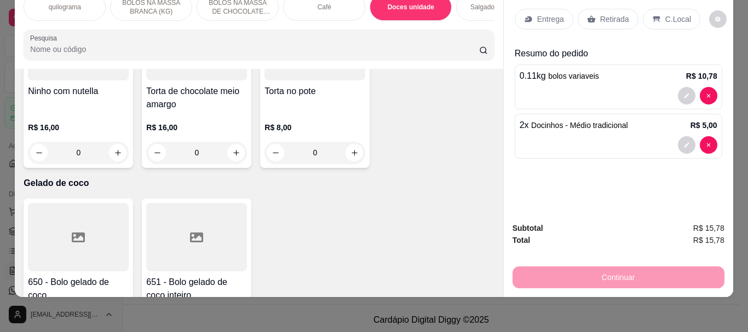
click at [609, 14] on p "Retirada" at bounding box center [614, 19] width 29 height 11
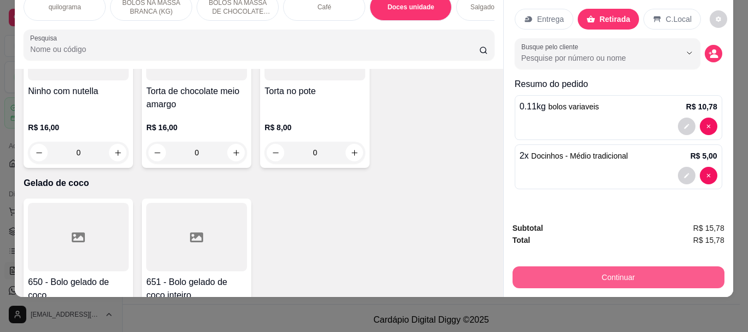
click at [591, 272] on button "Continuar" at bounding box center [618, 278] width 212 height 22
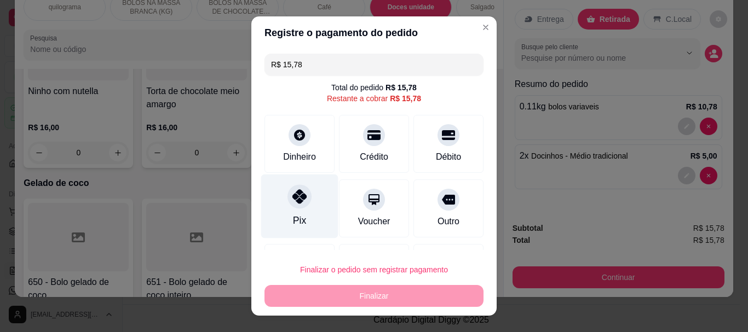
click at [294, 207] on div at bounding box center [299, 197] width 24 height 24
type input "R$ 0,00"
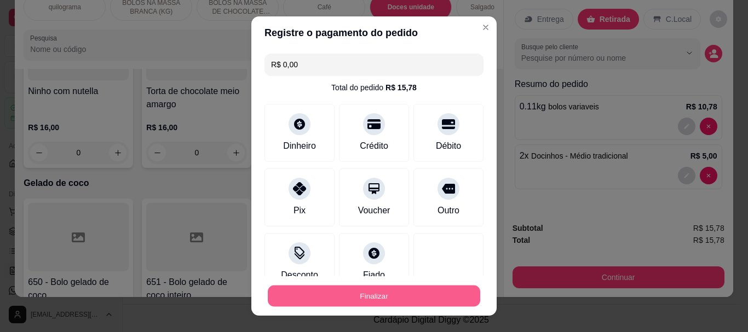
click at [376, 297] on button "Finalizar" at bounding box center [374, 295] width 212 height 21
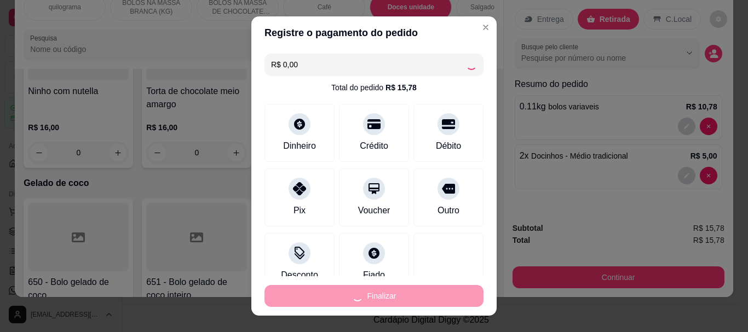
type input "0"
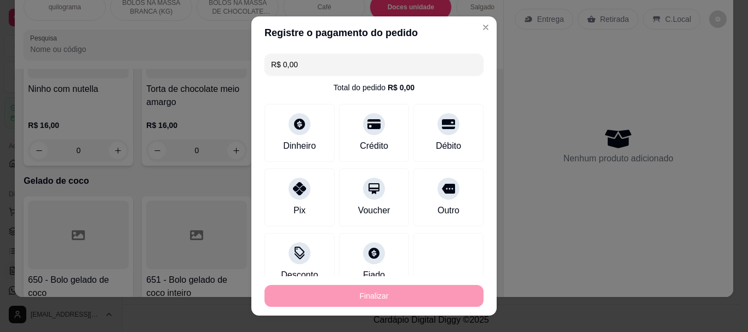
type input "-R$ 15,78"
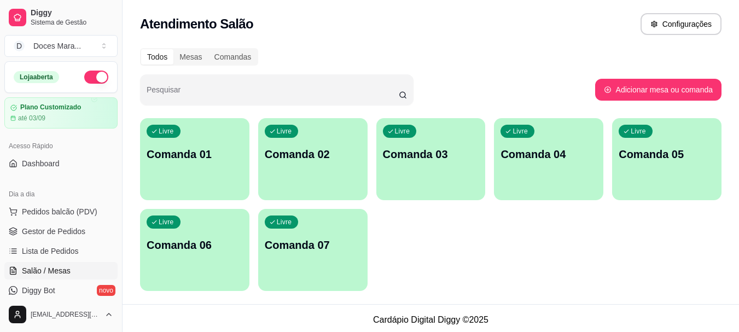
click at [186, 188] on div "button" at bounding box center [194, 193] width 109 height 13
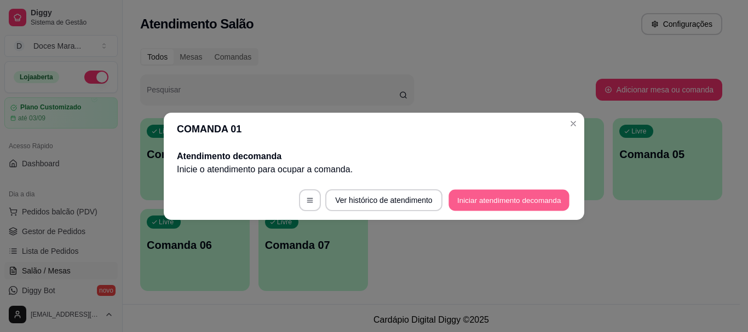
click at [491, 200] on button "Iniciar atendimento de comanda" at bounding box center [508, 199] width 121 height 21
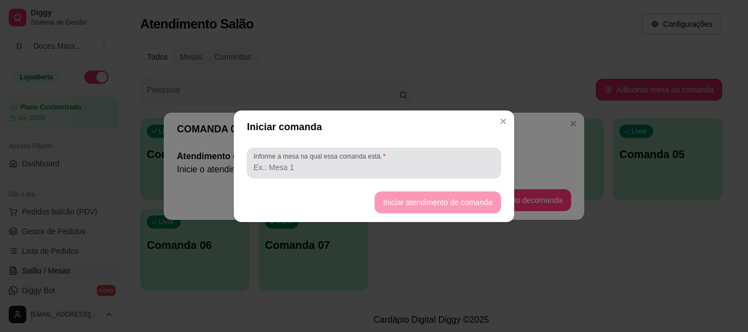
click at [327, 167] on input "Informe a mesa na qual essa comanda está." at bounding box center [373, 167] width 241 height 11
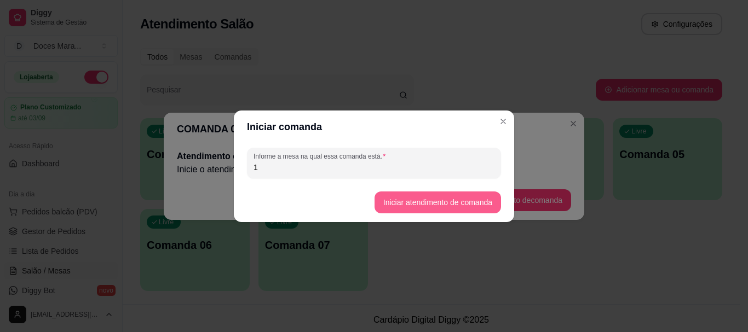
type input "1"
click at [403, 201] on button "Iniciar atendimento de comanda" at bounding box center [437, 202] width 123 height 21
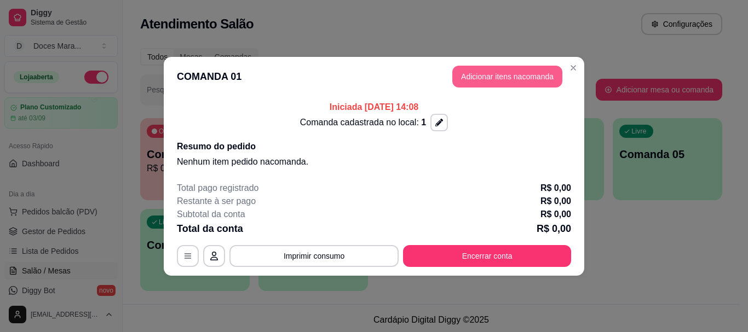
click at [514, 74] on button "Adicionar itens na comanda" at bounding box center [507, 77] width 110 height 22
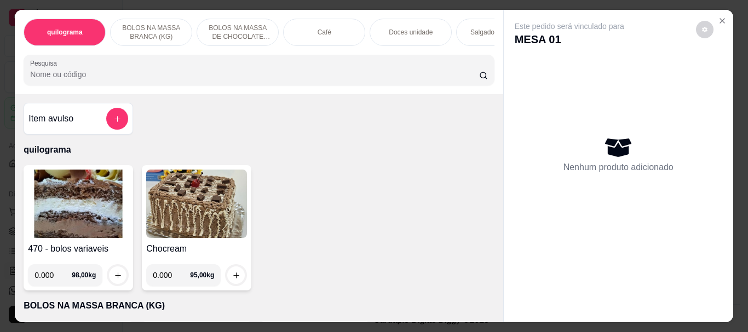
click at [75, 212] on img at bounding box center [78, 204] width 101 height 68
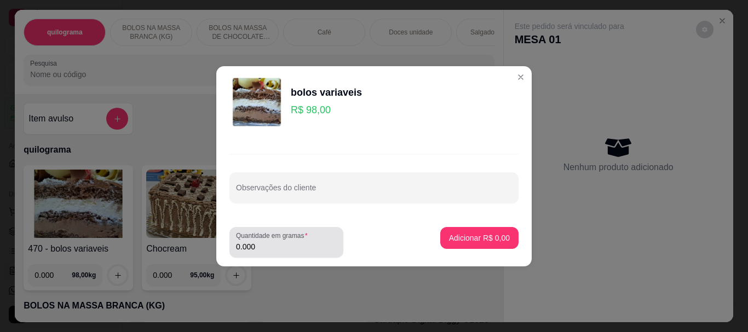
click at [277, 239] on label "Quantidade em gramas" at bounding box center [274, 235] width 76 height 9
click at [277, 241] on input "0.000" at bounding box center [286, 246] width 101 height 11
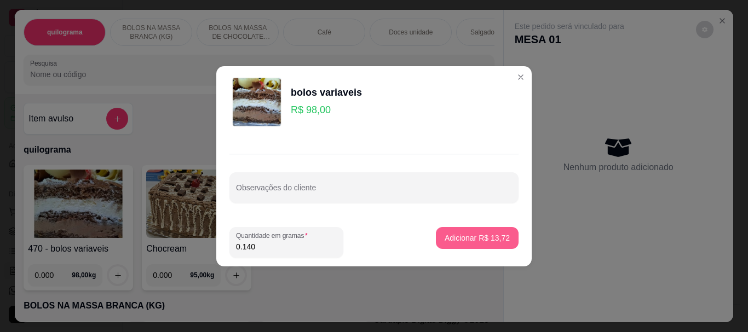
type input "0.140"
click at [446, 236] on p "Adicionar R$ 13,72" at bounding box center [477, 238] width 63 height 10
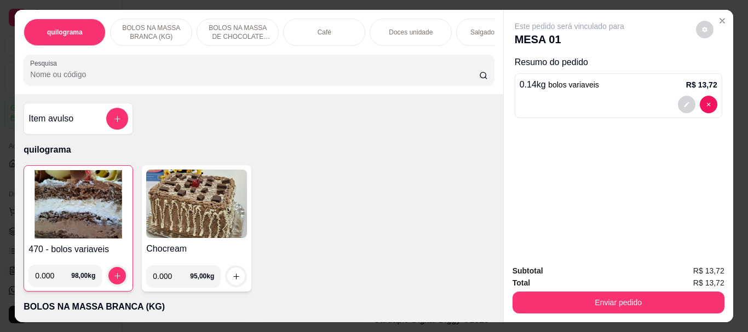
click at [63, 210] on img at bounding box center [78, 204] width 100 height 68
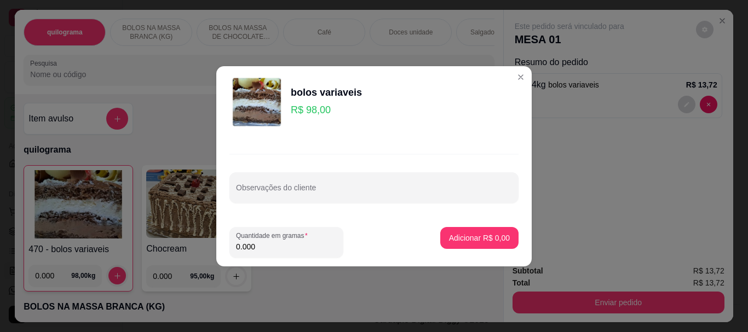
click at [276, 248] on input "0.000" at bounding box center [286, 246] width 101 height 11
type input "0.110"
click at [464, 238] on p "Adicionar R$ 10,78" at bounding box center [476, 238] width 65 height 11
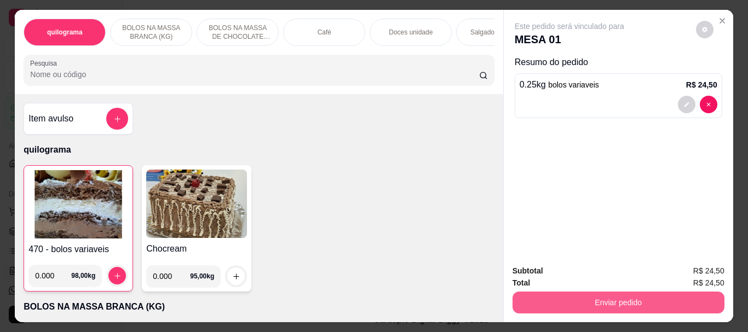
click at [606, 296] on button "Enviar pedido" at bounding box center [618, 303] width 212 height 22
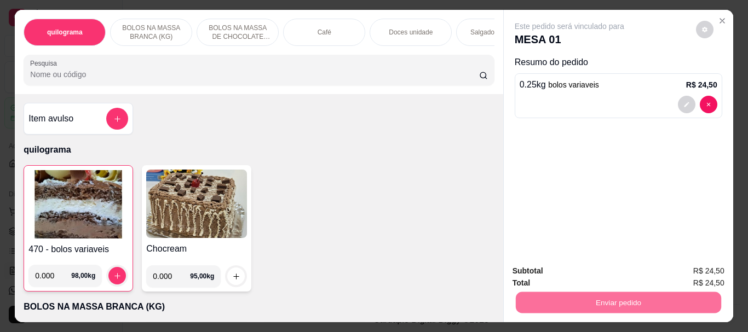
click at [596, 273] on button "Não registrar e enviar pedido" at bounding box center [582, 271] width 114 height 21
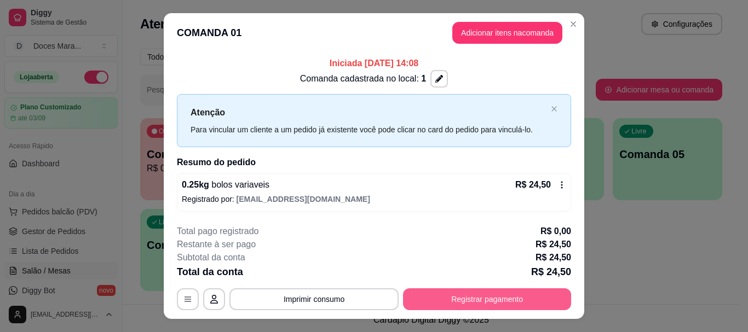
click at [470, 298] on button "Registrar pagamento" at bounding box center [487, 299] width 168 height 22
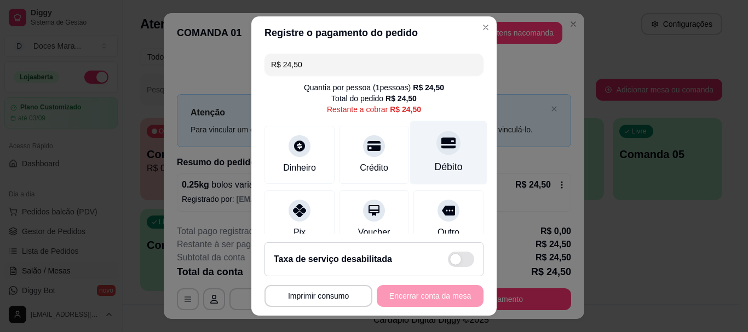
click at [436, 154] on div at bounding box center [448, 143] width 24 height 24
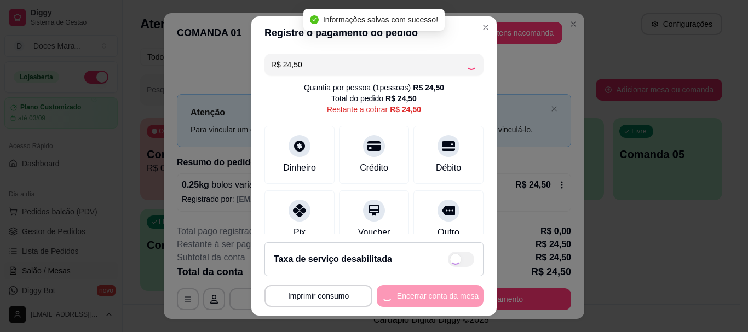
type input "R$ 0,00"
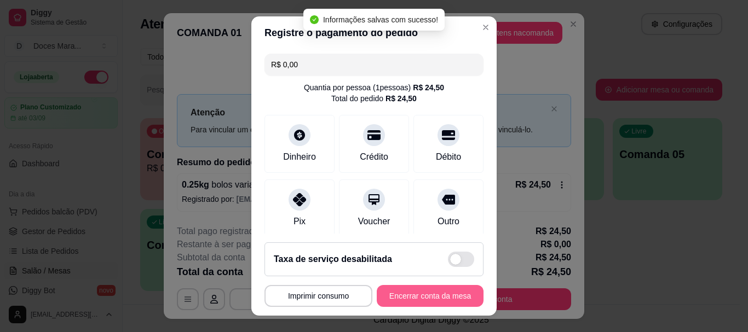
click at [412, 296] on button "Encerrar conta da mesa" at bounding box center [430, 296] width 107 height 22
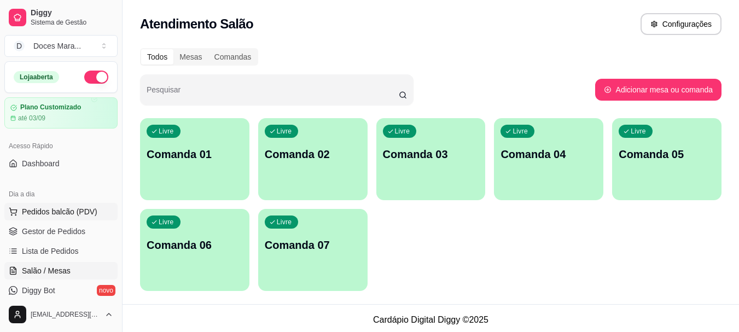
click at [49, 213] on span "Pedidos balcão (PDV)" at bounding box center [60, 211] width 76 height 11
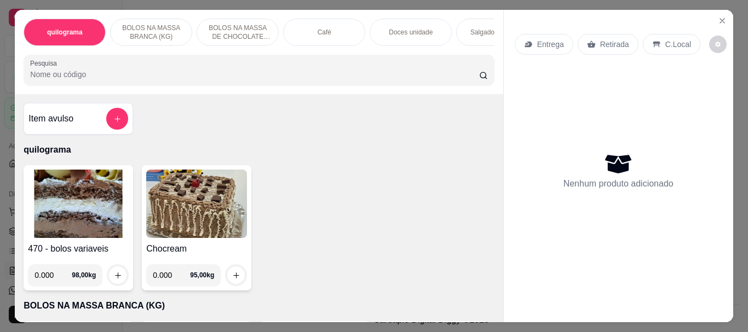
click at [80, 195] on img at bounding box center [78, 204] width 101 height 68
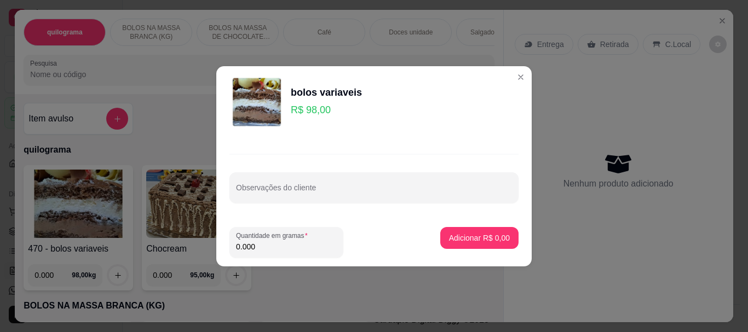
click at [265, 250] on input "0.000" at bounding box center [286, 246] width 101 height 11
type input "0.200"
click at [464, 239] on p "Adicionar R$ 19,60" at bounding box center [476, 238] width 65 height 11
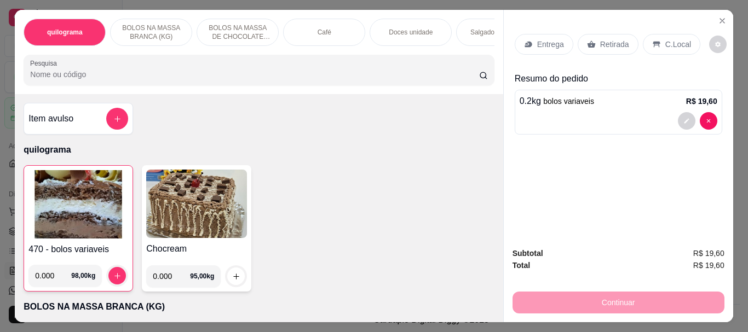
click at [657, 41] on div "C.Local" at bounding box center [671, 44] width 57 height 21
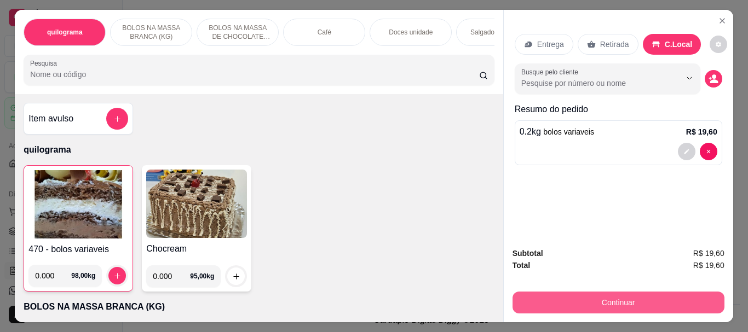
click at [572, 299] on button "Continuar" at bounding box center [618, 303] width 212 height 22
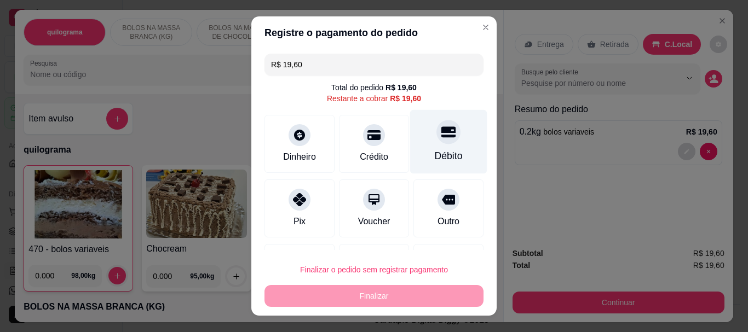
click at [441, 133] on icon at bounding box center [448, 132] width 14 height 11
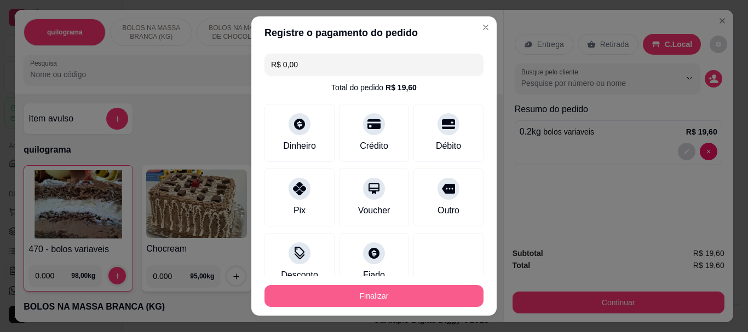
click at [391, 296] on button "Finalizar" at bounding box center [373, 296] width 219 height 22
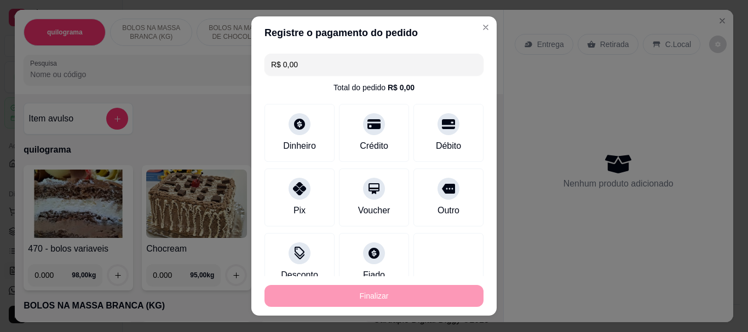
type input "-R$ 19,60"
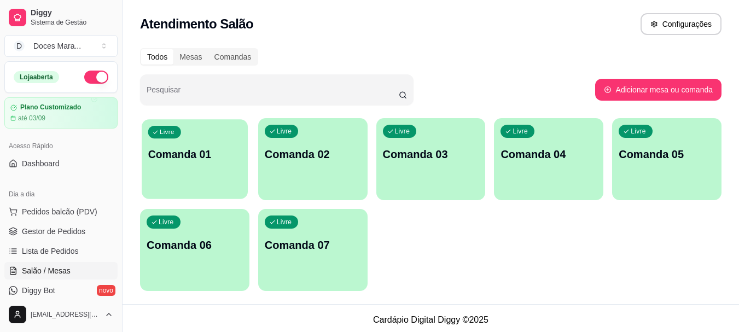
click at [182, 148] on p "Comanda 01" at bounding box center [195, 154] width 94 height 15
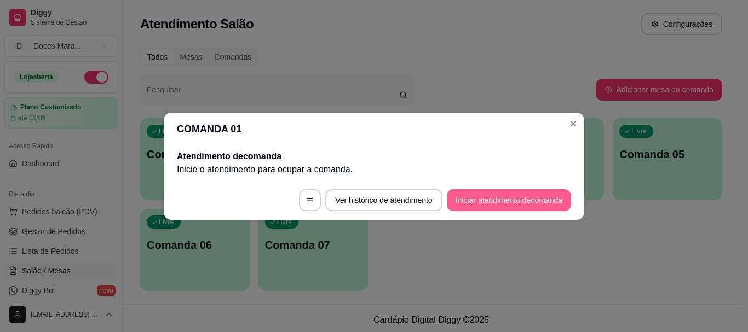
click at [477, 205] on button "Iniciar atendimento de comanda" at bounding box center [509, 200] width 124 height 22
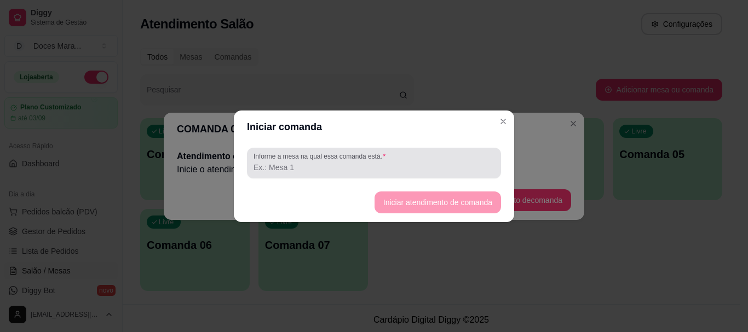
click at [441, 160] on div at bounding box center [373, 163] width 241 height 22
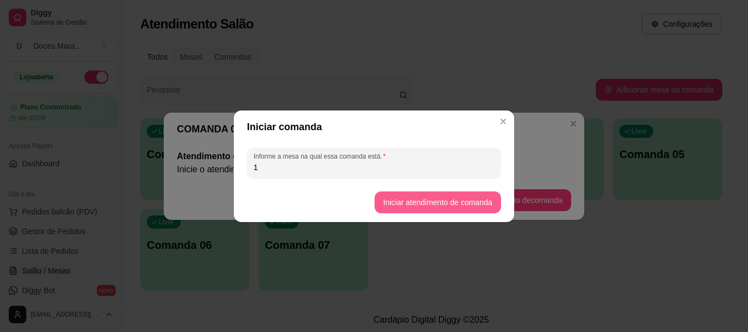
type input "1"
click at [451, 200] on button "Iniciar atendimento de comanda" at bounding box center [437, 202] width 123 height 21
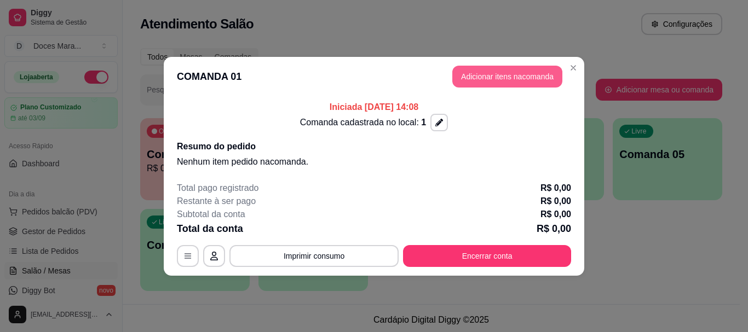
click at [482, 71] on button "Adicionar itens na comanda" at bounding box center [507, 77] width 110 height 22
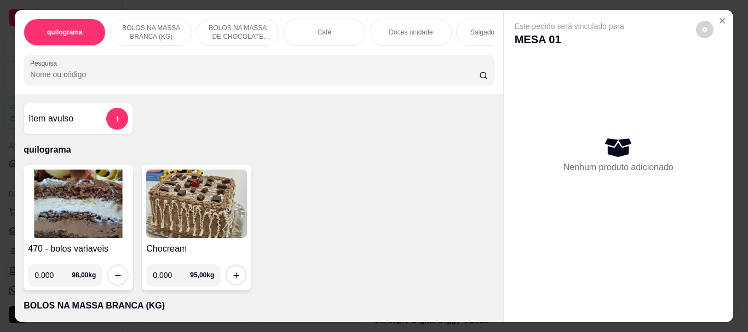
click at [408, 28] on p "Doces unidade" at bounding box center [411, 32] width 44 height 9
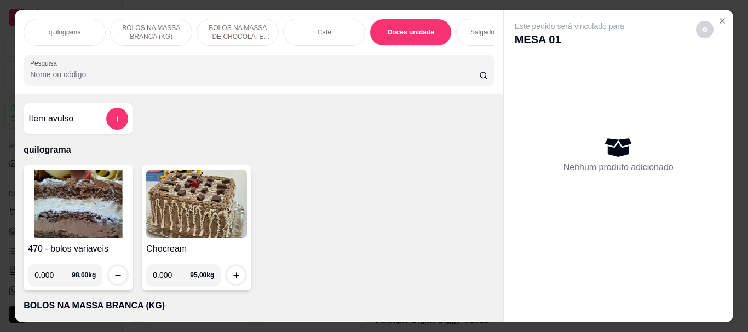
scroll to position [29, 0]
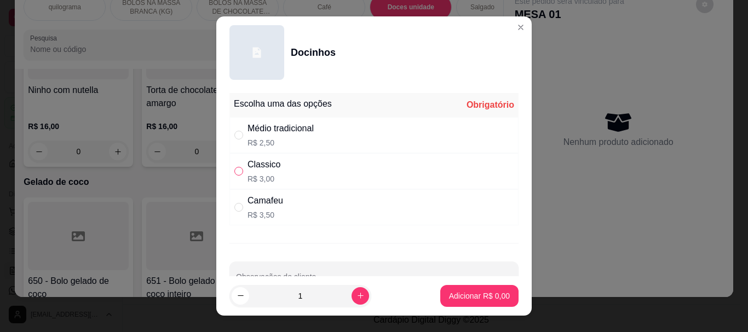
click at [236, 171] on input "" at bounding box center [238, 171] width 9 height 9
radio input "true"
click at [310, 292] on input "1" at bounding box center [300, 296] width 102 height 22
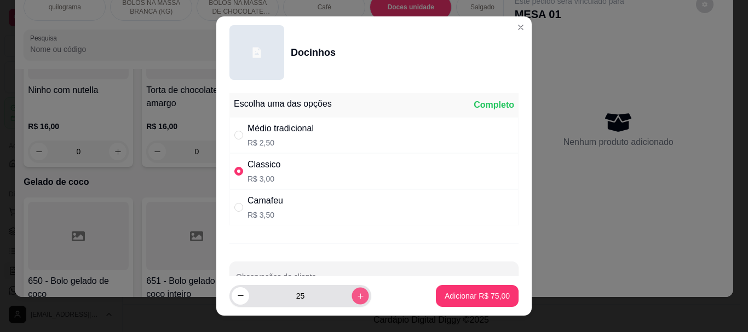
click at [356, 294] on icon "increase-product-quantity" at bounding box center [360, 296] width 8 height 8
click at [235, 291] on button "decrease-product-quantity" at bounding box center [241, 296] width 18 height 18
type input "25"
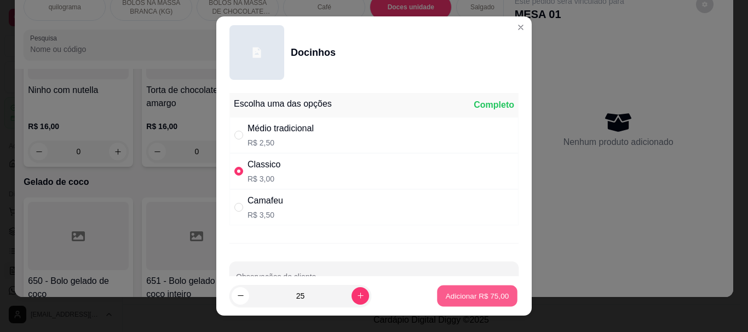
click at [446, 297] on p "Adicionar R$ 75,00" at bounding box center [477, 296] width 63 height 10
type input "25"
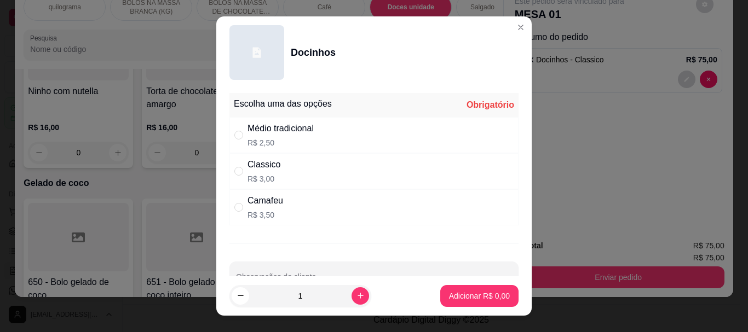
click at [247, 132] on div "Médio tradicional" at bounding box center [280, 128] width 66 height 13
radio input "true"
click at [310, 293] on input "1" at bounding box center [300, 296] width 102 height 22
type input "25"
click at [454, 293] on p "Adicionar R$ 62,50" at bounding box center [477, 296] width 63 height 10
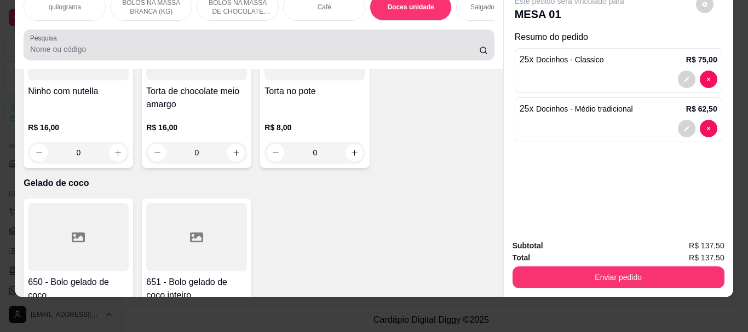
click at [204, 46] on input "Pesquisa" at bounding box center [254, 49] width 449 height 11
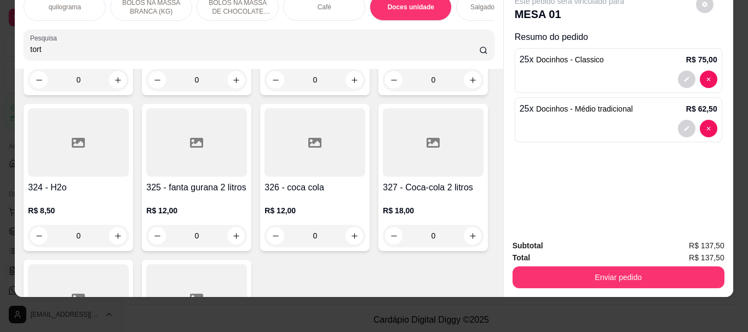
scroll to position [4572, 0]
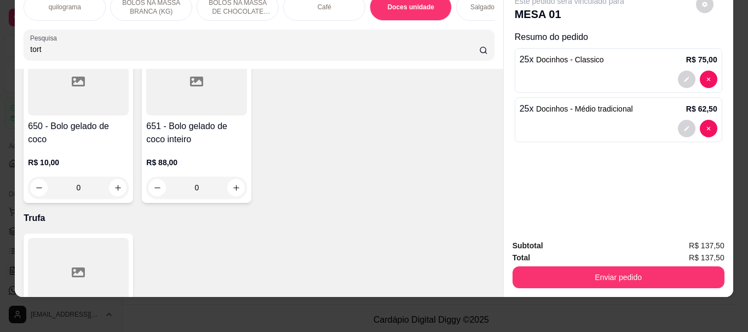
type input "tort"
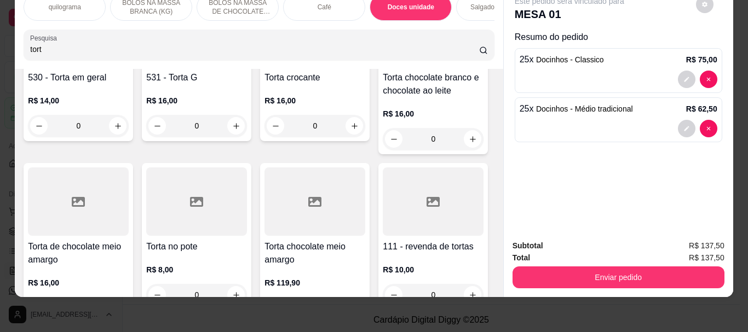
scroll to position [0, 0]
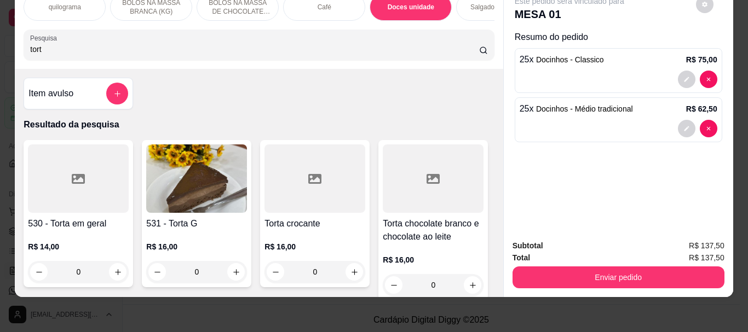
click at [178, 183] on img at bounding box center [196, 179] width 101 height 68
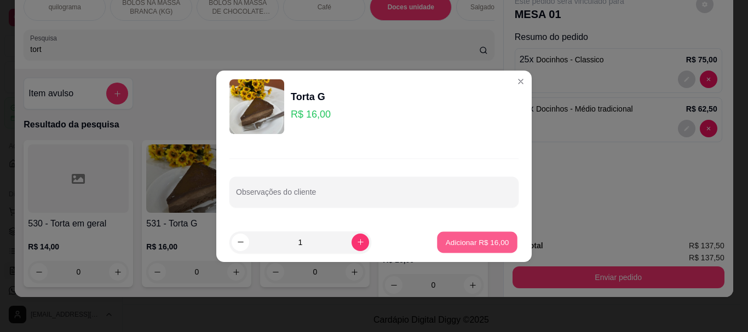
click at [463, 238] on p "Adicionar R$ 16,00" at bounding box center [477, 242] width 63 height 10
type input "1"
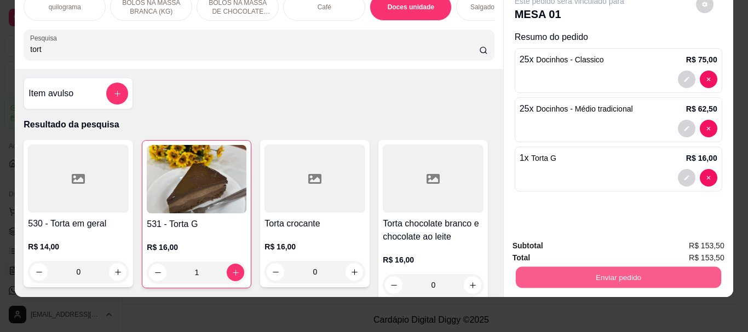
click at [598, 268] on button "Enviar pedido" at bounding box center [617, 277] width 205 height 21
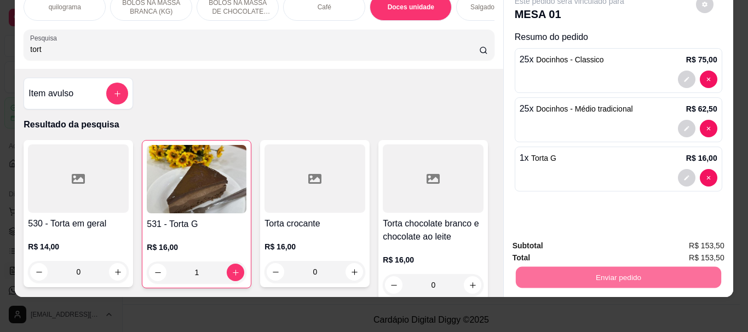
click at [603, 240] on button "Não registrar e enviar pedido" at bounding box center [582, 242] width 111 height 20
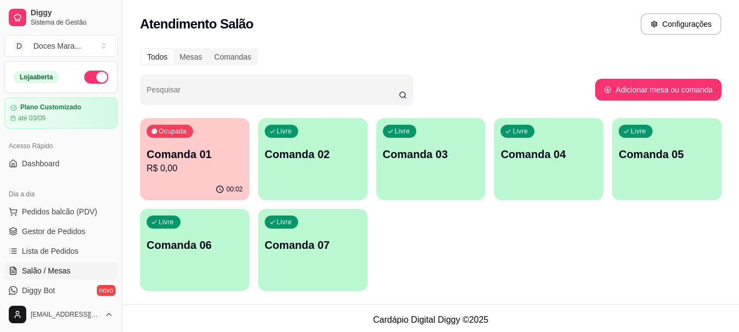
click at [232, 160] on p "Comanda 01" at bounding box center [195, 154] width 96 height 15
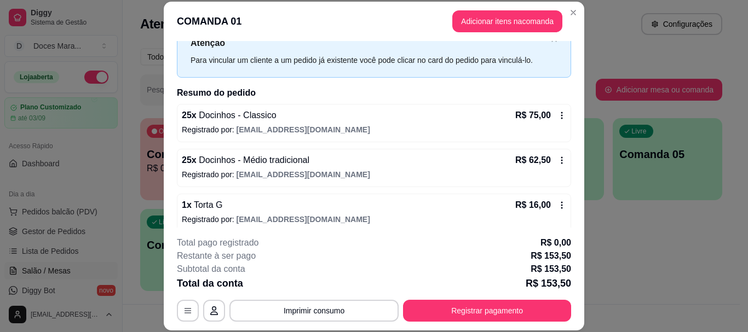
scroll to position [67, 0]
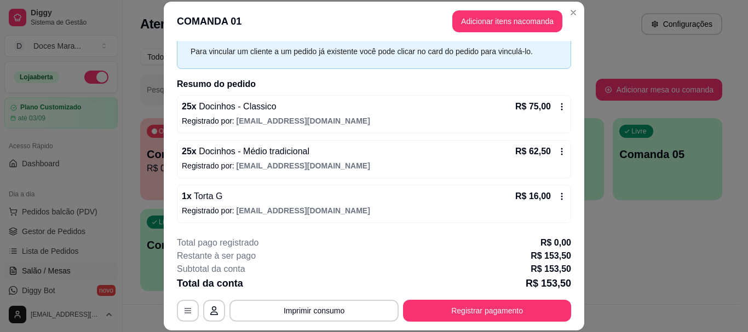
click at [557, 105] on icon at bounding box center [561, 106] width 9 height 9
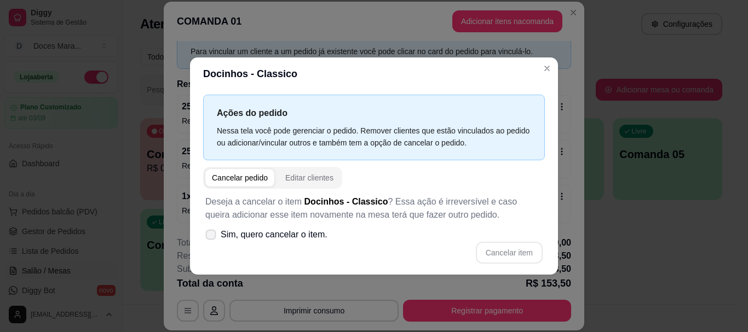
click at [215, 230] on span at bounding box center [211, 234] width 10 height 10
click at [212, 236] on input "Sim, quero cancelar o item." at bounding box center [208, 239] width 7 height 7
checkbox input "true"
click at [513, 246] on button "Cancelar item" at bounding box center [508, 252] width 65 height 21
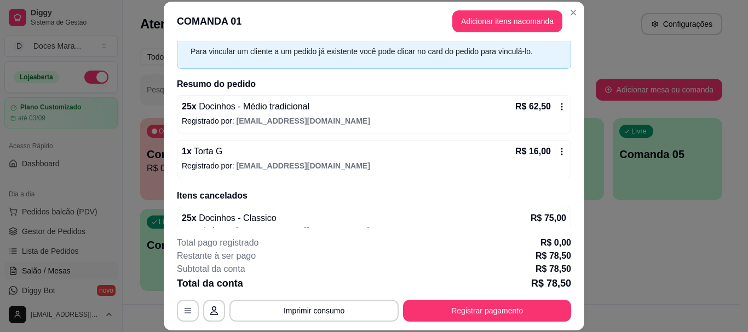
click at [557, 103] on icon at bounding box center [561, 106] width 9 height 9
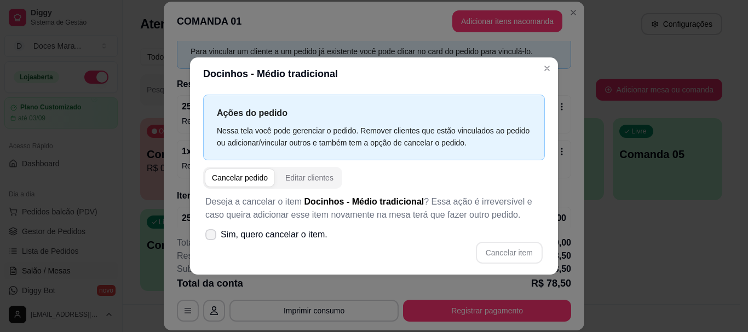
click at [215, 232] on span at bounding box center [210, 234] width 11 height 11
click at [212, 236] on input "Sim, quero cancelar o item." at bounding box center [208, 239] width 7 height 7
checkbox input "true"
click at [511, 247] on button "Cancelar item" at bounding box center [509, 253] width 67 height 22
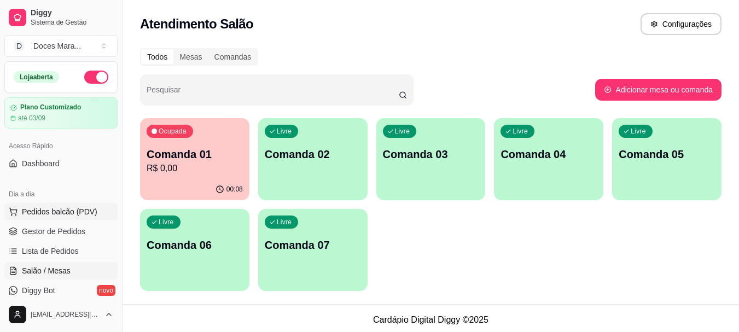
click at [72, 215] on span "Pedidos balcão (PDV)" at bounding box center [60, 211] width 76 height 11
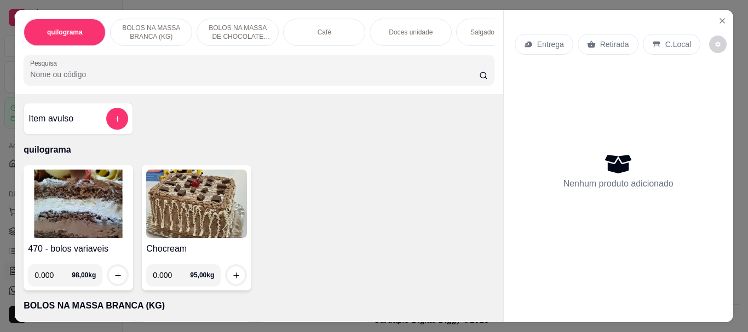
click at [338, 31] on div "Café" at bounding box center [324, 32] width 82 height 27
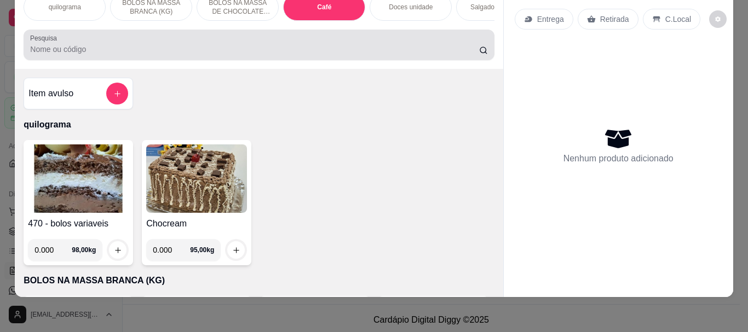
click at [184, 43] on div at bounding box center [258, 45] width 457 height 22
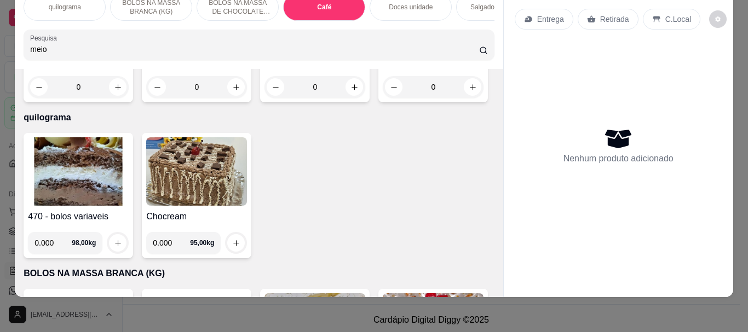
scroll to position [219, 0]
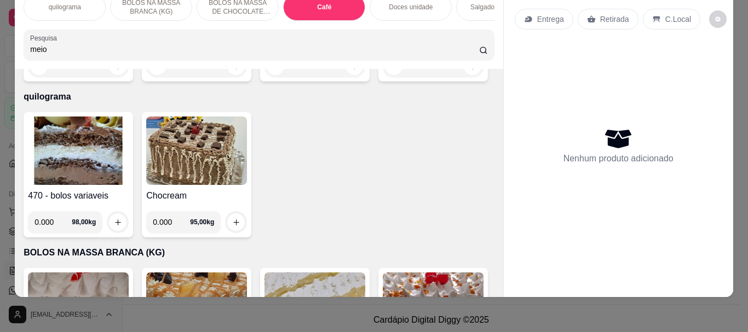
type input "meio"
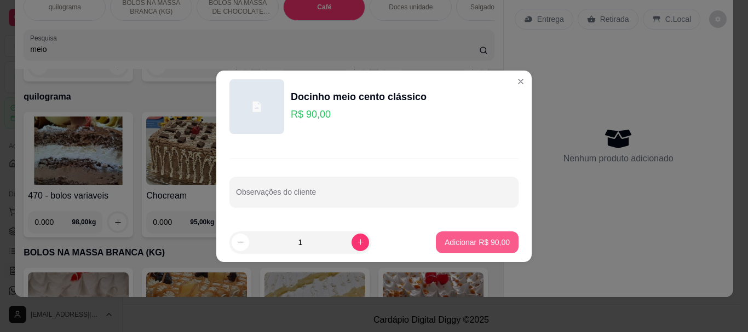
click at [453, 243] on p "Adicionar R$ 90,00" at bounding box center [476, 242] width 65 height 11
type input "1"
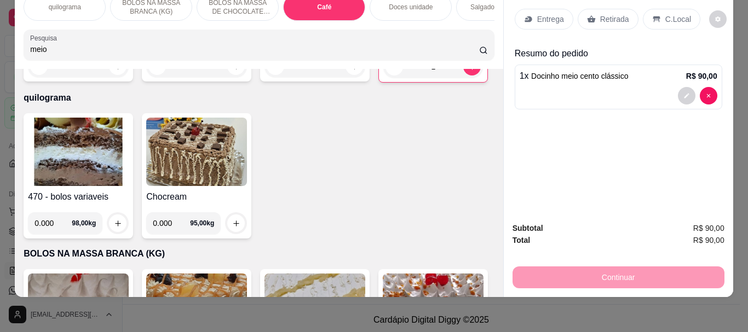
scroll to position [0, 0]
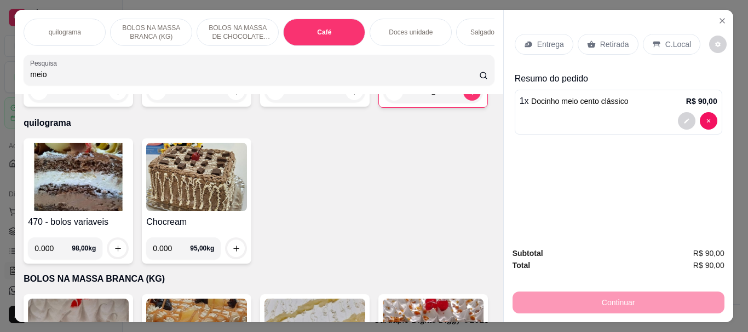
click at [217, 78] on input "meio" at bounding box center [254, 74] width 449 height 11
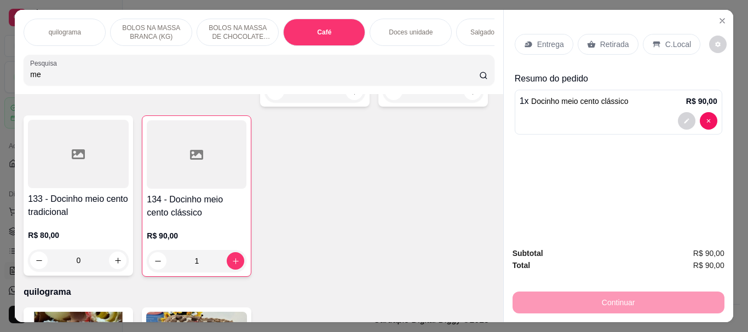
type input "m"
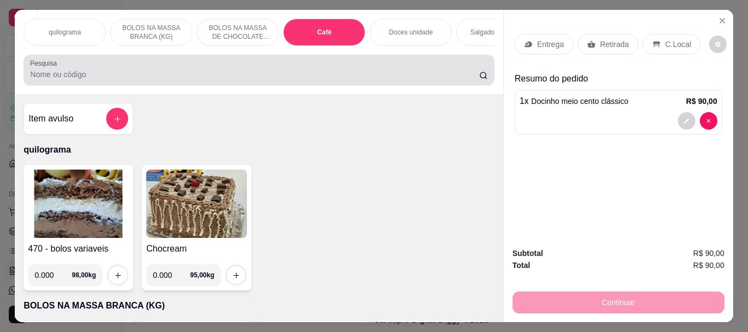
click at [187, 72] on div at bounding box center [258, 70] width 457 height 22
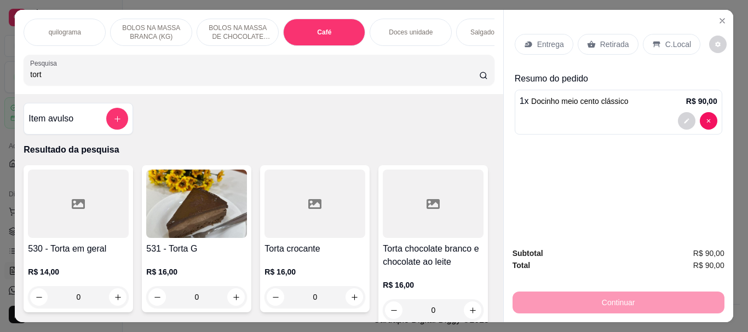
type input "tort"
click at [195, 210] on img at bounding box center [196, 204] width 101 height 68
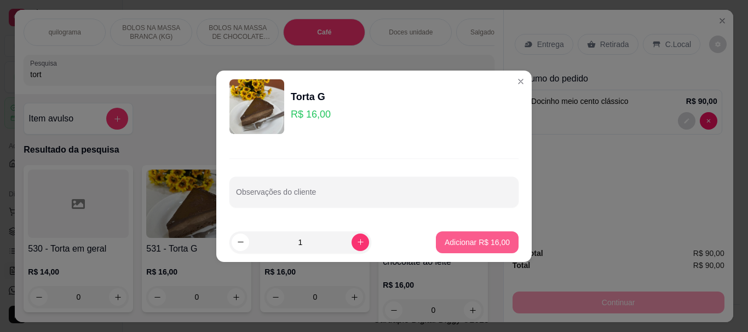
click at [461, 240] on p "Adicionar R$ 16,00" at bounding box center [476, 242] width 65 height 11
type input "1"
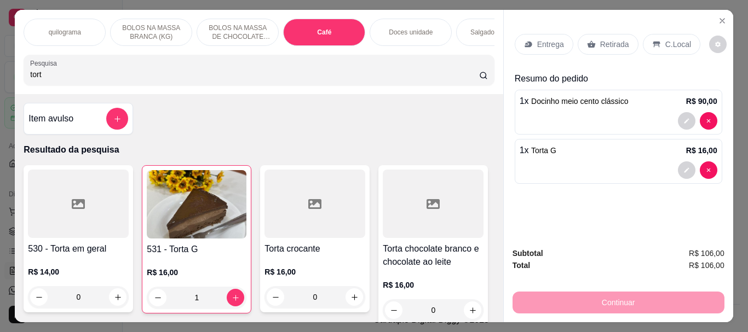
click at [622, 42] on p "Retirada" at bounding box center [614, 44] width 29 height 11
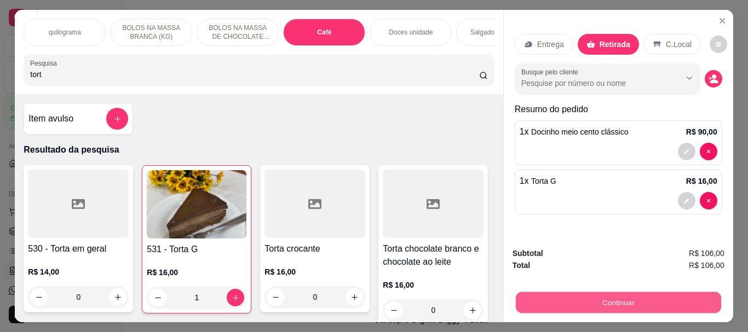
click at [653, 297] on button "Continuar" at bounding box center [617, 302] width 205 height 21
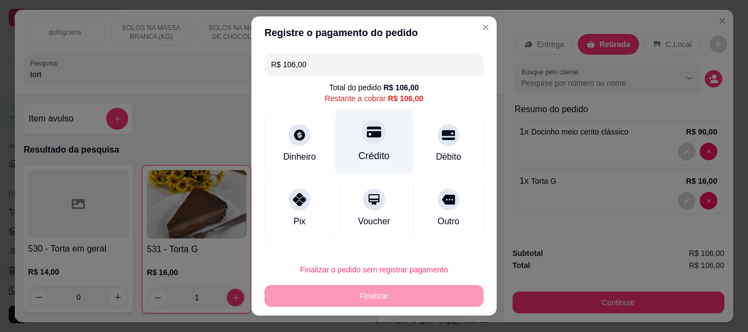
click at [367, 138] on icon at bounding box center [374, 132] width 14 height 14
type input "R$ 0,00"
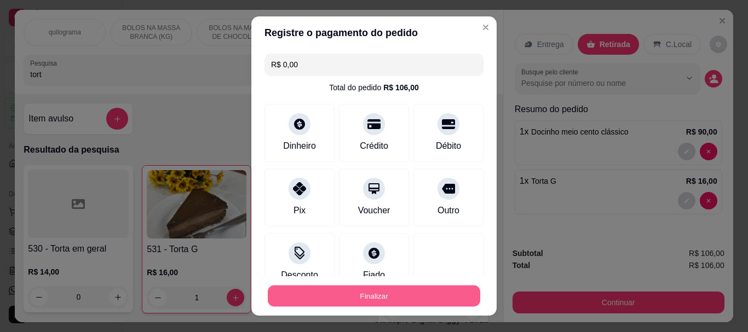
click at [383, 294] on button "Finalizar" at bounding box center [374, 295] width 212 height 21
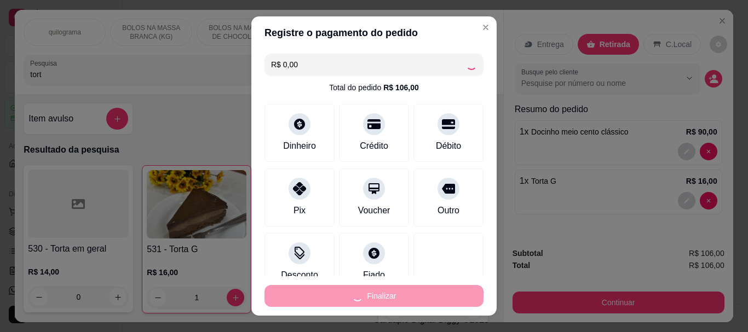
type input "0"
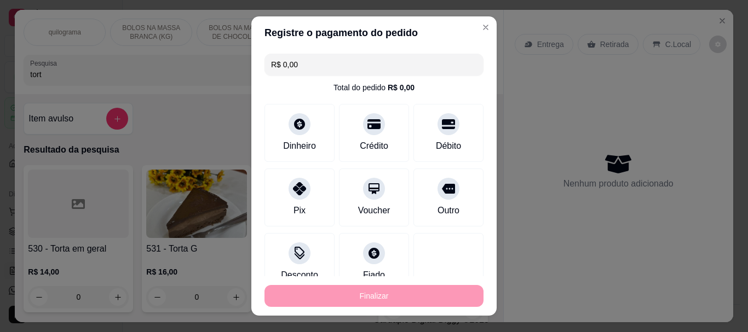
type input "-R$ 106,00"
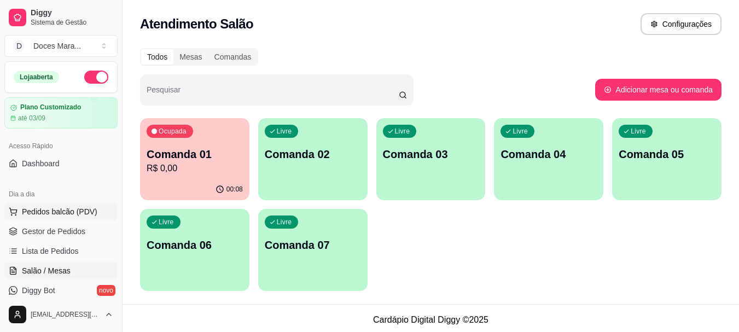
drag, startPoint x: 43, startPoint y: 216, endPoint x: 48, endPoint y: 214, distance: 5.7
click at [45, 215] on span "Pedidos balcão (PDV)" at bounding box center [60, 211] width 76 height 11
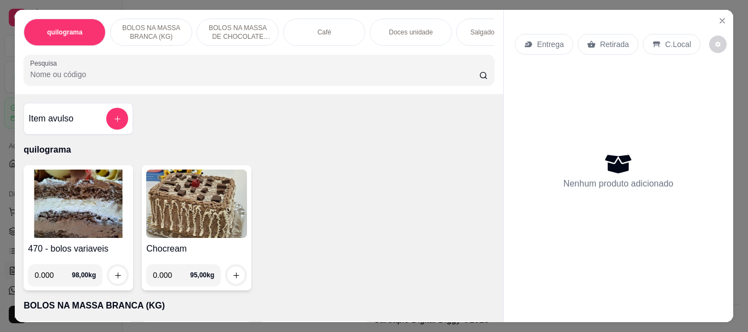
click at [402, 22] on div "Doces unidade" at bounding box center [410, 32] width 82 height 27
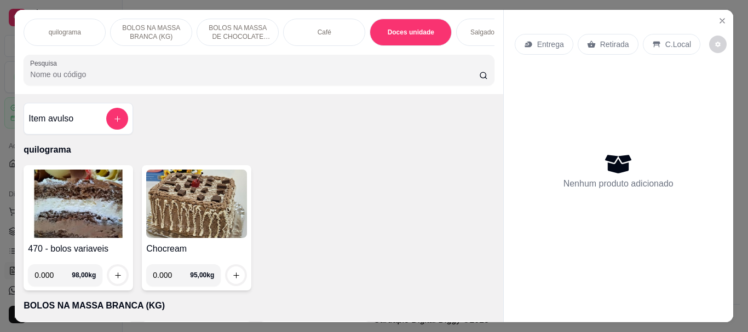
scroll to position [29, 0]
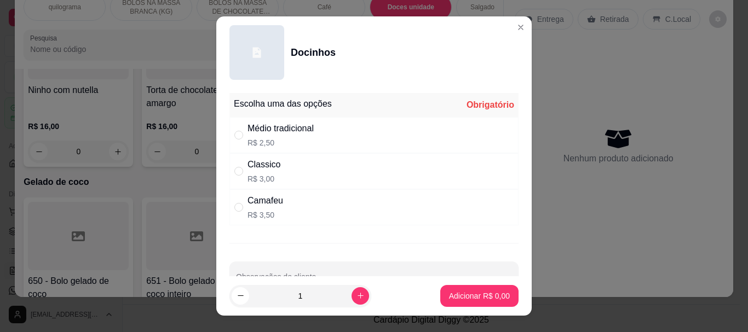
click at [253, 180] on p "R$ 3,00" at bounding box center [263, 179] width 33 height 11
radio input "true"
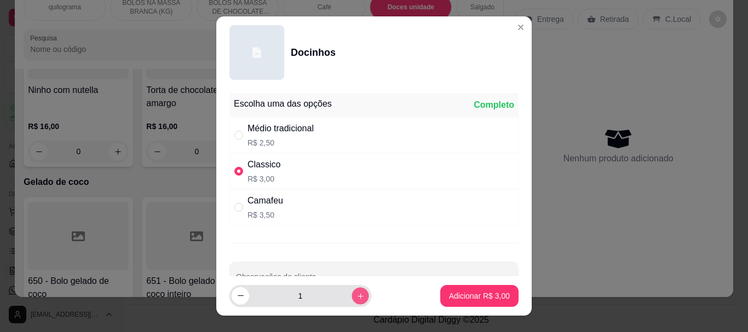
click at [351, 299] on button "increase-product-quantity" at bounding box center [359, 295] width 17 height 17
type input "3"
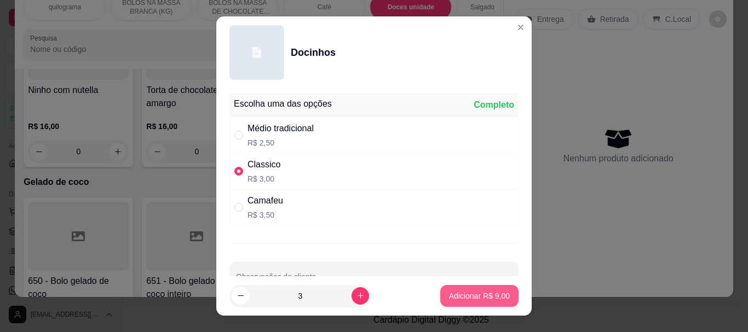
click at [473, 299] on p "Adicionar R$ 9,00" at bounding box center [479, 296] width 61 height 11
type input "3"
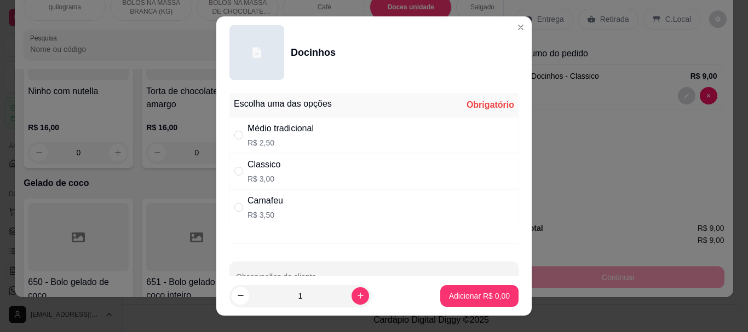
click at [250, 130] on div "Médio tradicional" at bounding box center [280, 128] width 66 height 13
radio input "true"
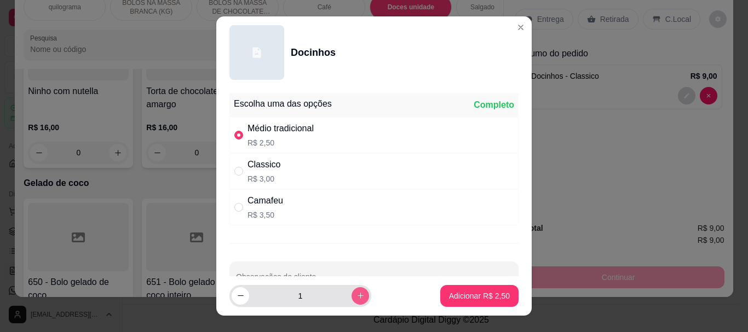
click at [356, 299] on icon "increase-product-quantity" at bounding box center [360, 296] width 8 height 8
type input "2"
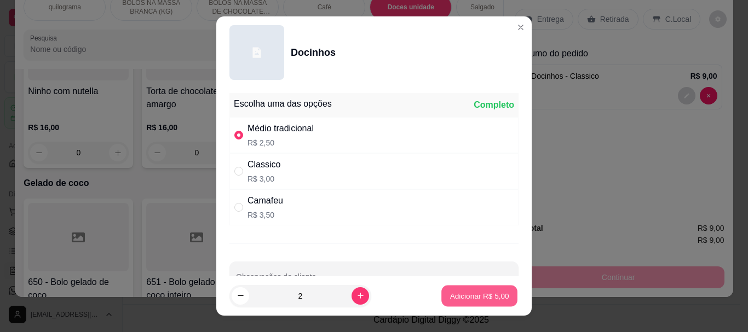
click at [451, 296] on p "Adicionar R$ 5,00" at bounding box center [478, 296] width 59 height 10
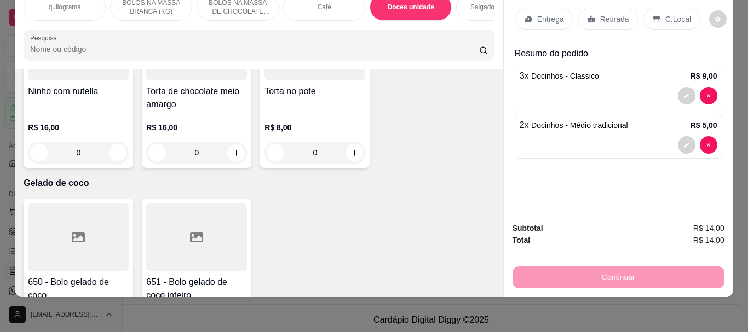
click at [606, 14] on p "Retirada" at bounding box center [614, 19] width 29 height 11
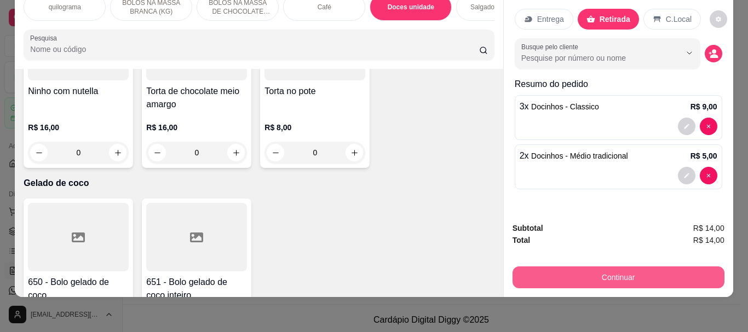
click at [646, 267] on button "Continuar" at bounding box center [618, 278] width 212 height 22
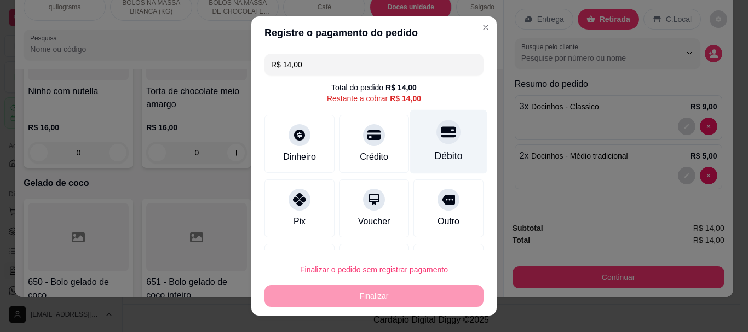
click at [436, 142] on div at bounding box center [448, 132] width 24 height 24
type input "R$ 0,00"
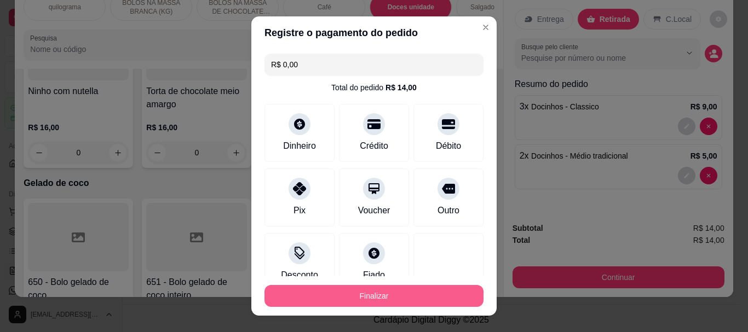
click at [382, 291] on button "Finalizar" at bounding box center [373, 296] width 219 height 22
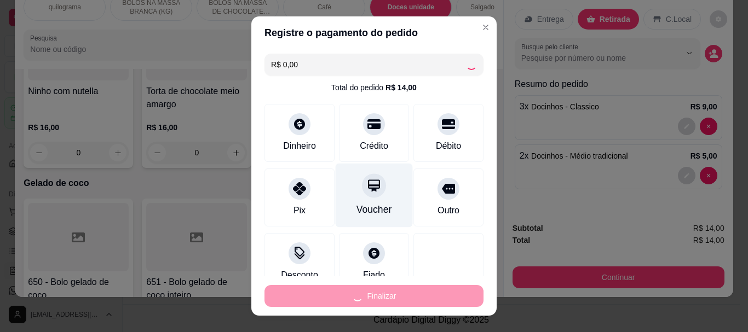
type input "0"
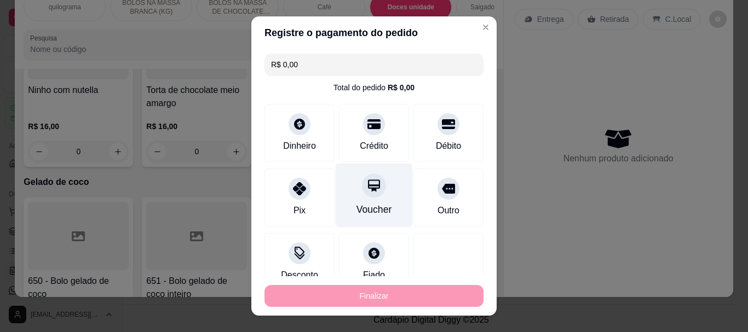
type input "-R$ 14,00"
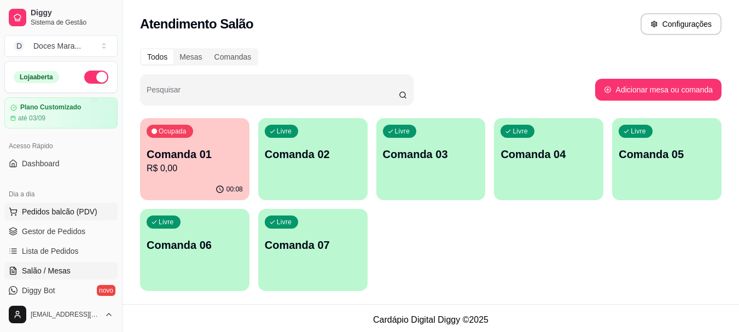
click at [51, 210] on span "Pedidos balcão (PDV)" at bounding box center [60, 211] width 76 height 11
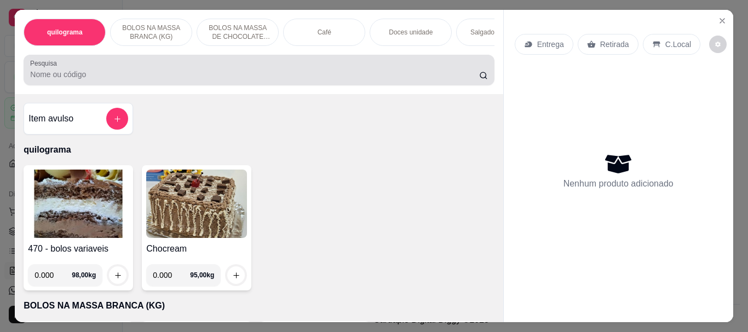
click at [231, 73] on input "Pesquisa" at bounding box center [254, 74] width 449 height 11
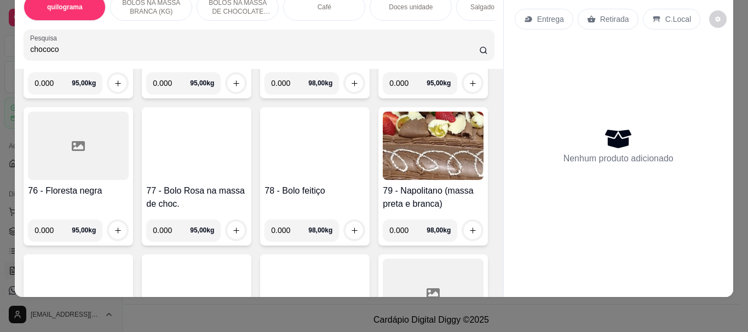
scroll to position [2299, 0]
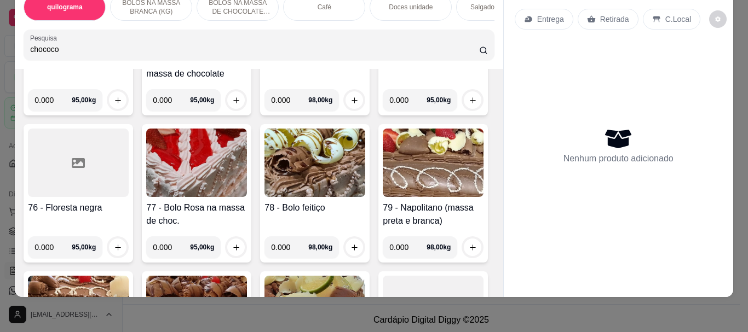
type input "chococo"
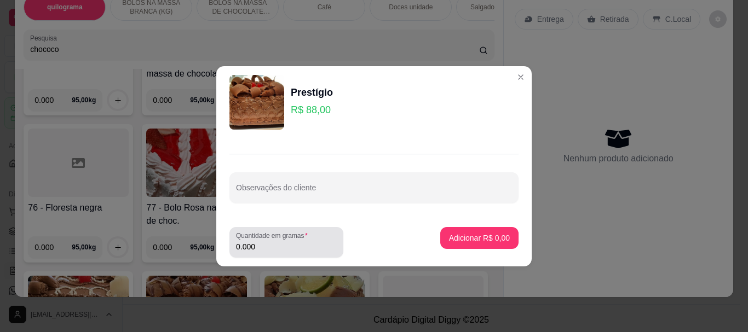
click at [287, 246] on input "0.000" at bounding box center [286, 246] width 101 height 11
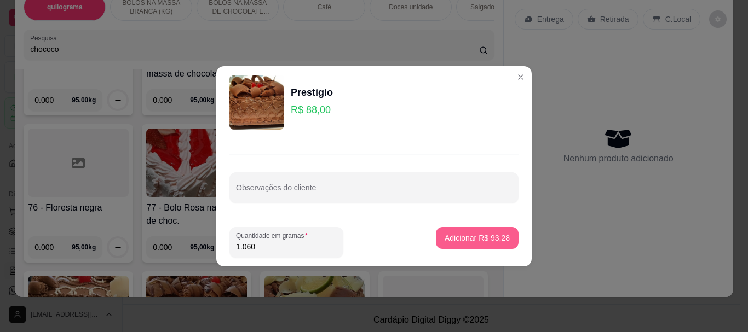
type input "1.060"
click at [463, 235] on p "Adicionar R$ 93,28" at bounding box center [476, 238] width 65 height 11
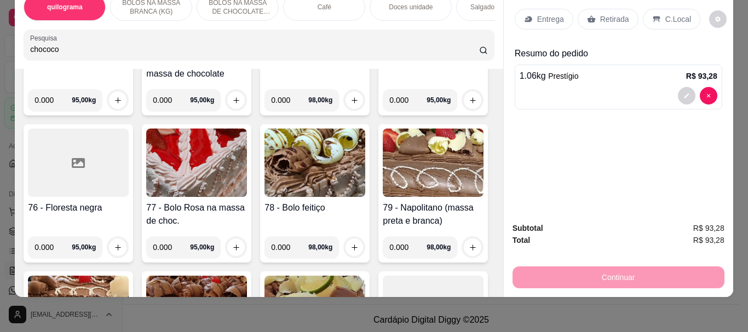
click at [605, 14] on p "Retirada" at bounding box center [614, 19] width 29 height 11
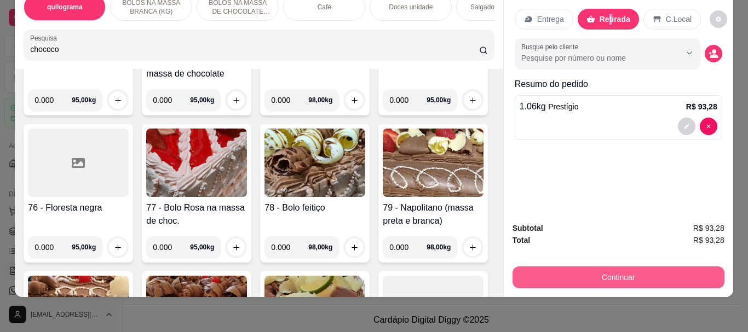
click at [618, 271] on button "Continuar" at bounding box center [618, 278] width 212 height 22
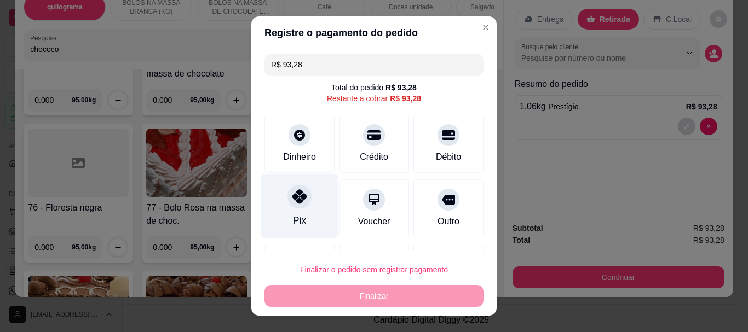
click at [296, 204] on div at bounding box center [299, 197] width 24 height 24
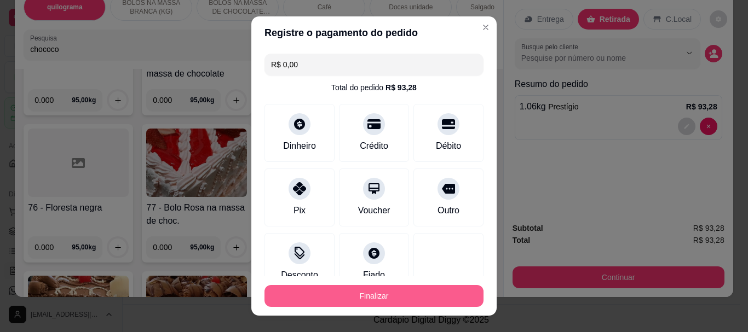
click at [378, 288] on button "Finalizar" at bounding box center [373, 296] width 219 height 22
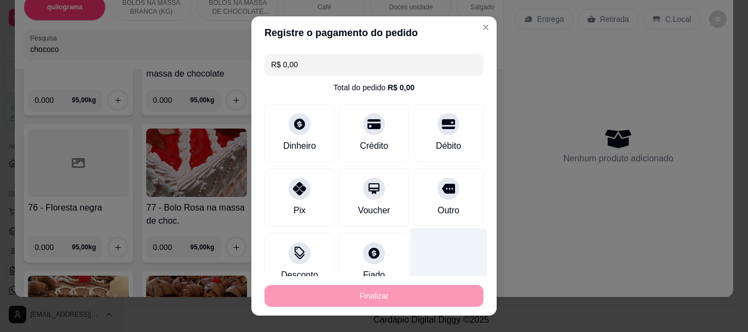
type input "-R$ 93,28"
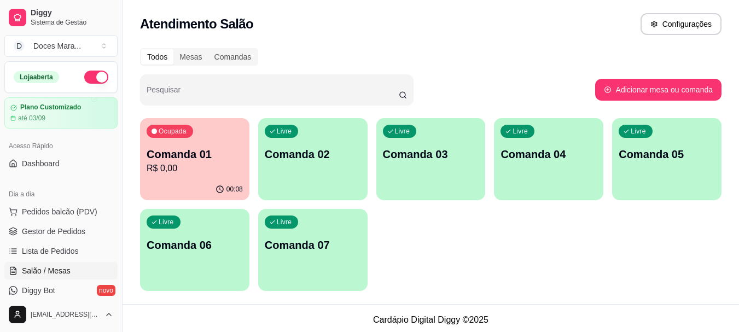
click at [314, 152] on p "Comanda 02" at bounding box center [313, 154] width 96 height 15
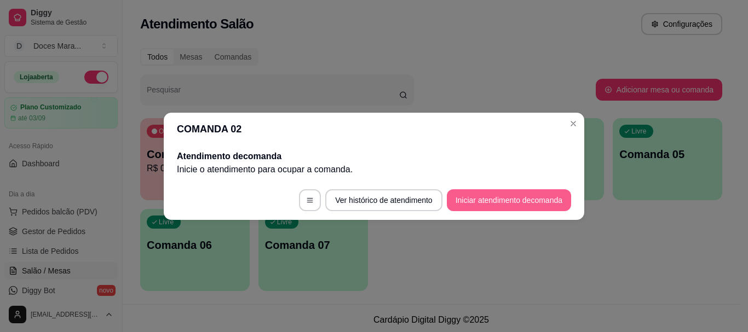
click at [529, 198] on button "Iniciar atendimento de comanda" at bounding box center [509, 200] width 124 height 22
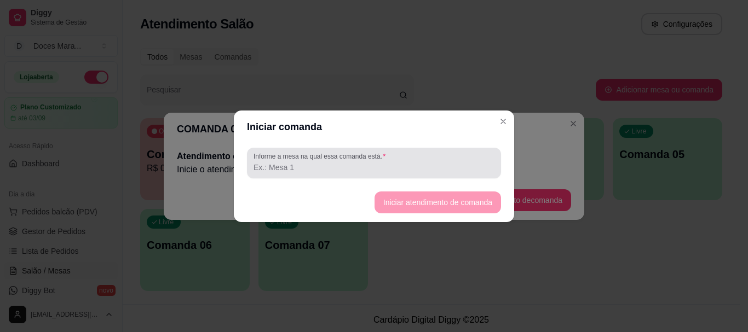
click at [310, 161] on div at bounding box center [373, 163] width 241 height 22
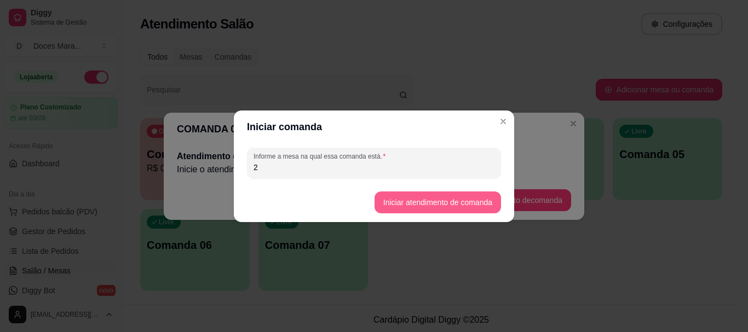
type input "2"
click at [396, 199] on button "Iniciar atendimento de comanda" at bounding box center [437, 203] width 126 height 22
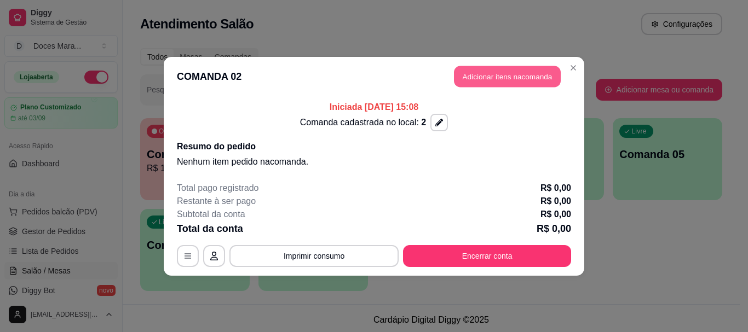
click at [511, 68] on button "Adicionar itens na comanda" at bounding box center [507, 76] width 107 height 21
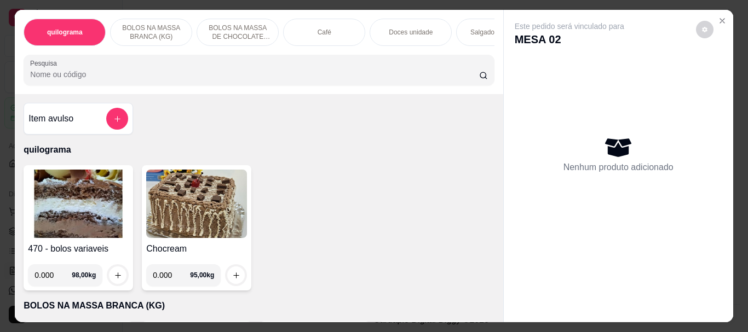
click at [89, 205] on img at bounding box center [78, 204] width 101 height 68
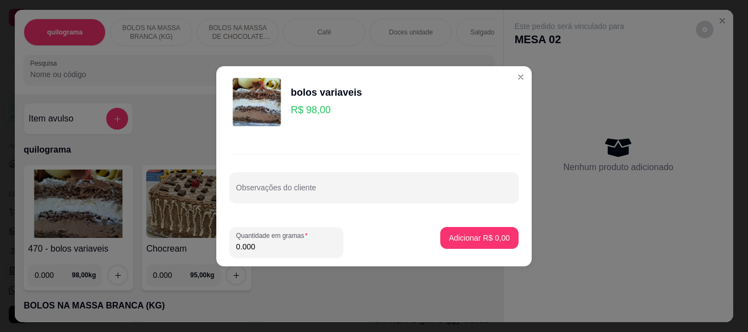
click at [274, 247] on input "0.000" at bounding box center [286, 246] width 101 height 11
type input "0.140"
click at [454, 233] on p "Adicionar R$ 13,72" at bounding box center [476, 238] width 65 height 11
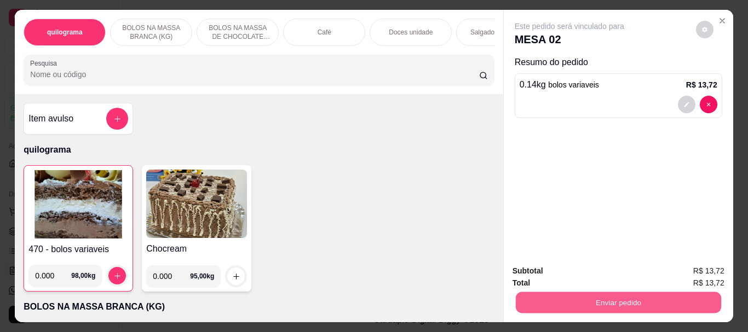
click at [577, 298] on button "Enviar pedido" at bounding box center [617, 302] width 205 height 21
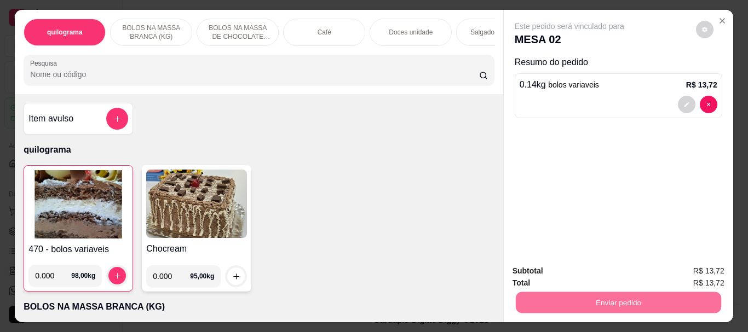
click at [590, 267] on button "Não registrar e enviar pedido" at bounding box center [582, 271] width 114 height 21
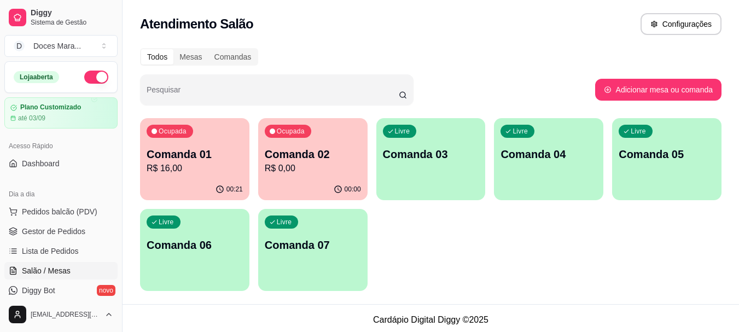
click at [201, 162] on p "R$ 16,00" at bounding box center [195, 168] width 96 height 13
click at [210, 165] on p "R$ 16,00" at bounding box center [195, 168] width 96 height 13
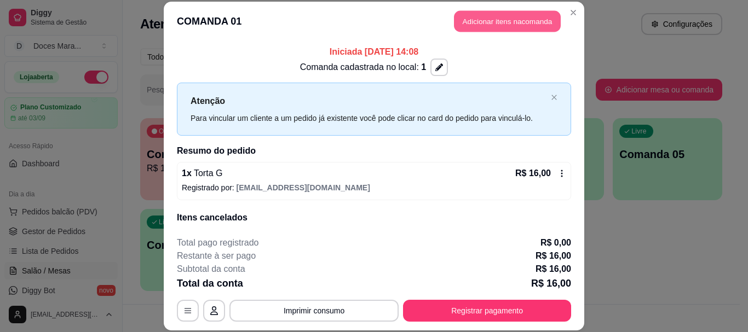
click at [484, 25] on button "Adicionar itens na comanda" at bounding box center [507, 21] width 107 height 21
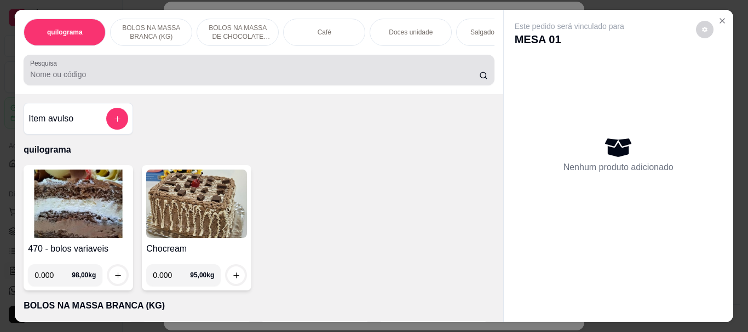
click at [173, 69] on div at bounding box center [258, 70] width 457 height 22
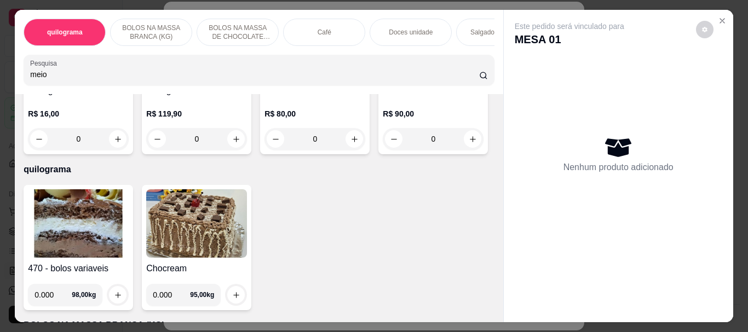
scroll to position [219, 0]
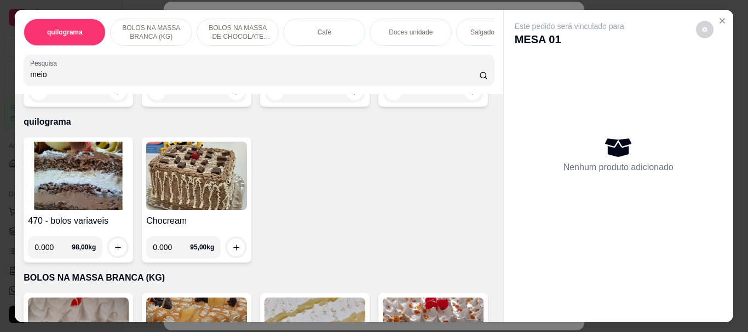
type input "meio"
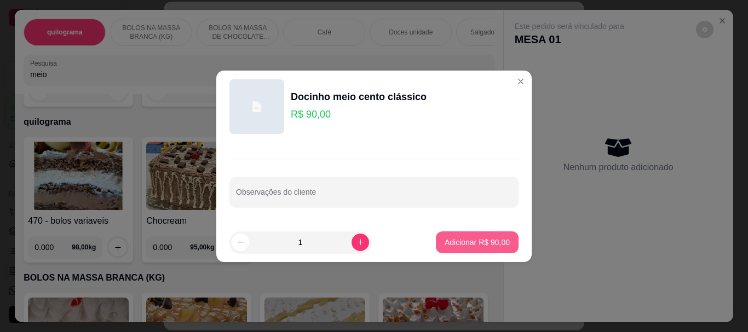
click at [471, 241] on p "Adicionar R$ 90,00" at bounding box center [476, 242] width 65 height 11
type input "1"
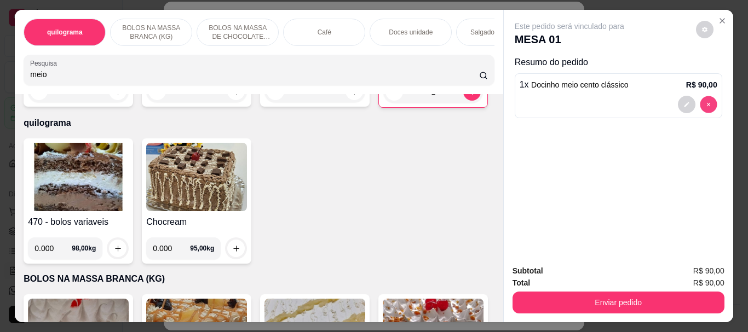
type input "0"
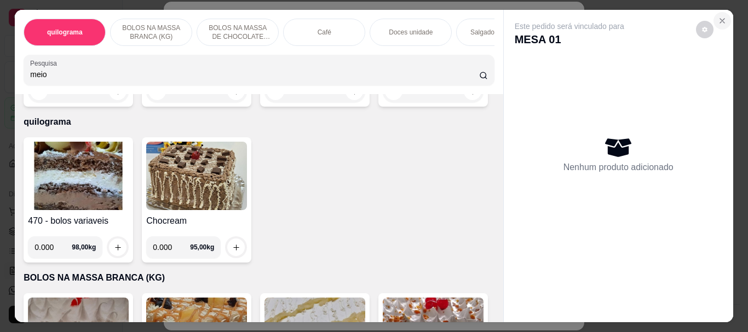
click at [720, 16] on icon "Close" at bounding box center [722, 20] width 9 height 9
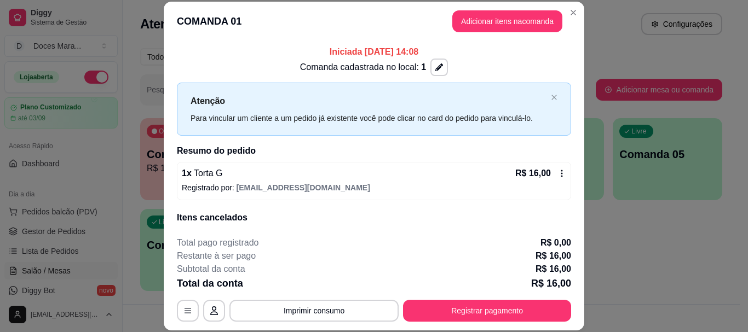
click at [557, 171] on icon at bounding box center [561, 173] width 9 height 9
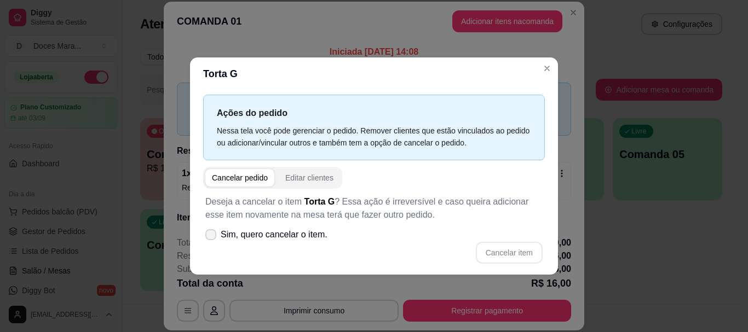
click at [211, 234] on icon at bounding box center [210, 235] width 9 height 7
click at [211, 236] on input "Sim, quero cancelar o item." at bounding box center [208, 239] width 7 height 7
checkbox input "true"
click at [500, 250] on button "Cancelar item" at bounding box center [509, 253] width 67 height 22
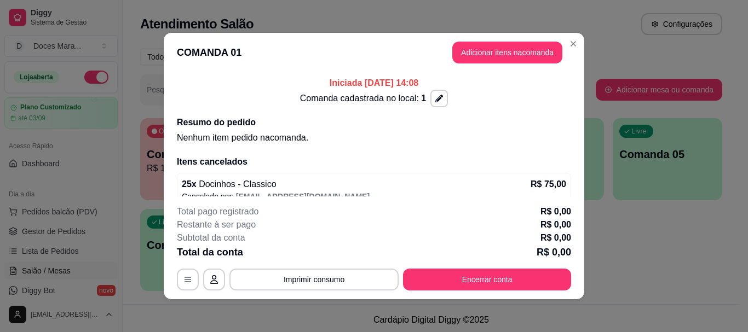
click at [550, 282] on button "Encerrar conta" at bounding box center [487, 280] width 168 height 22
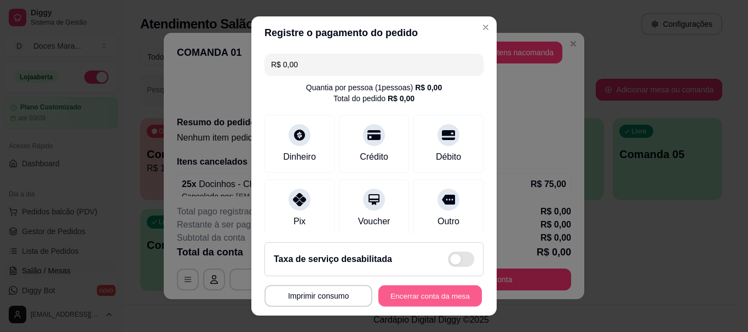
click at [446, 292] on button "Encerrar conta da mesa" at bounding box center [429, 295] width 103 height 21
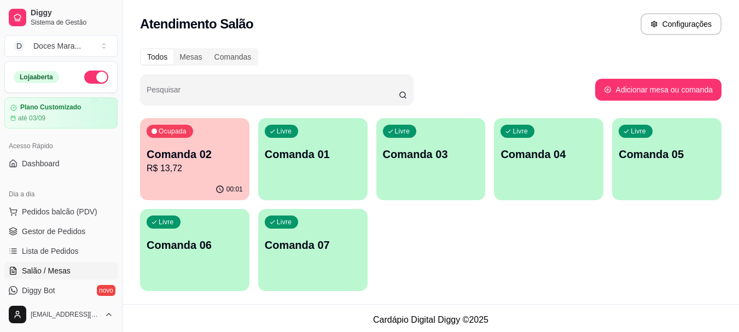
click at [182, 167] on p "R$ 13,72" at bounding box center [195, 168] width 96 height 13
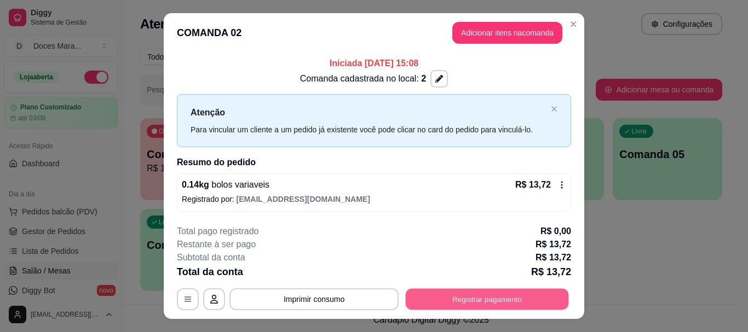
click at [465, 302] on button "Registrar pagamento" at bounding box center [487, 299] width 163 height 21
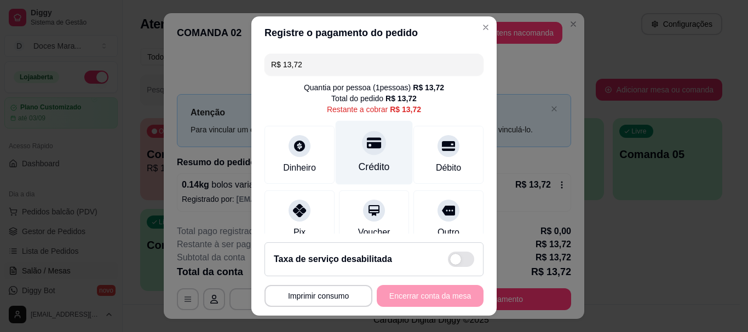
click at [374, 159] on div "Crédito" at bounding box center [374, 153] width 77 height 64
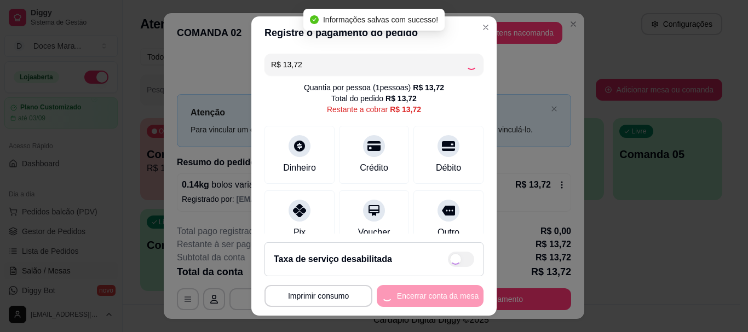
type input "R$ 0,00"
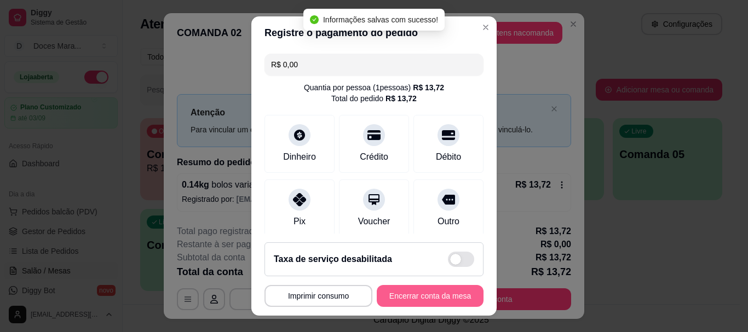
click at [460, 290] on button "Encerrar conta da mesa" at bounding box center [430, 296] width 107 height 22
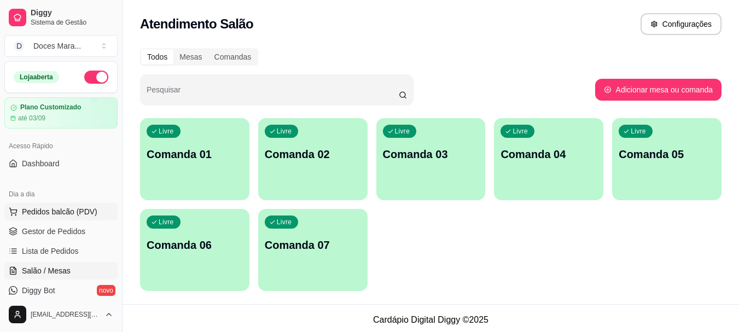
click at [76, 211] on span "Pedidos balcão (PDV)" at bounding box center [60, 211] width 76 height 11
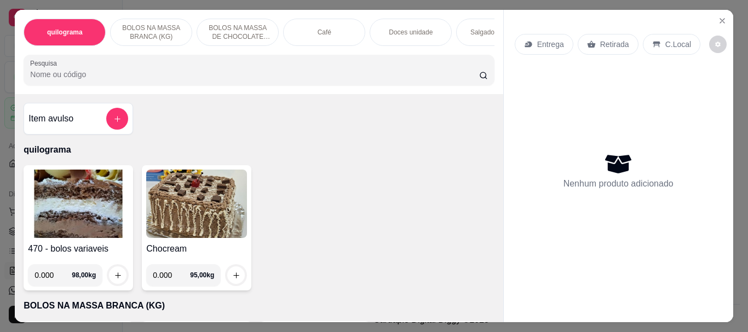
click at [478, 28] on p "Salgados variados" at bounding box center [497, 32] width 54 height 9
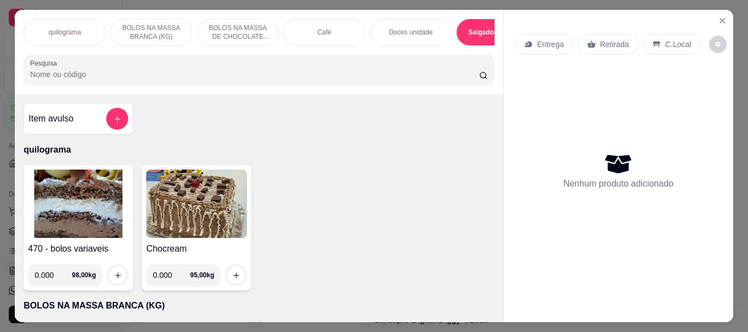
scroll to position [29, 0]
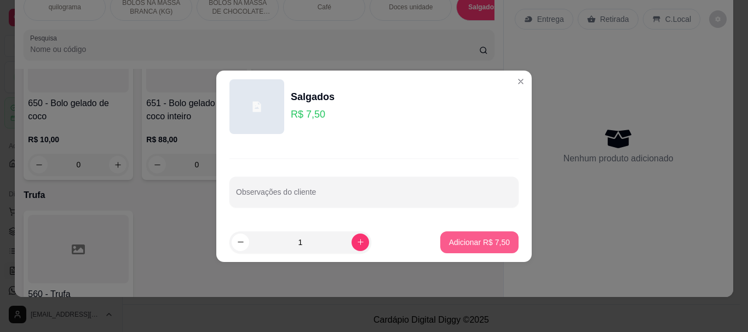
click at [451, 236] on button "Adicionar R$ 7,50" at bounding box center [479, 243] width 78 height 22
type input "1"
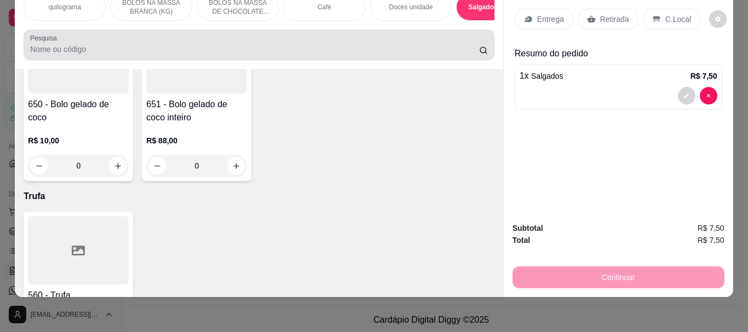
click at [198, 41] on div at bounding box center [258, 45] width 457 height 22
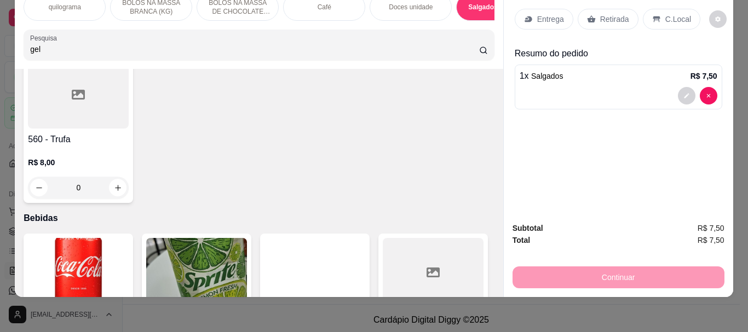
scroll to position [4593, 0]
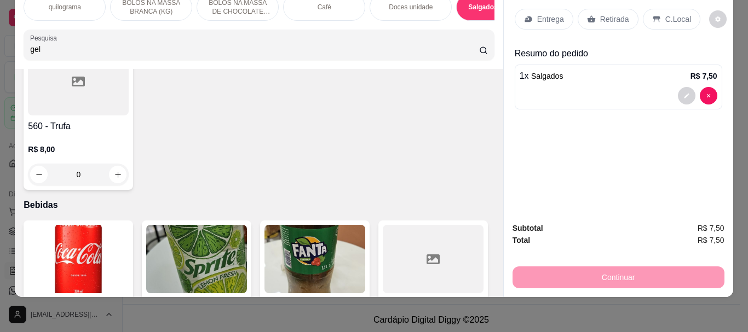
type input "gel"
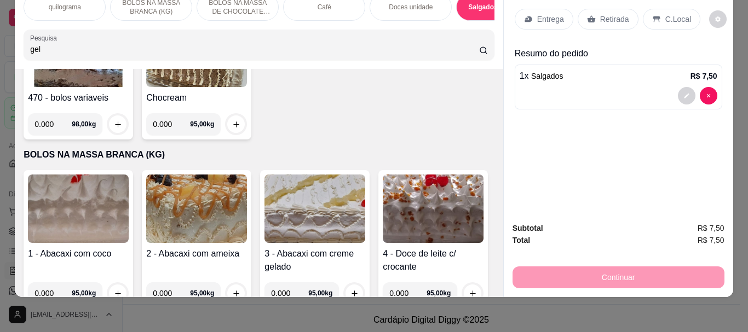
scroll to position [0, 0]
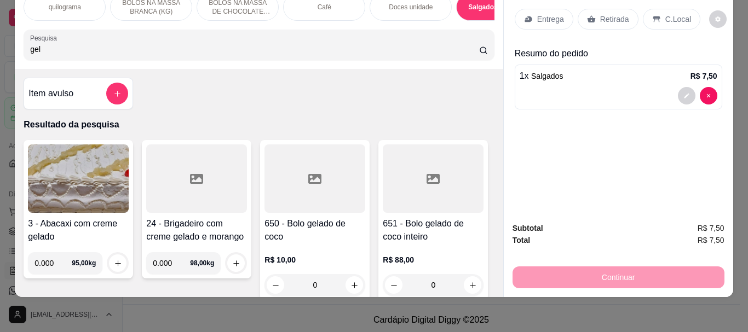
click at [297, 198] on div at bounding box center [314, 179] width 101 height 68
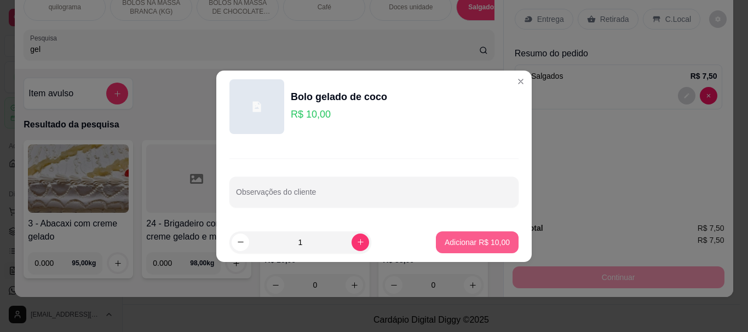
click at [470, 241] on p "Adicionar R$ 10,00" at bounding box center [476, 242] width 65 height 11
type input "1"
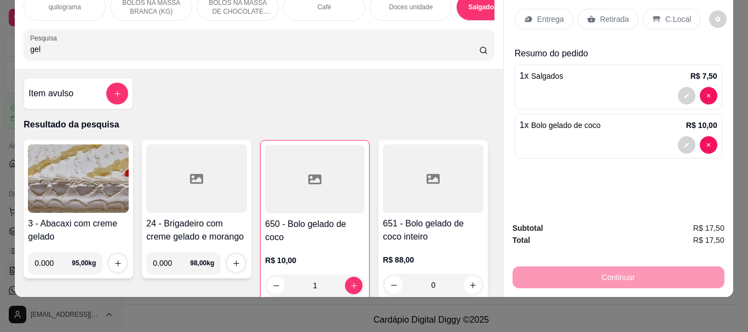
click at [600, 14] on p "Retirada" at bounding box center [614, 19] width 29 height 11
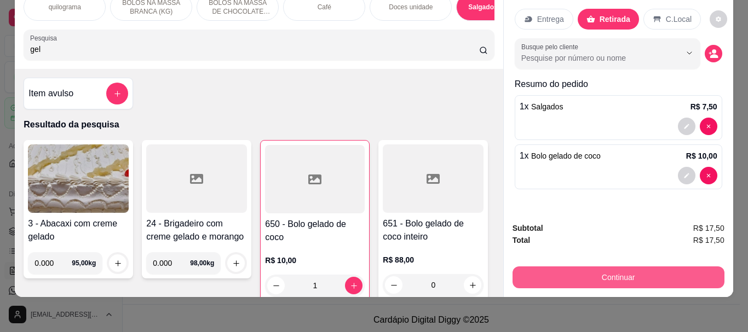
click at [611, 268] on button "Continuar" at bounding box center [618, 278] width 212 height 22
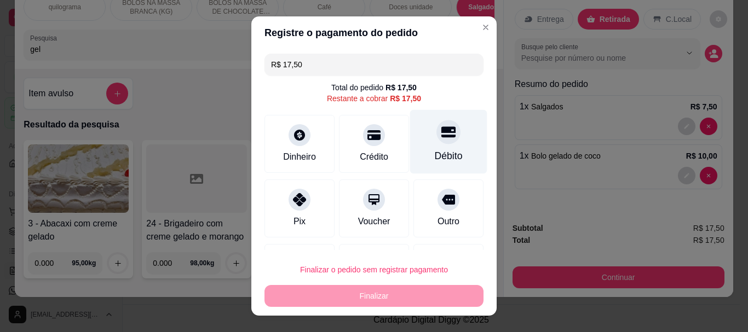
click at [435, 149] on div "Débito" at bounding box center [449, 156] width 28 height 14
type input "R$ 0,00"
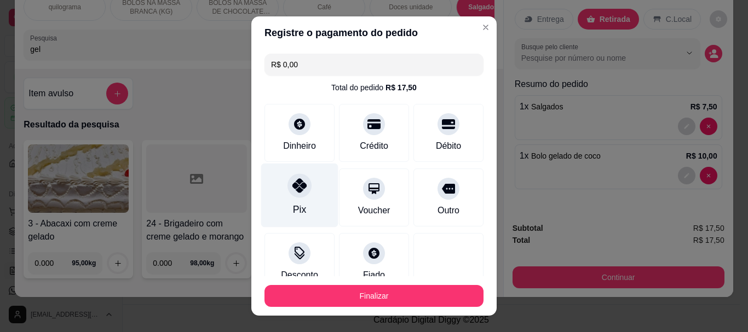
click at [292, 193] on icon at bounding box center [299, 186] width 14 height 14
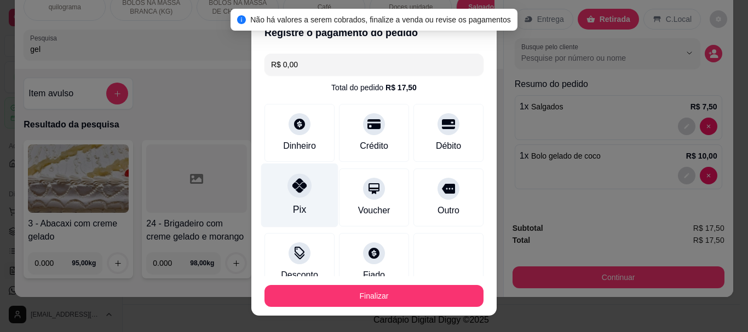
click at [296, 193] on icon at bounding box center [299, 186] width 14 height 14
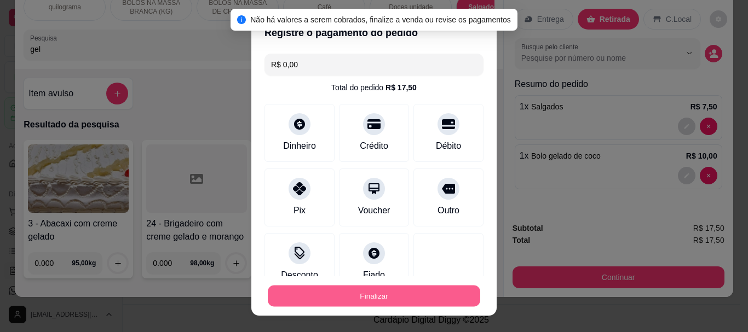
click at [331, 290] on button "Finalizar" at bounding box center [374, 295] width 212 height 21
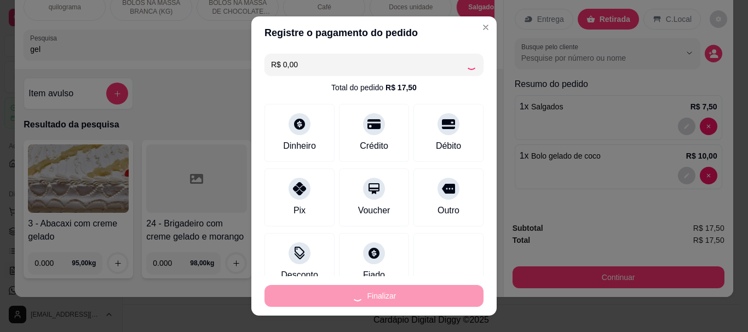
type input "0"
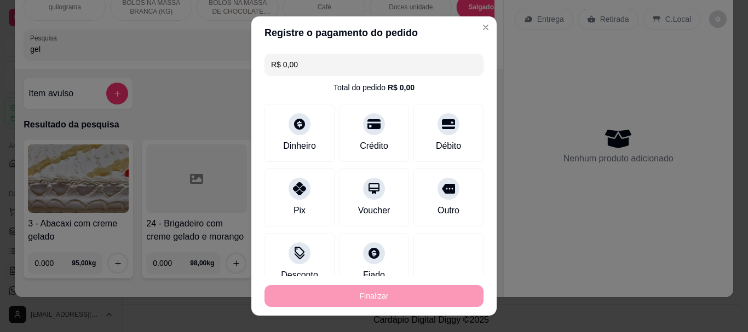
type input "-R$ 17,50"
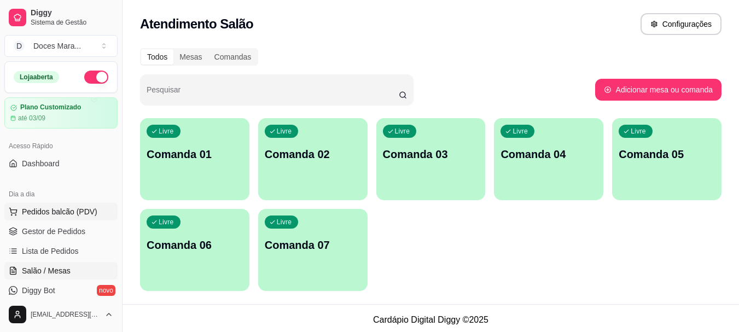
click at [38, 212] on span "Pedidos balcão (PDV)" at bounding box center [60, 211] width 76 height 11
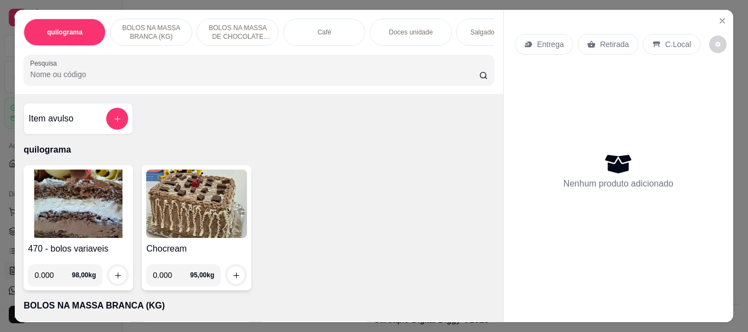
click at [309, 27] on div "Café" at bounding box center [324, 32] width 82 height 27
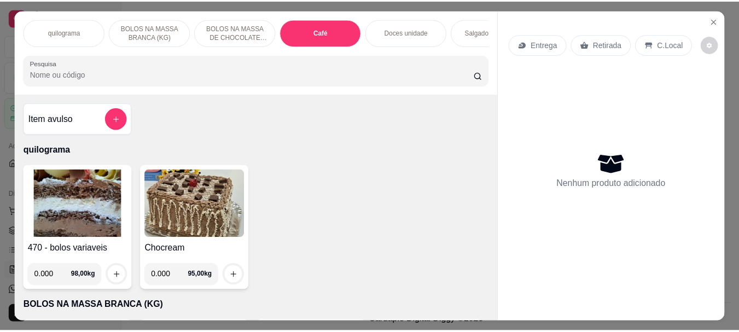
scroll to position [29, 0]
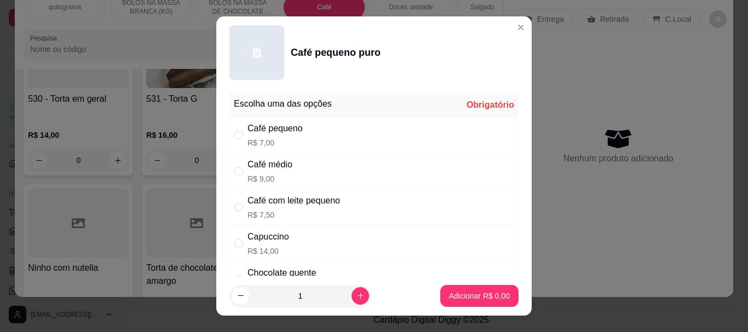
click at [256, 171] on div "Café médio" at bounding box center [269, 164] width 45 height 13
radio input "true"
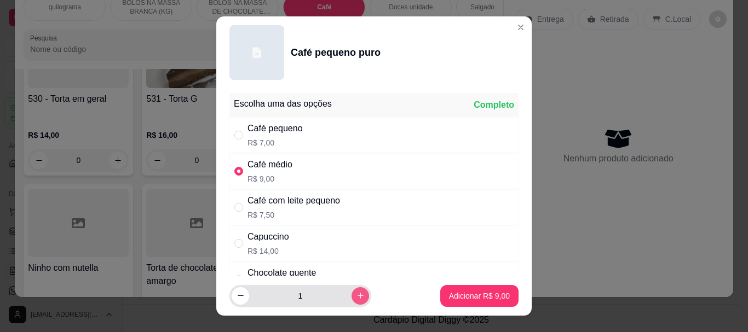
click at [356, 296] on icon "increase-product-quantity" at bounding box center [360, 296] width 8 height 8
type input "2"
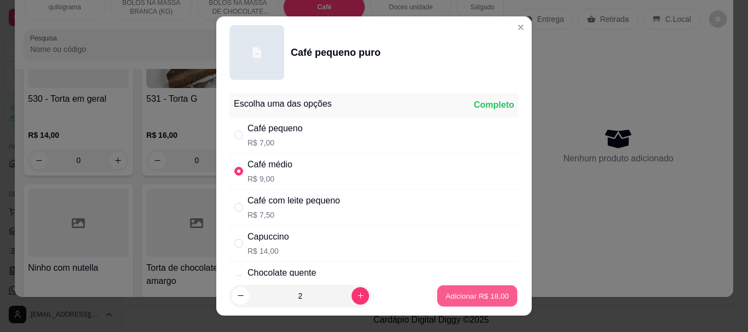
click at [470, 291] on p "Adicionar R$ 18,00" at bounding box center [477, 296] width 63 height 10
type input "2"
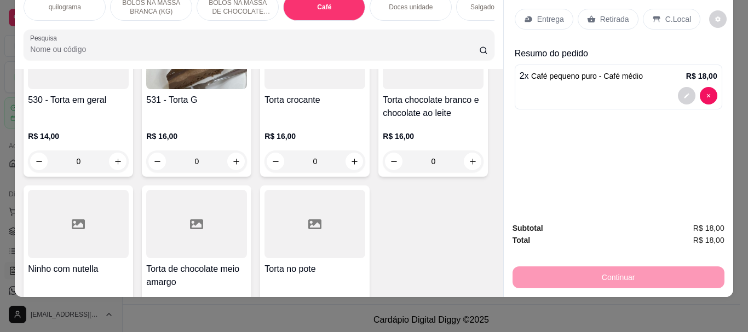
click at [611, 14] on p "Retirada" at bounding box center [614, 19] width 29 height 11
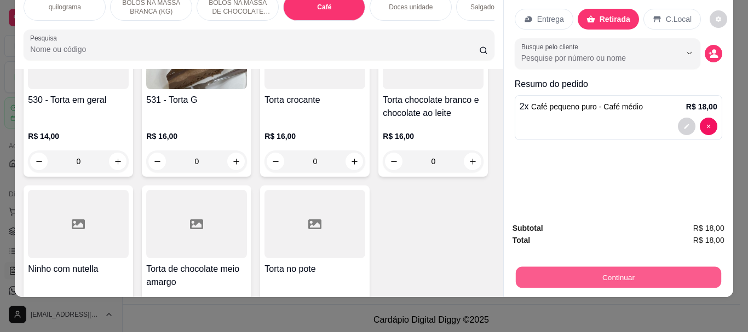
click at [627, 267] on button "Continuar" at bounding box center [617, 277] width 205 height 21
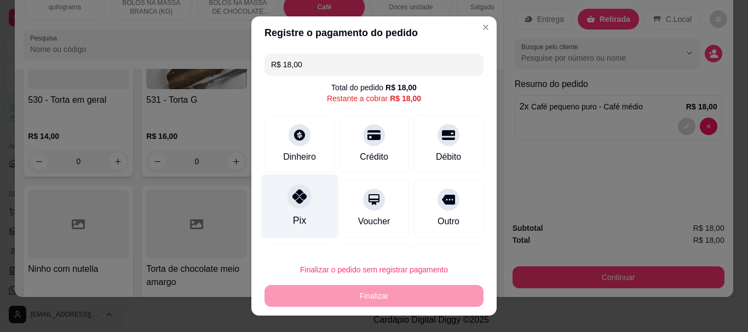
click at [284, 210] on div "Pix" at bounding box center [299, 207] width 77 height 64
type input "R$ 0,00"
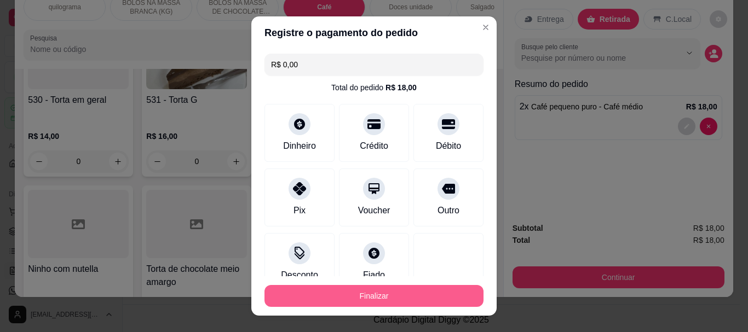
click at [343, 295] on button "Finalizar" at bounding box center [373, 296] width 219 height 22
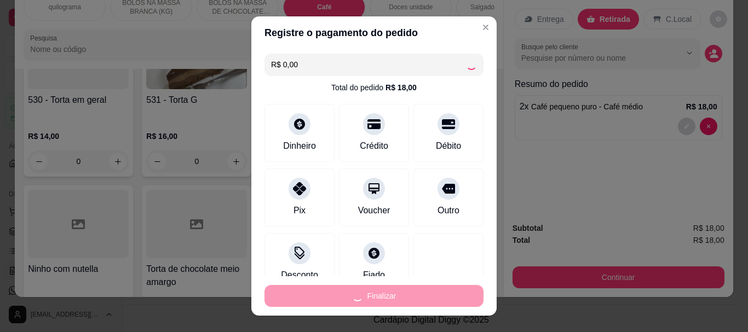
type input "0"
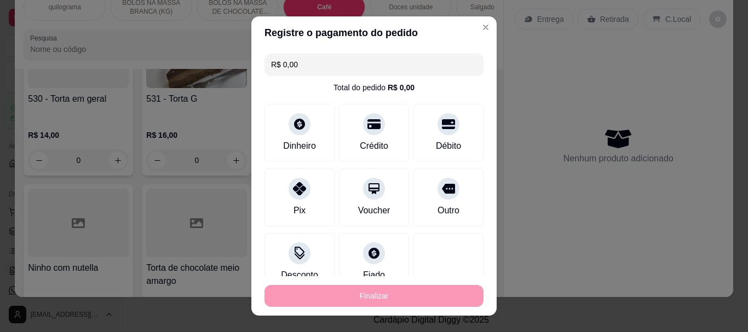
type input "-R$ 18,00"
